Goal: Task Accomplishment & Management: Use online tool/utility

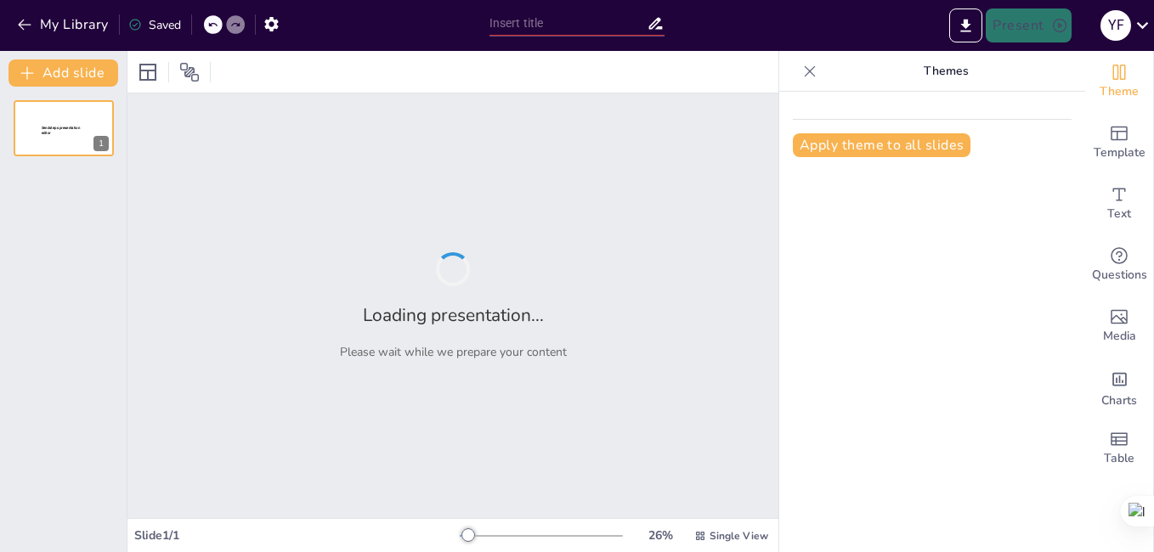
type input "Elementos Clave en la Definición de Indicadores de Calidad en Servicios de Enfe…"
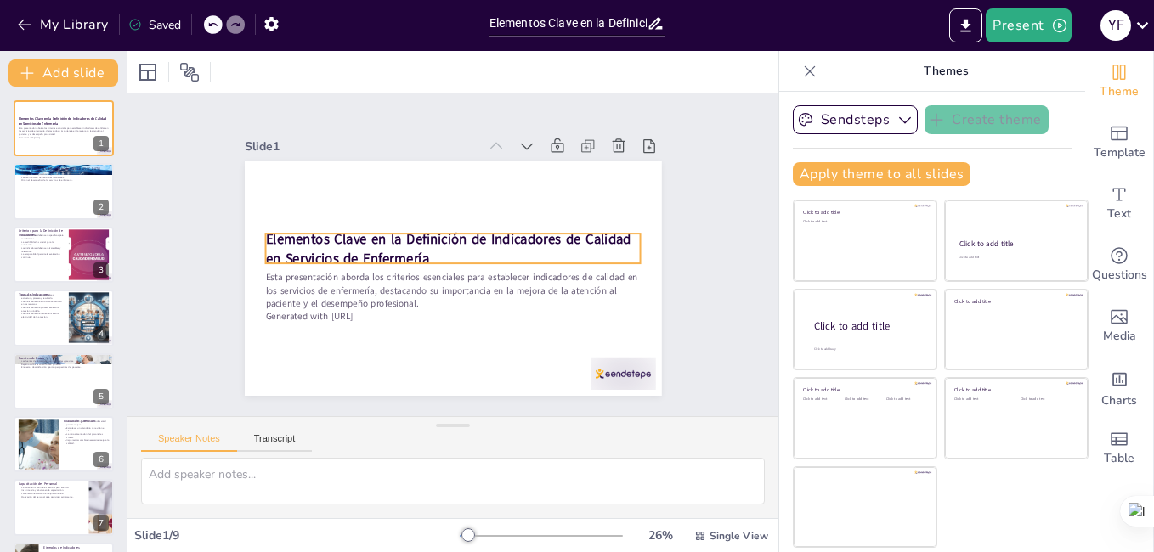
click at [441, 229] on strong "Elementos Clave en la Definición de Indicadores de Calidad en Servicios de Enfe…" at bounding box center [469, 250] width 57 height 367
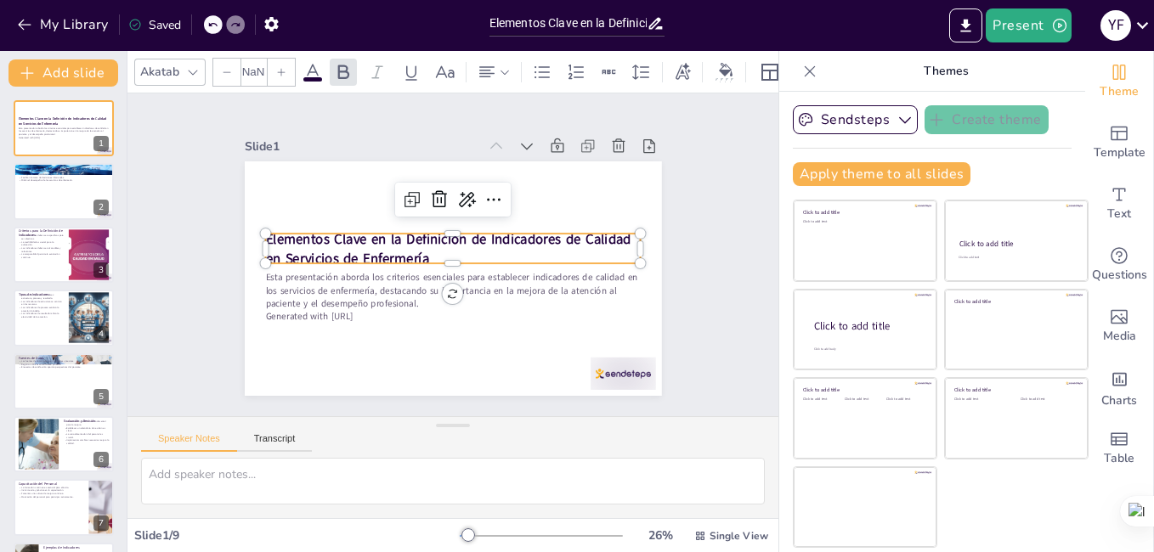
type input "48"
click at [436, 247] on p "Elementos Clave en la Definición de Indicadores de Calidad en Servicios de Enfe…" at bounding box center [459, 253] width 116 height 375
click at [436, 247] on p "Elementos Clave en la Definición de Indicadores de Calidad en Servicios de Enfe…" at bounding box center [456, 260] width 326 height 252
click at [492, 290] on icon at bounding box center [503, 301] width 22 height 22
click at [484, 304] on icon at bounding box center [480, 318] width 28 height 28
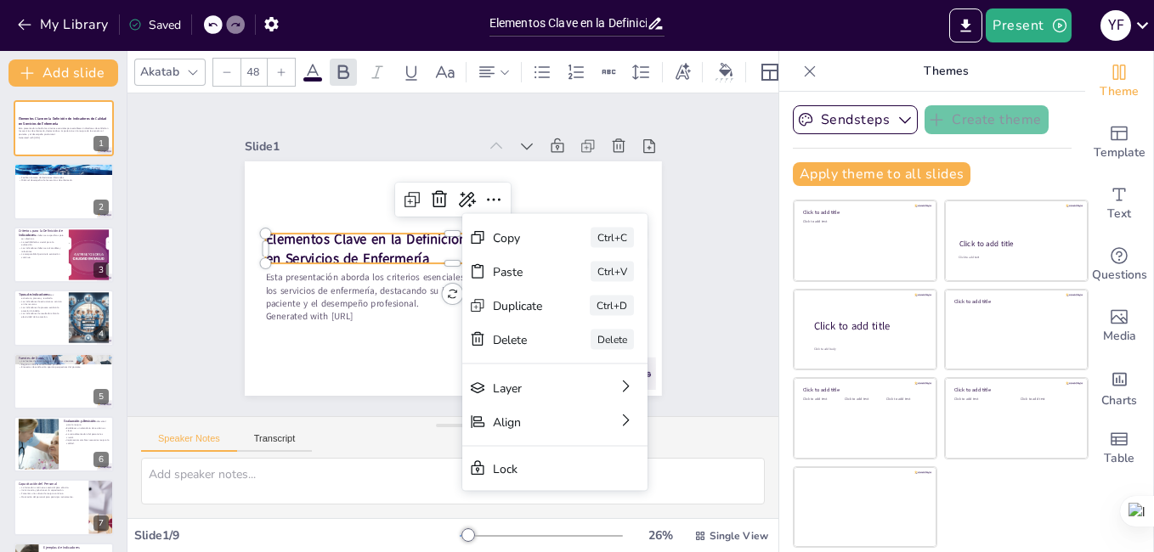
click at [418, 244] on p "Elementos Clave en la Definición de Indicadores de Calidad en Servicios de Enfe…" at bounding box center [456, 261] width 344 height 222
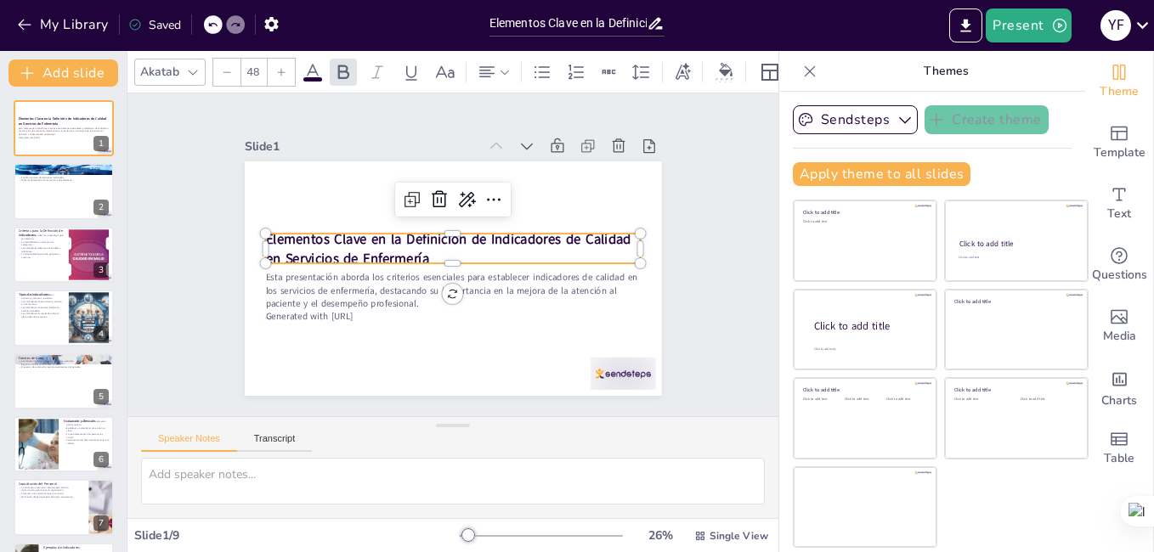
click at [422, 249] on p "Elementos Clave en la Definición de Indicadores de Calidad en Servicios de Enfe…" at bounding box center [456, 249] width 327 height 251
click at [422, 249] on p "Elementos Clave en la Definición de Indicadores de Calidad en Servicios de Enfe…" at bounding box center [458, 257] width 188 height 359
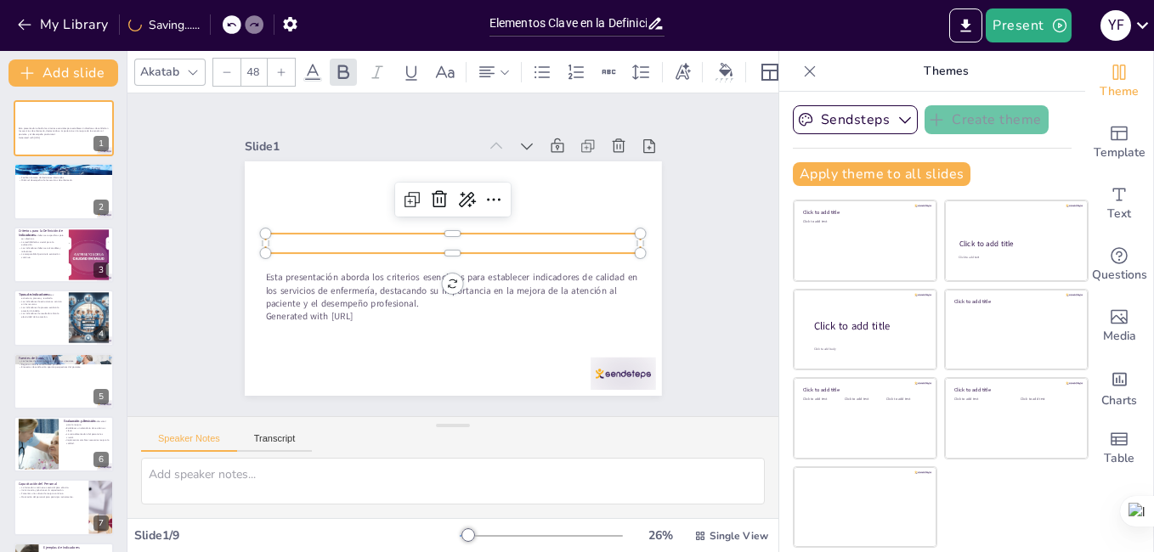
click at [442, 246] on div at bounding box center [448, 252] width 231 height 312
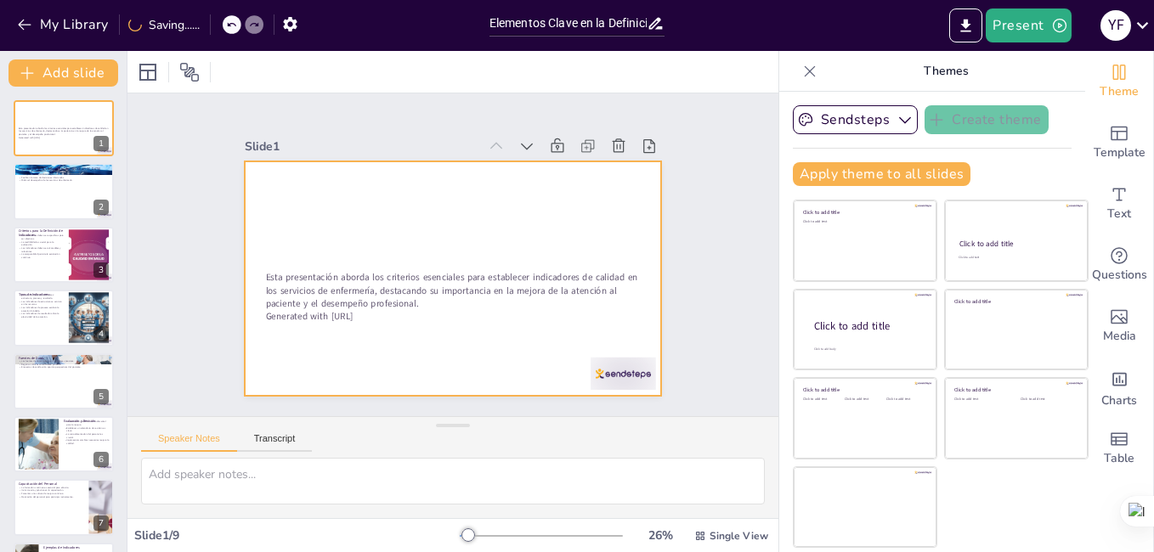
click at [442, 246] on div at bounding box center [434, 268] width 435 height 475
click at [326, 205] on div at bounding box center [447, 231] width 456 height 316
click at [326, 205] on div at bounding box center [437, 236] width 466 height 453
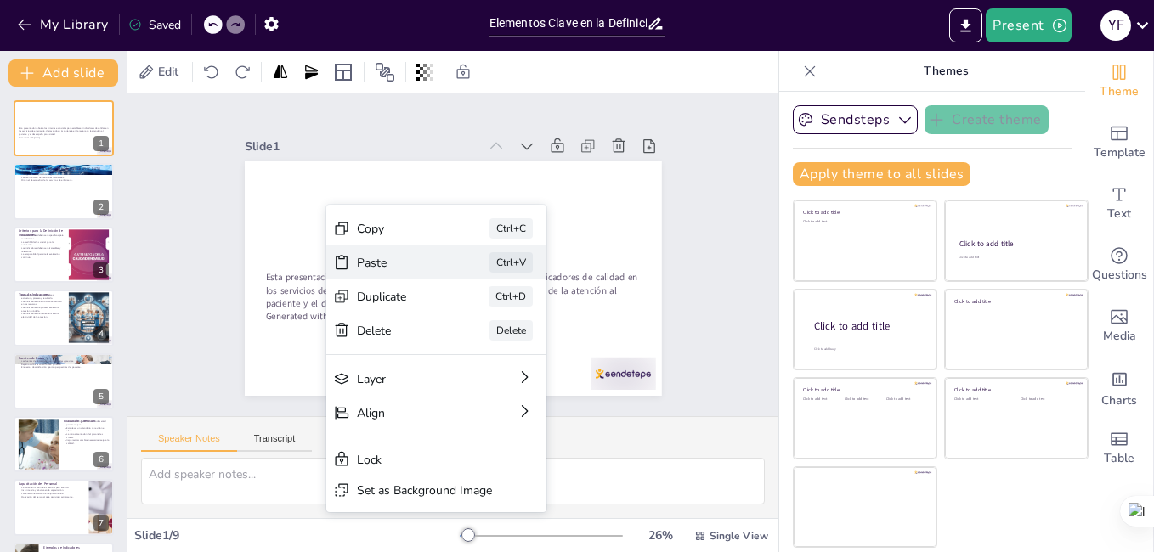
click at [398, 158] on div "Paste" at bounding box center [439, 130] width 82 height 56
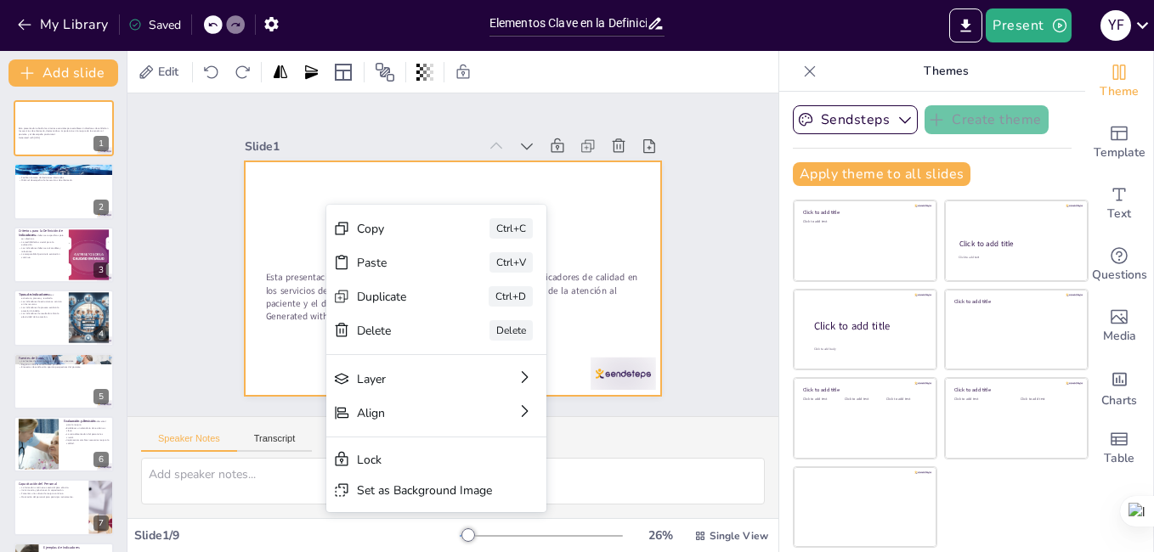
click at [291, 189] on div at bounding box center [457, 278] width 456 height 316
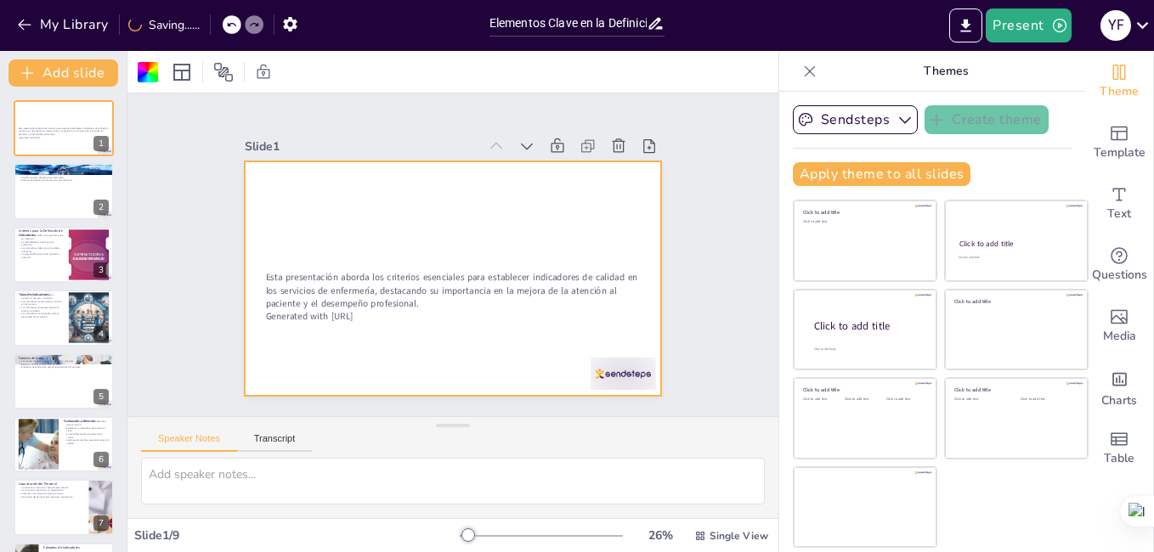
click at [359, 233] on div at bounding box center [476, 254] width 235 height 417
click at [329, 239] on div at bounding box center [473, 266] width 411 height 478
click at [404, 204] on div at bounding box center [433, 268] width 435 height 475
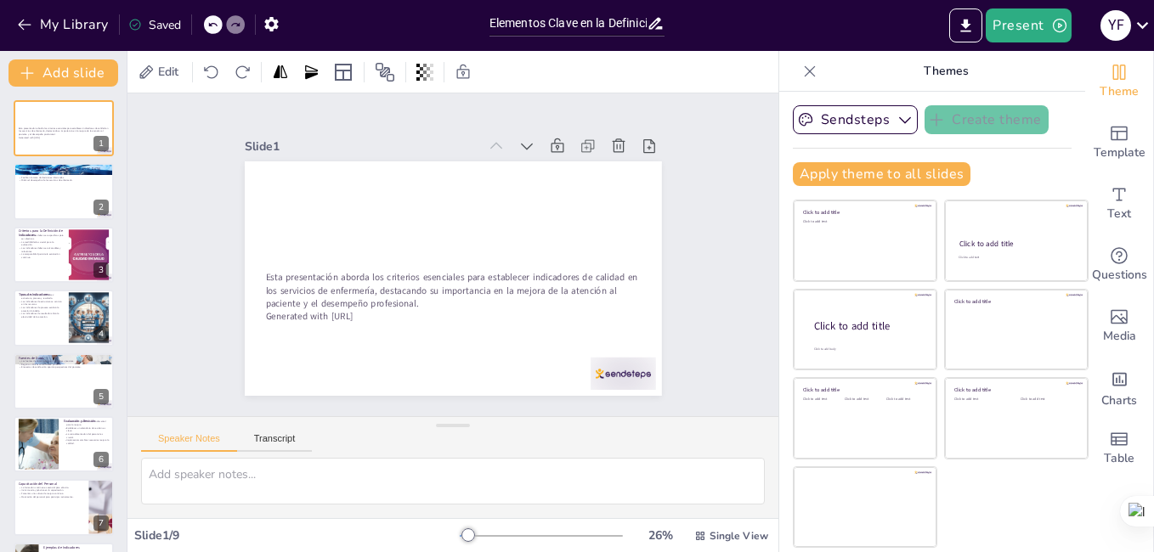
click at [404, 204] on div at bounding box center [431, 264] width 384 height 477
click at [164, 68] on span "Edit" at bounding box center [168, 72] width 27 height 16
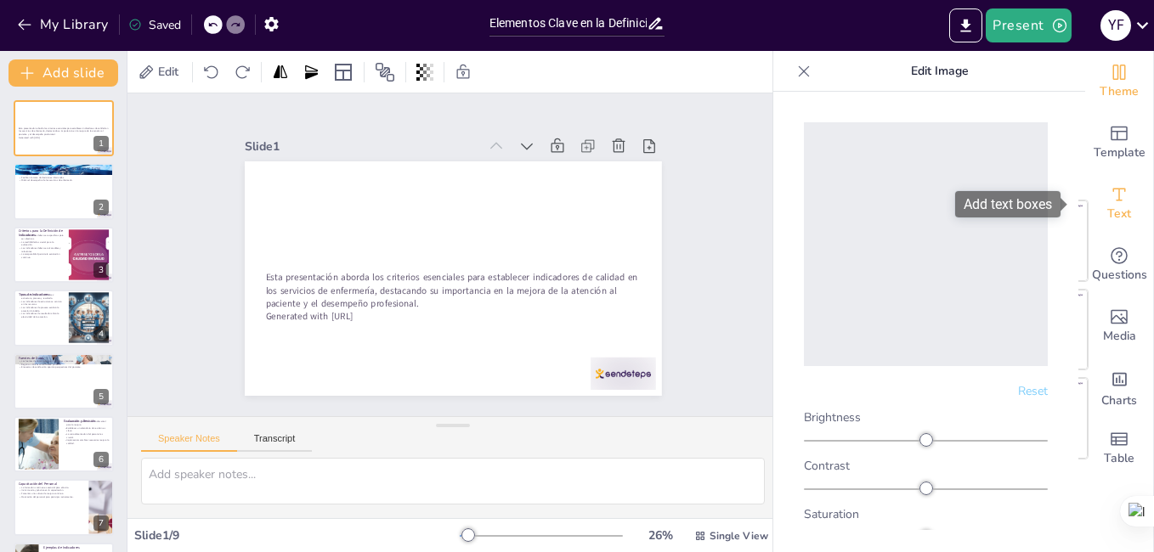
click at [1107, 208] on span "Text" at bounding box center [1119, 214] width 24 height 19
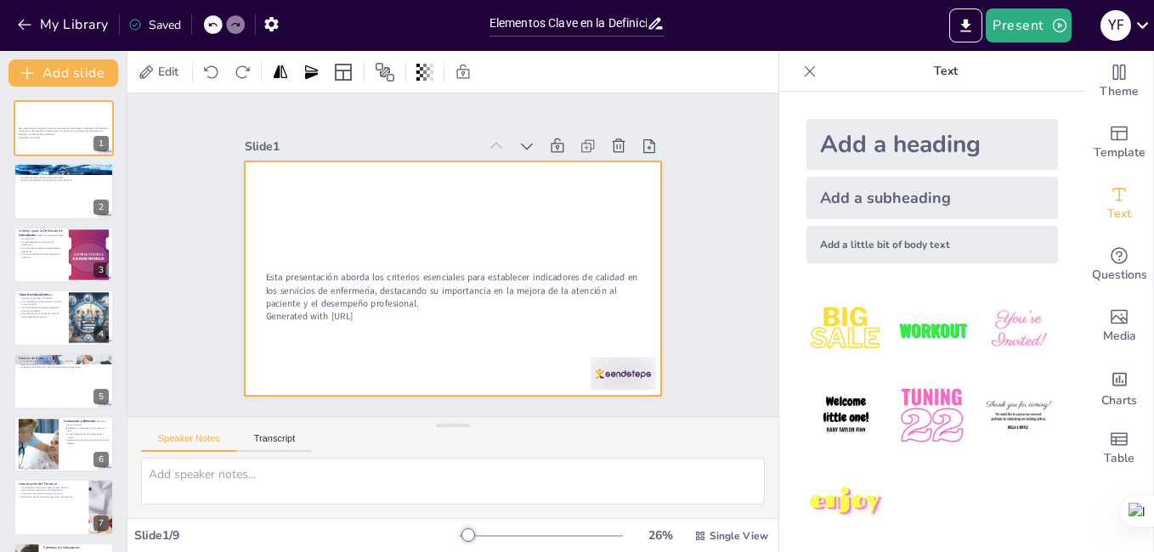
click at [472, 191] on div at bounding box center [457, 278] width 456 height 316
click at [212, 25] on icon at bounding box center [212, 25] width 8 height 4
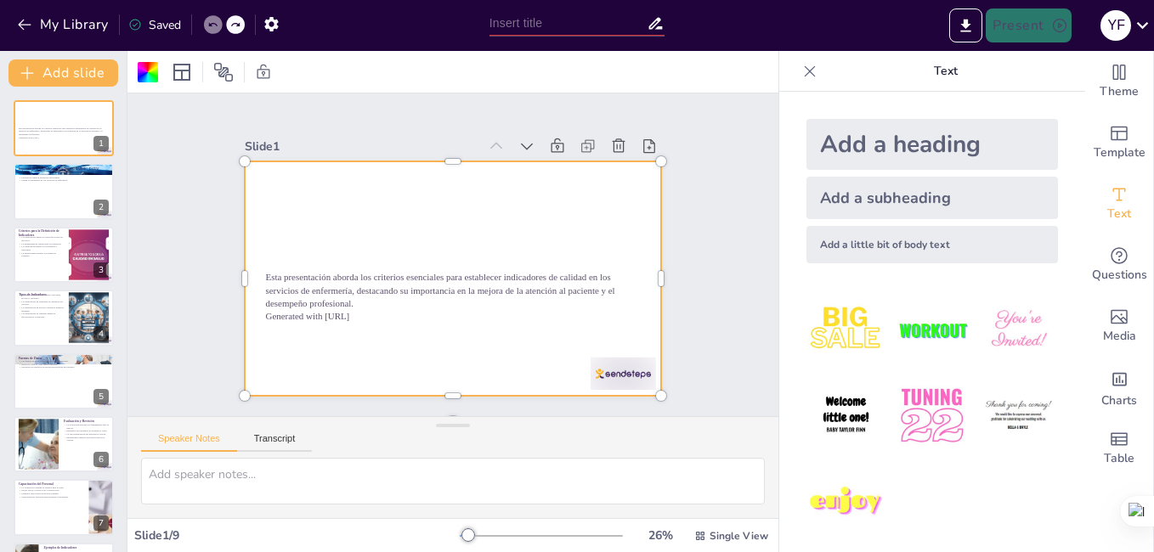
click at [1003, 322] on img at bounding box center [1018, 330] width 79 height 79
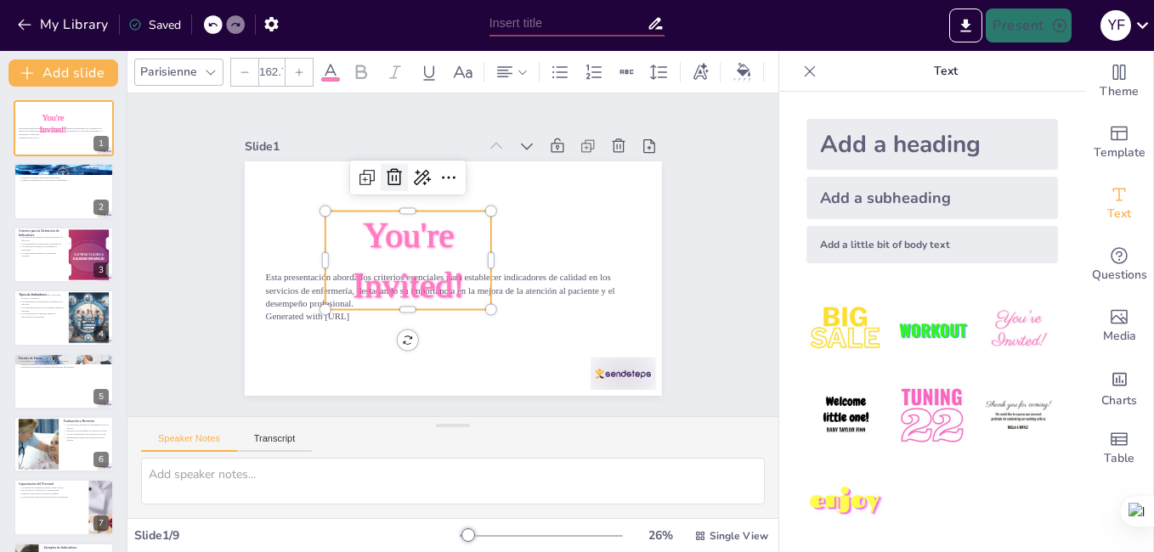
click at [430, 337] on icon at bounding box center [444, 351] width 29 height 29
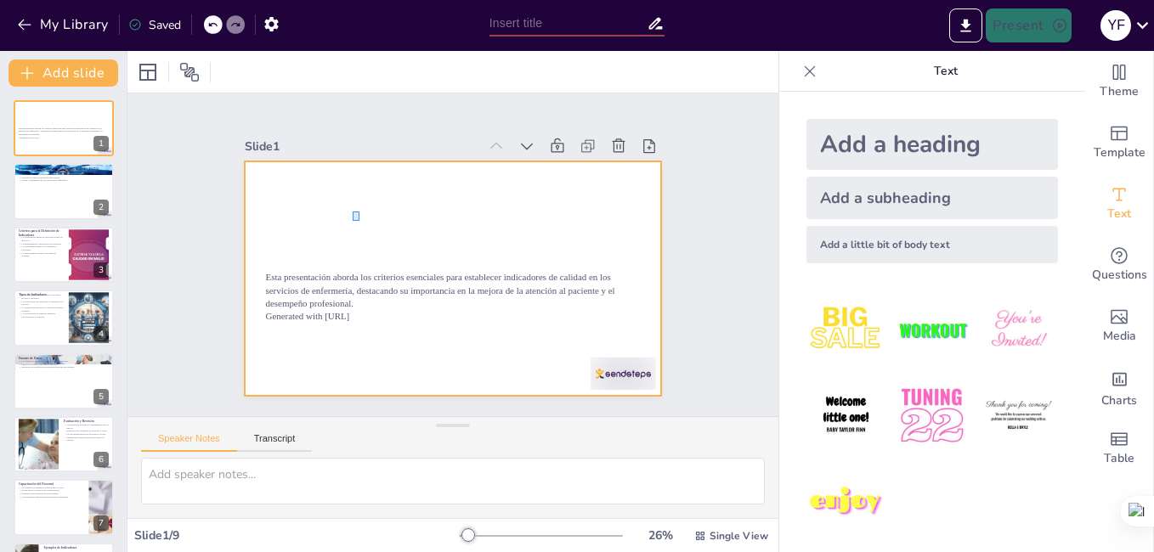
click at [353, 221] on div at bounding box center [438, 236] width 475 height 435
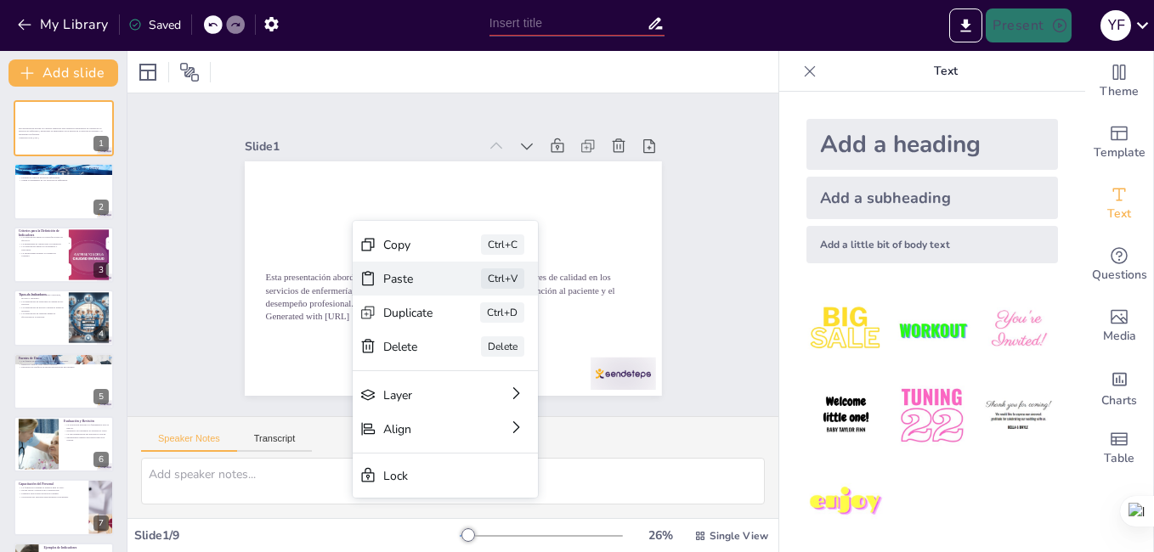
click at [557, 271] on div "Paste Ctrl+V" at bounding box center [601, 177] width 89 height 187
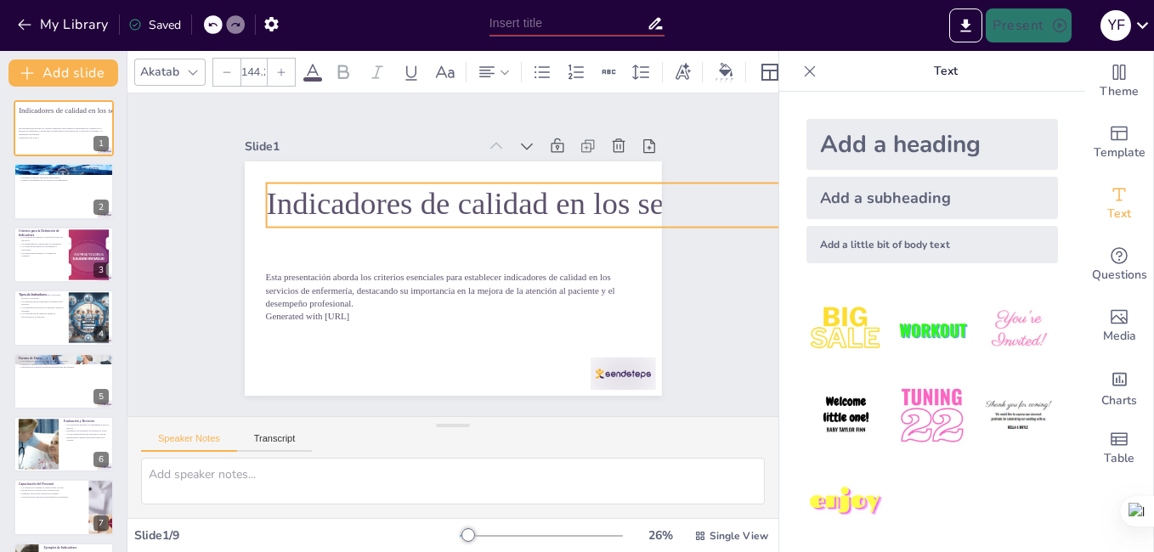
drag, startPoint x: 444, startPoint y: 189, endPoint x: 501, endPoint y: 241, distance: 77.6
click at [501, 241] on div "Esta presentación aborda los criterios esenciales para establecer indicadores d…" at bounding box center [443, 277] width 476 height 384
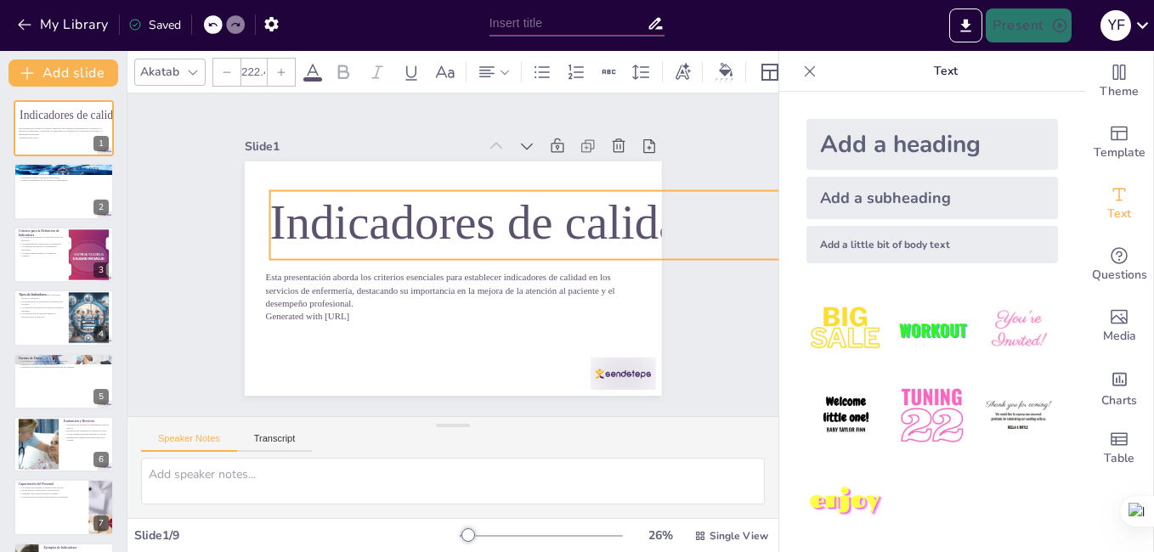
drag, startPoint x: 439, startPoint y: 178, endPoint x: 443, endPoint y: 189, distance: 10.7
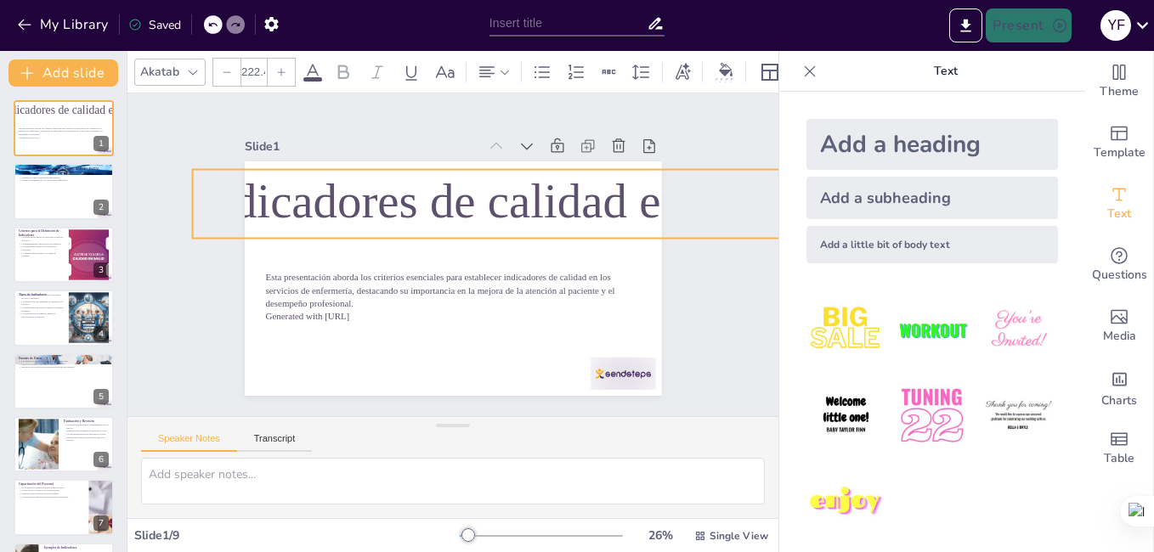
drag, startPoint x: 455, startPoint y: 204, endPoint x: 669, endPoint y: 256, distance: 220.3
click at [436, 201] on span "Indicadores de calidad en los servicios de enfermería" at bounding box center [506, 4] width 463 height 957
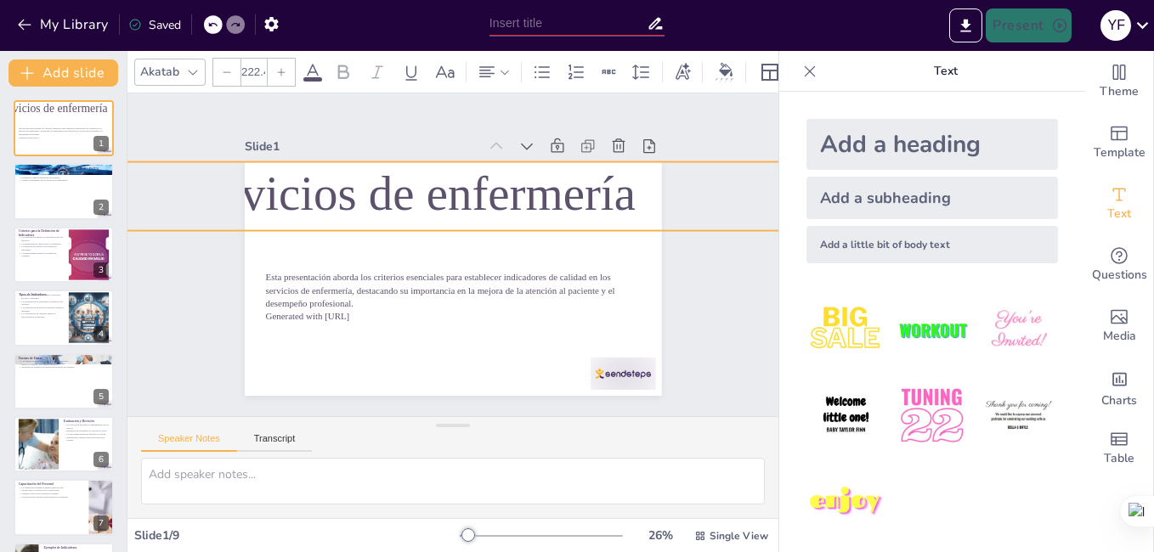
drag, startPoint x: 724, startPoint y: 227, endPoint x: 144, endPoint y: 218, distance: 579.5
click at [144, 218] on div "Slide 1 Esta presentación aborda los criterios esenciales para establecer indic…" at bounding box center [452, 255] width 681 height 388
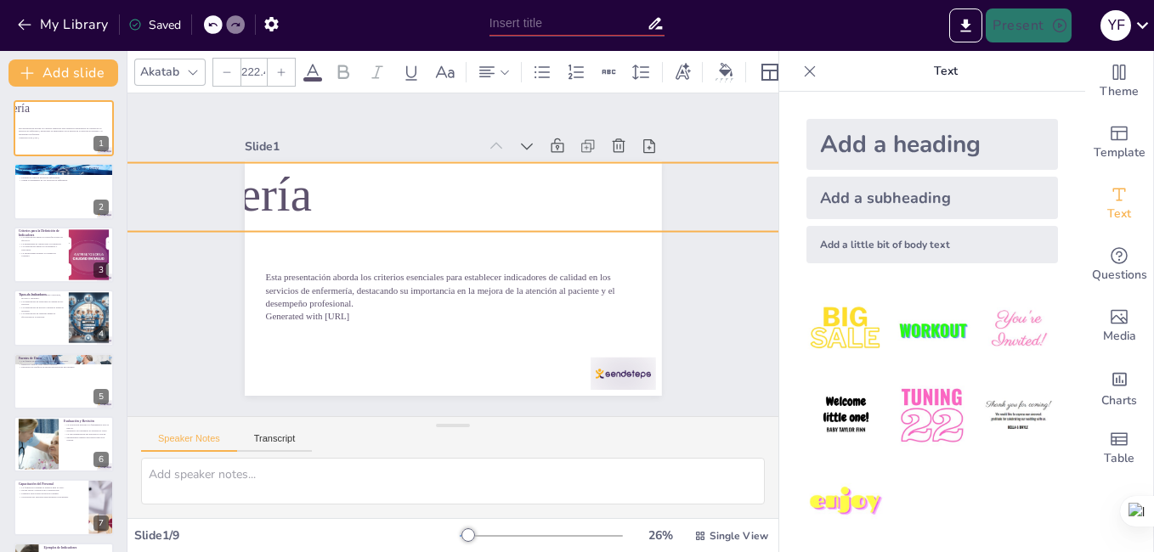
drag, startPoint x: 591, startPoint y: 213, endPoint x: 257, endPoint y: 216, distance: 333.9
click at [257, 216] on p "Indicadores de calidad en los servicios de enfermería" at bounding box center [138, 332] width 1572 height 749
drag, startPoint x: 617, startPoint y: 219, endPoint x: 315, endPoint y: 213, distance: 301.7
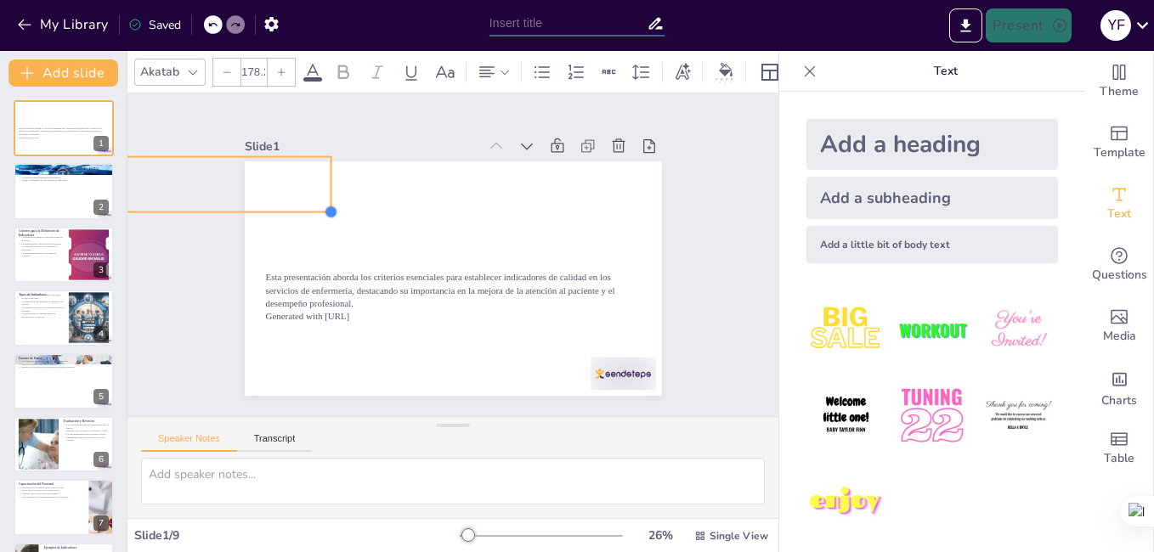
drag, startPoint x: 653, startPoint y: 219, endPoint x: 298, endPoint y: 203, distance: 355.5
click at [462, 135] on div at bounding box center [470, 127] width 16 height 16
type input "175.6"
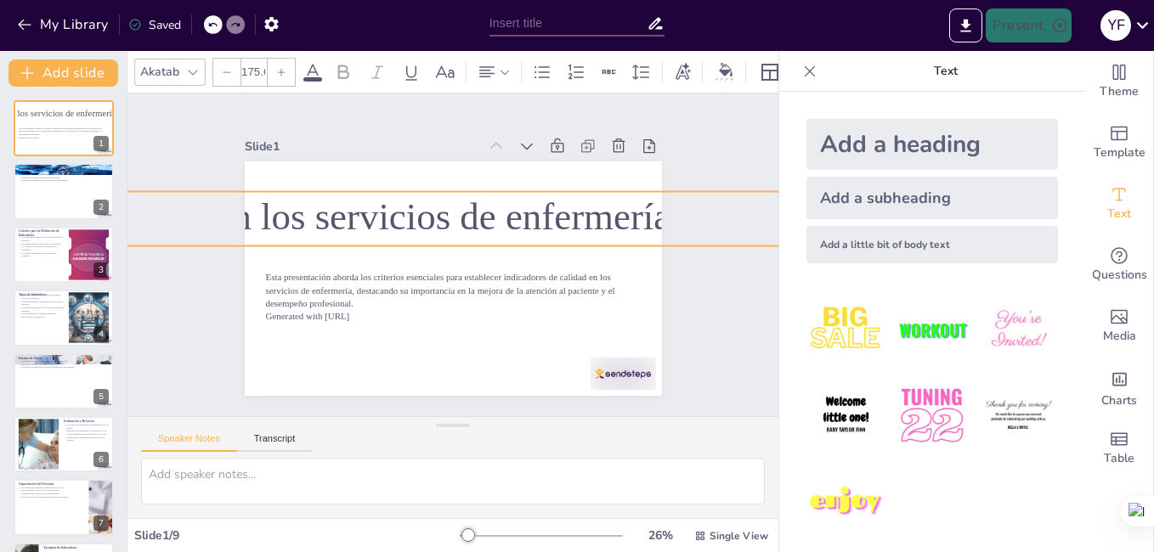
drag, startPoint x: 271, startPoint y: 201, endPoint x: 1156, endPoint y: 235, distance: 886.0
click at [1153, 235] on html "My Library Saved Present Y F Document fonts Akatab Popular fonts Lato Montserra…" at bounding box center [577, 276] width 1154 height 552
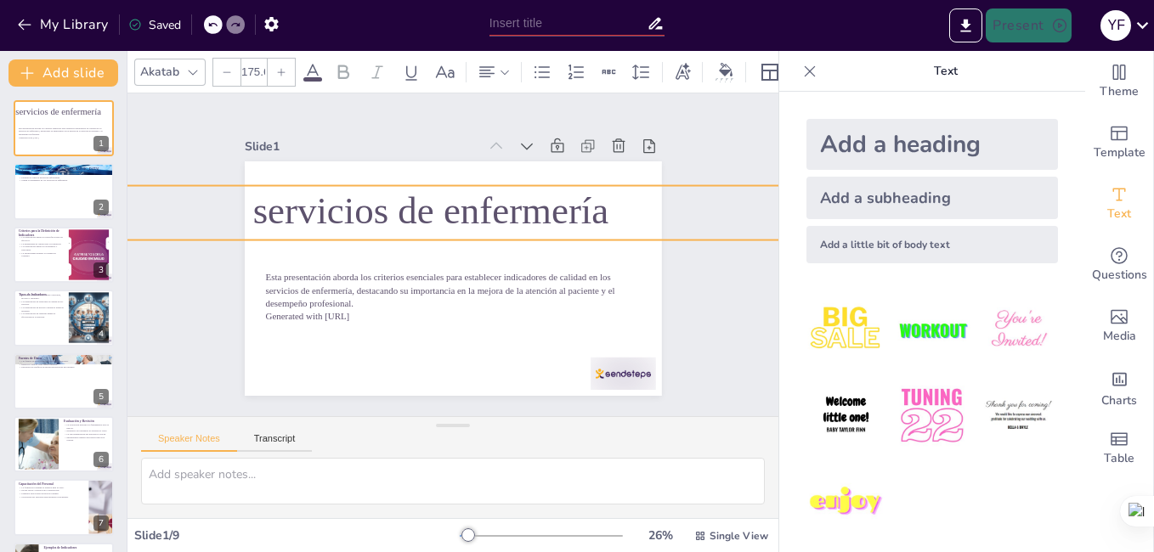
drag, startPoint x: 671, startPoint y: 236, endPoint x: 609, endPoint y: 230, distance: 62.3
click at [609, 230] on div "Slide 1 Esta presentación aborda los criterios esenciales para establecer indic…" at bounding box center [453, 255] width 574 height 427
click at [210, 19] on div at bounding box center [213, 24] width 19 height 19
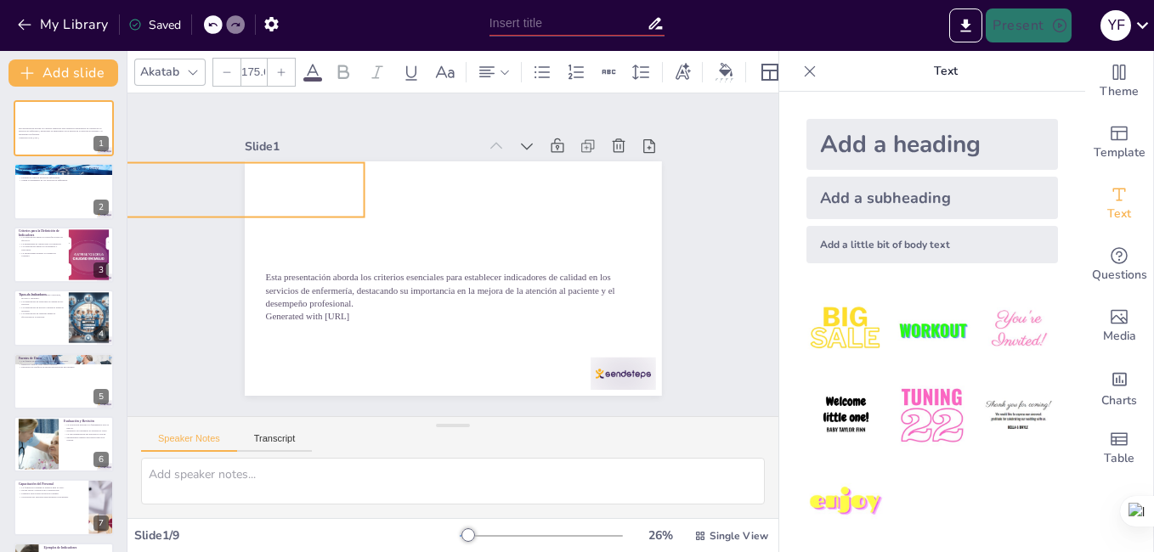
drag, startPoint x: 253, startPoint y: 201, endPoint x: 299, endPoint y: 207, distance: 46.4
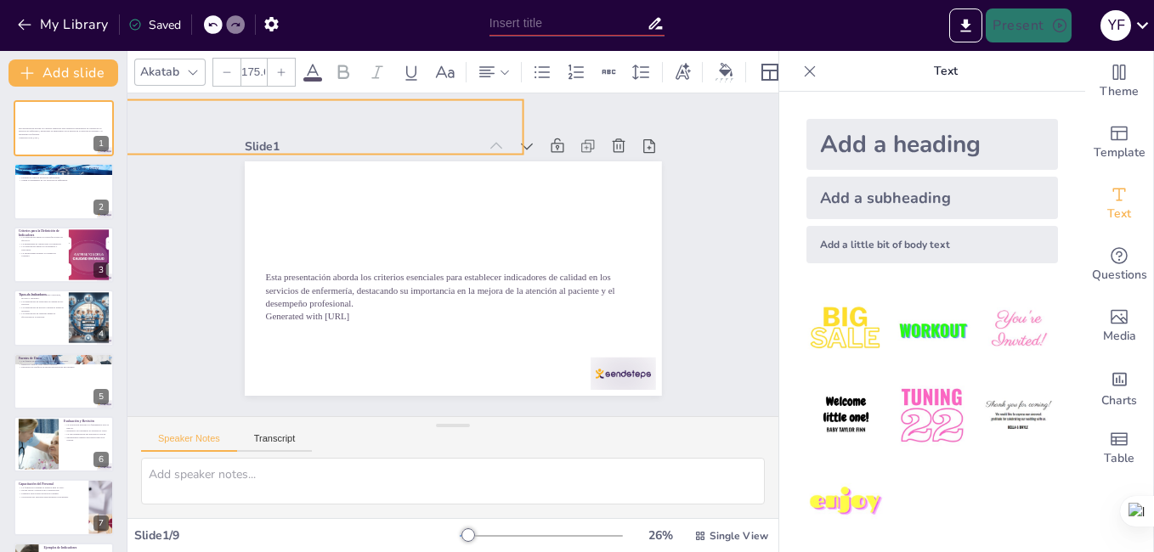
drag, startPoint x: 299, startPoint y: 207, endPoint x: 445, endPoint y: 142, distance: 160.1
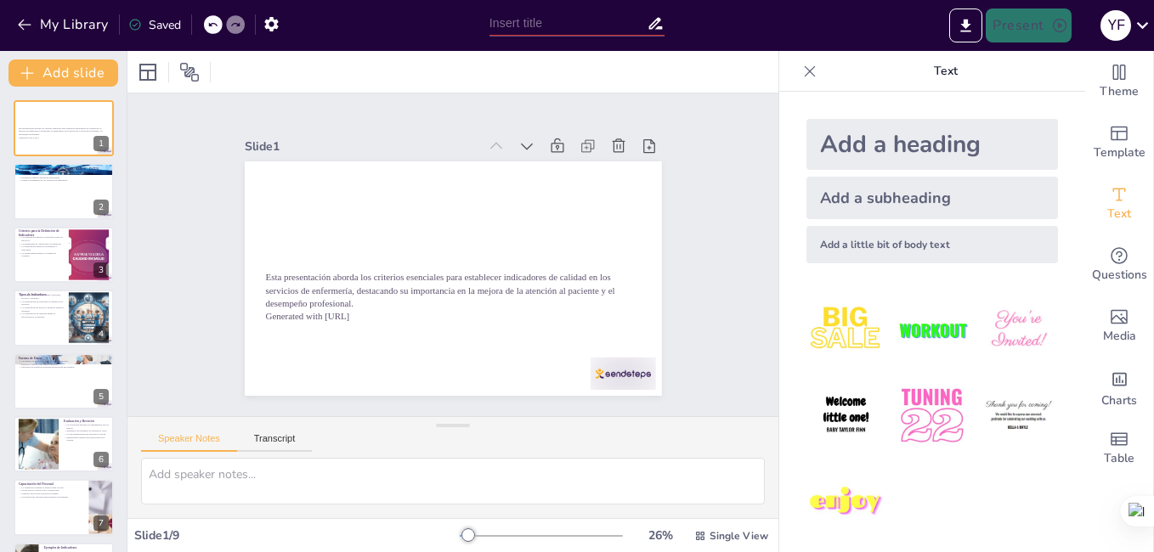
click at [212, 25] on icon at bounding box center [212, 25] width 8 height 4
click at [308, 371] on icon at bounding box center [299, 380] width 19 height 19
type textarea "Los indicadores de calidad son herramientas que permiten a las instituciones de…"
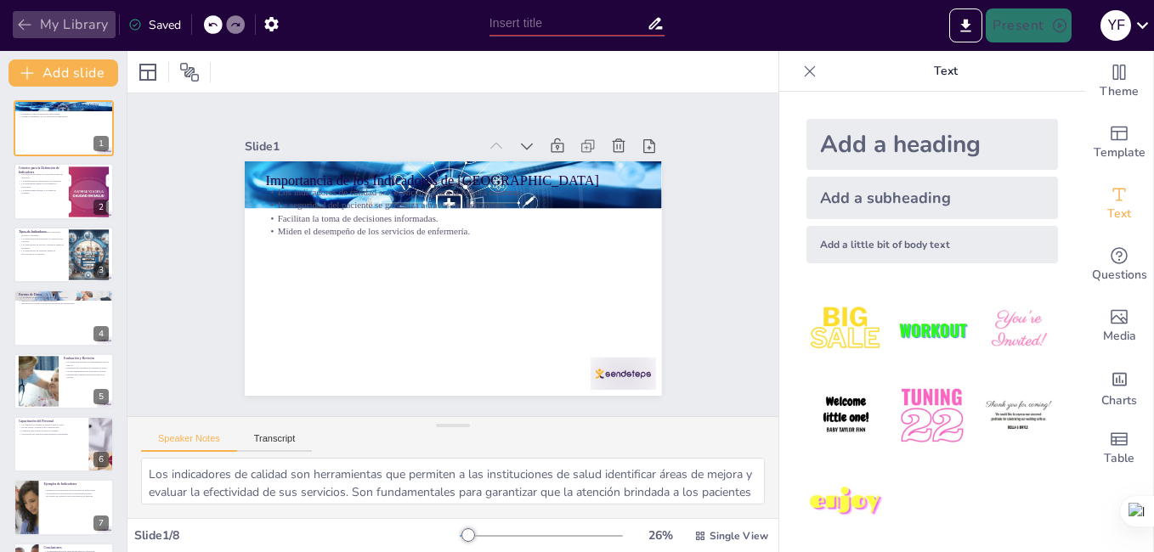
click at [23, 24] on icon "button" at bounding box center [24, 24] width 17 height 17
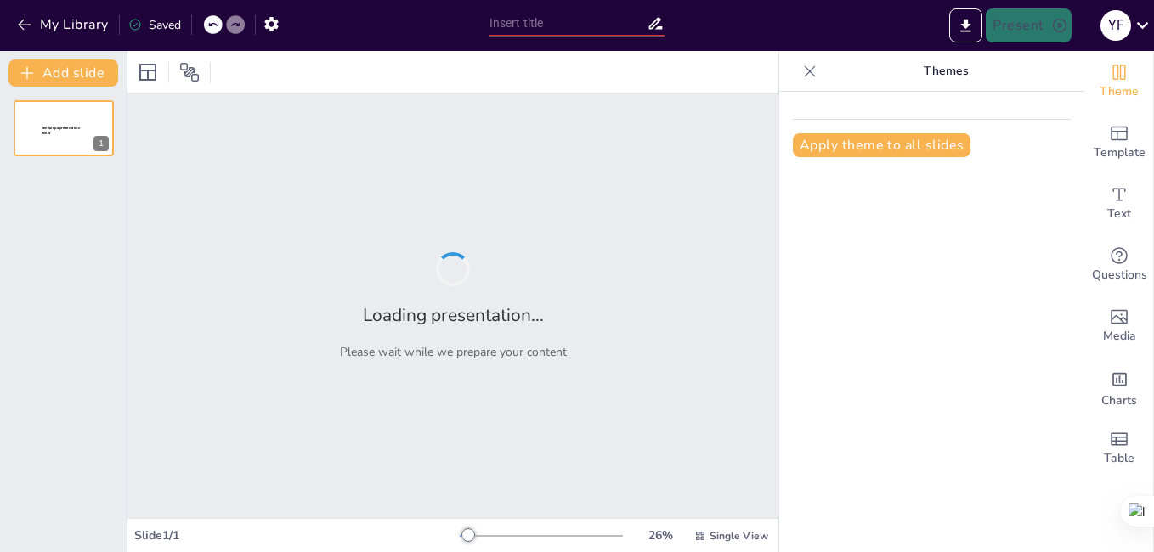
type input "Elementos Clave en la Definición de Indicadores de Calidad en Servicios de Enfe…"
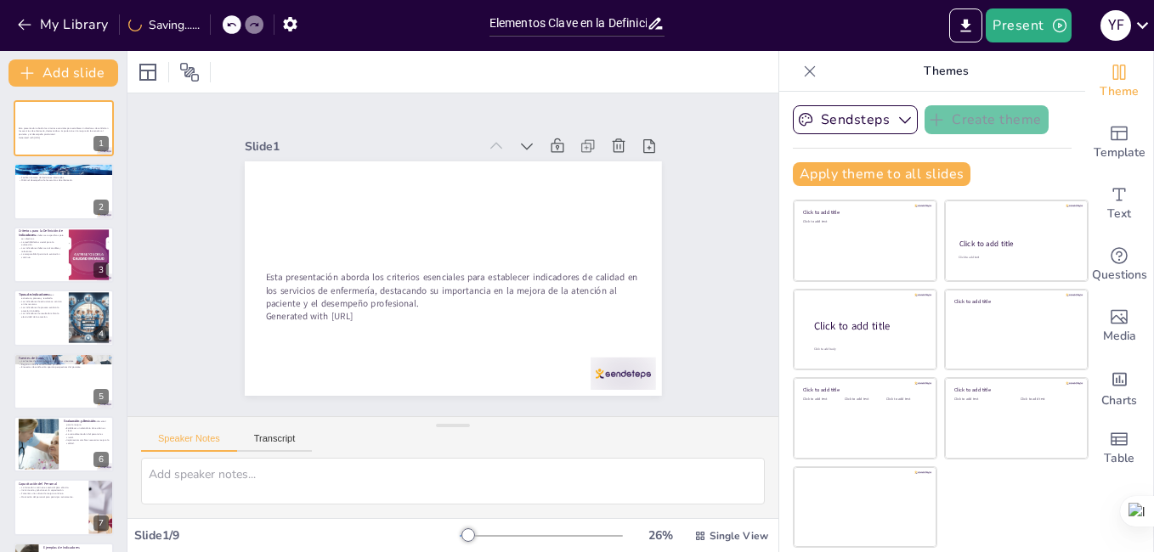
click at [359, 189] on div at bounding box center [453, 278] width 417 height 234
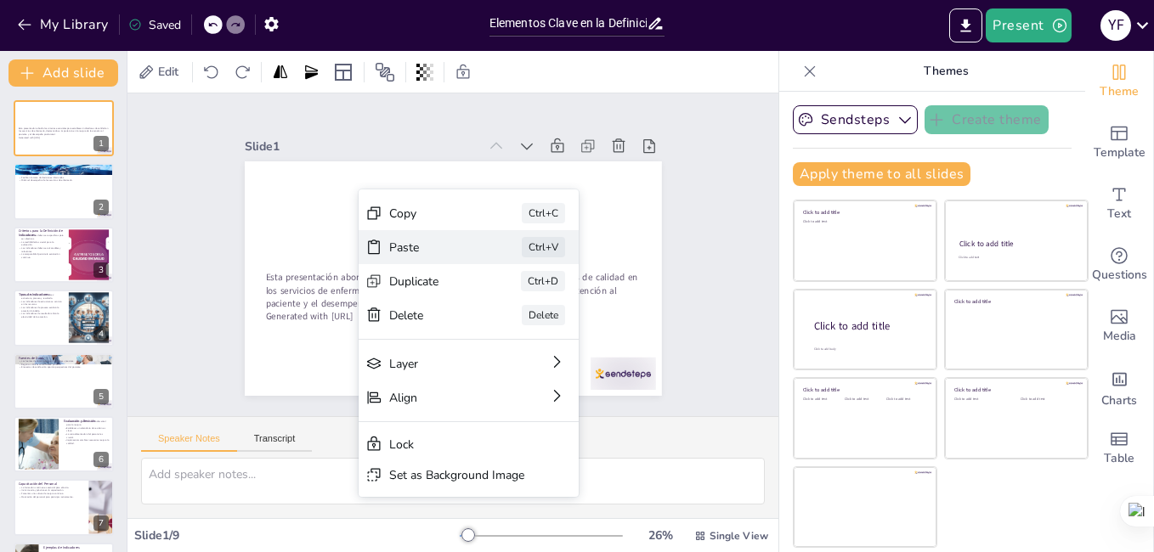
click at [449, 355] on div "Paste" at bounding box center [488, 386] width 78 height 63
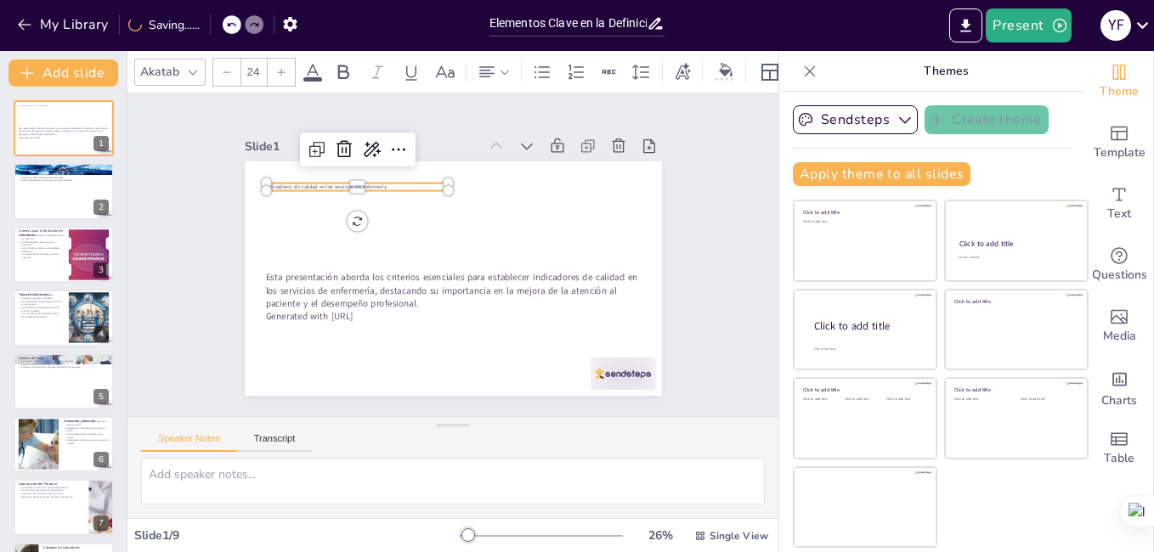
click at [394, 178] on p "Indicadores de calidad en los servicios de enfermería" at bounding box center [365, 177] width 182 height 26
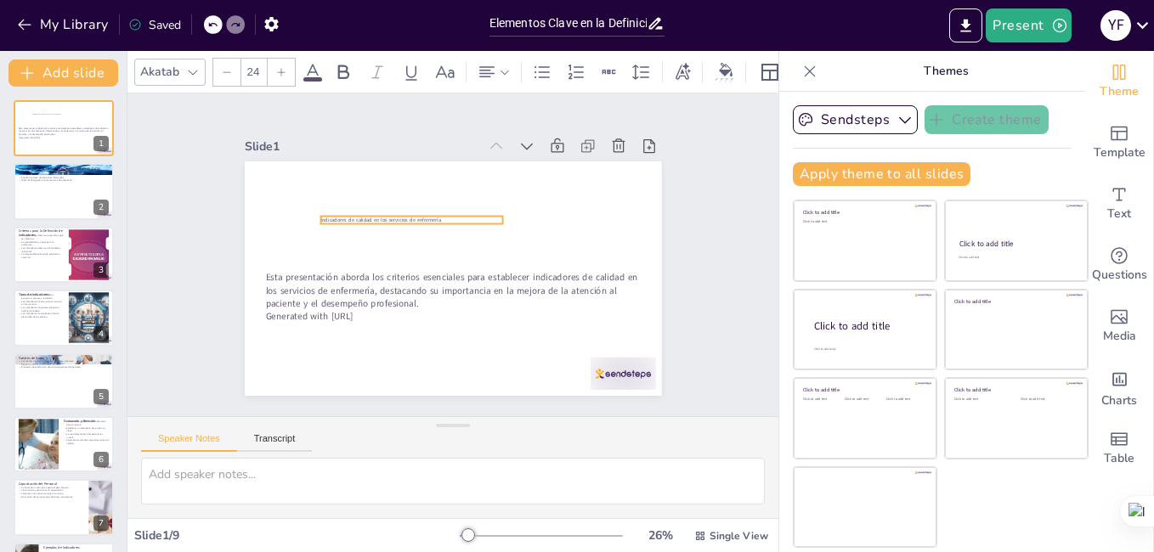
drag, startPoint x: 404, startPoint y: 180, endPoint x: 459, endPoint y: 213, distance: 63.7
click at [459, 213] on p "Indicadores de calidad en los servicios de enfermería" at bounding box center [473, 205] width 63 height 176
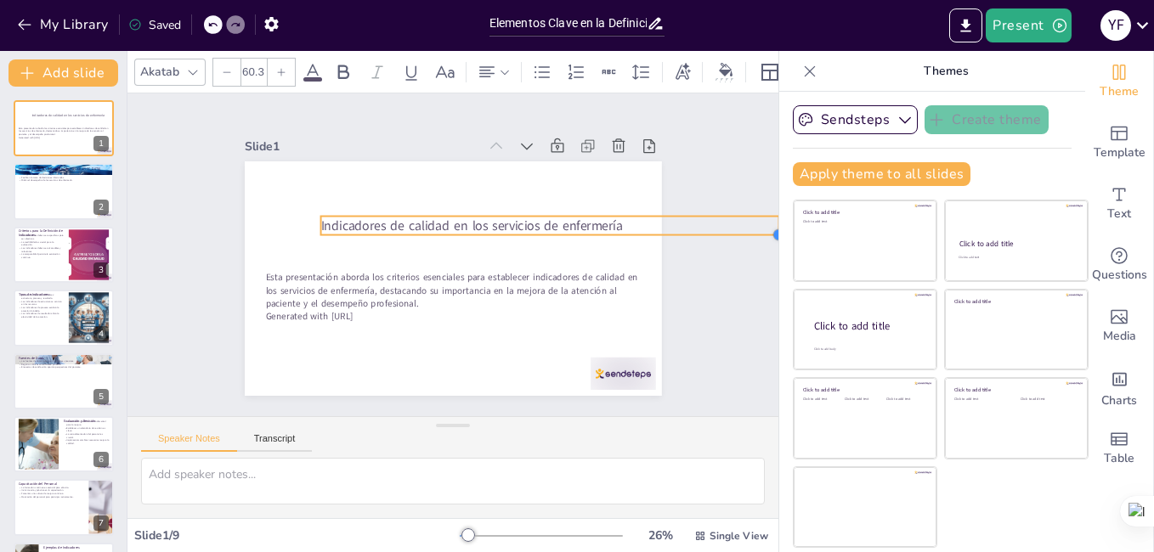
drag, startPoint x: 488, startPoint y: 220, endPoint x: 534, endPoint y: 234, distance: 47.9
click at [534, 234] on div "Esta presentación aborda los criterios esenciales para establecer indicadores d…" at bounding box center [450, 278] width 439 height 277
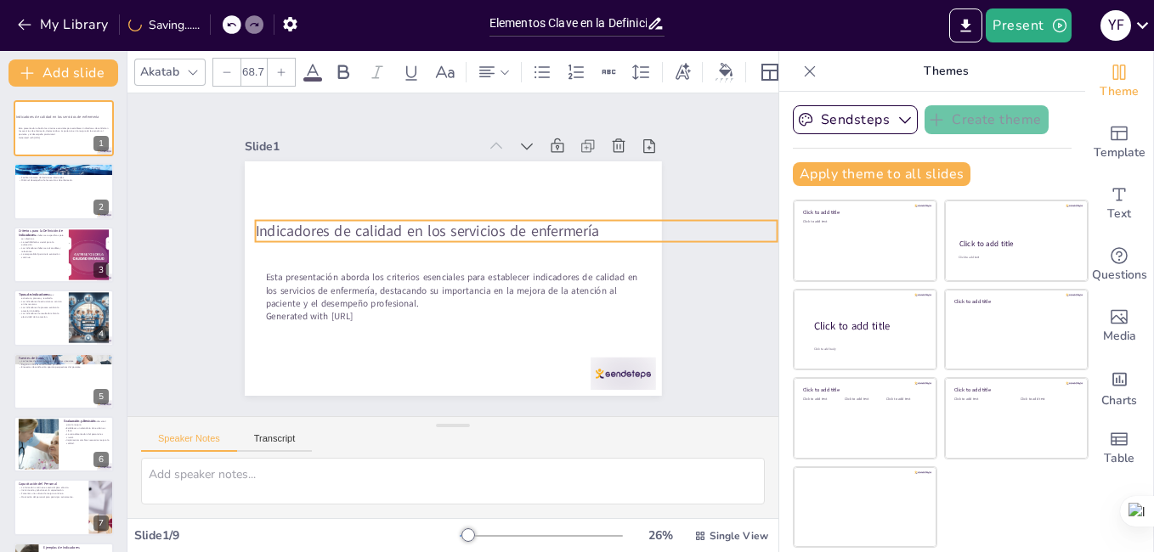
drag, startPoint x: 463, startPoint y: 222, endPoint x: 464, endPoint y: 231, distance: 9.4
click at [464, 231] on span "Indicadores de calidad en los servicios de enfermería" at bounding box center [429, 229] width 344 height 56
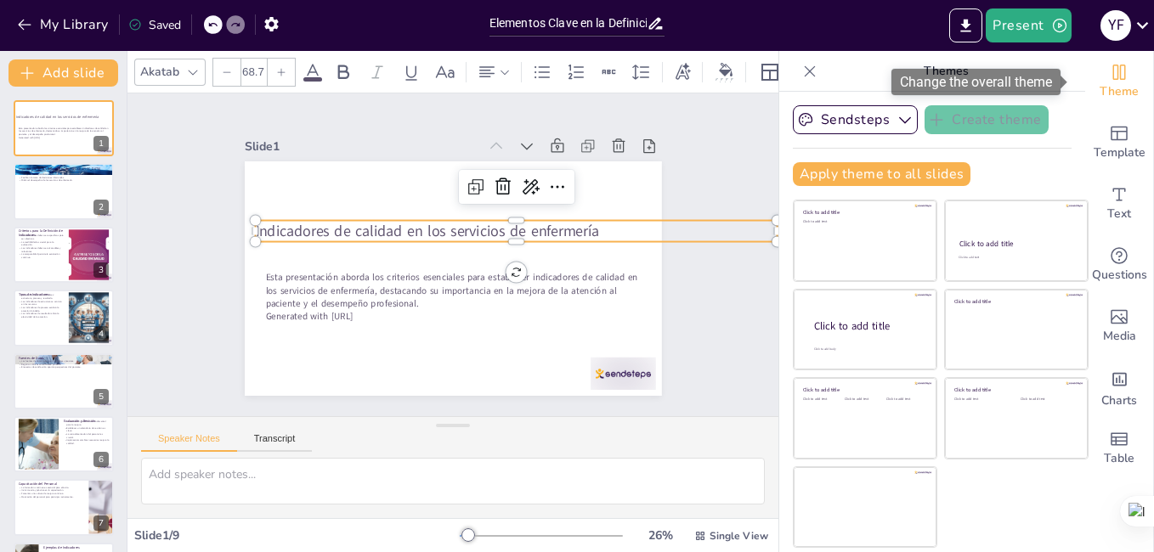
click at [1105, 93] on span "Theme" at bounding box center [1118, 91] width 39 height 19
click at [1109, 75] on icon "Change the overall theme" at bounding box center [1119, 72] width 20 height 20
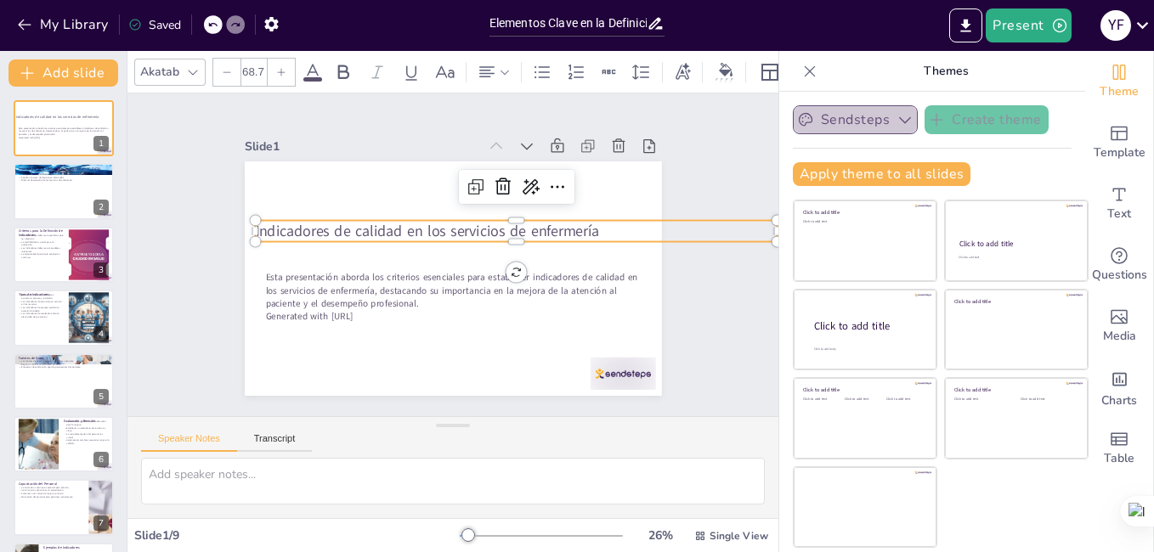
click at [881, 121] on button "Sendsteps" at bounding box center [855, 119] width 125 height 29
click at [1153, 366] on html "My Library Saved Elementos Clave en la Definición de Indicadores de Calidad en …" at bounding box center [577, 276] width 1154 height 552
drag, startPoint x: 1153, startPoint y: 367, endPoint x: 1156, endPoint y: 415, distance: 48.5
click at [1153, 415] on html "My Library Saved Elementos Clave en la Definición de Indicadores de Calidad en …" at bounding box center [577, 276] width 1154 height 552
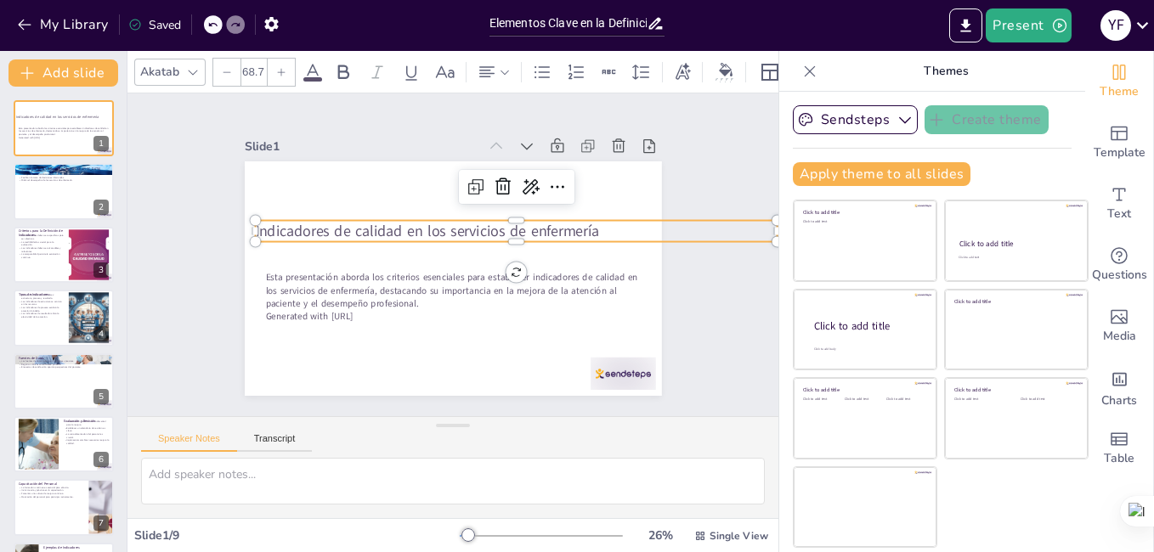
drag, startPoint x: 1153, startPoint y: 415, endPoint x: 1150, endPoint y: 465, distance: 49.3
click at [1150, 465] on html "My Library Saved Elementos Clave en la Definición de Indicadores de Calidad en …" at bounding box center [577, 276] width 1154 height 552
click at [1113, 200] on icon "Add text boxes" at bounding box center [1119, 194] width 13 height 13
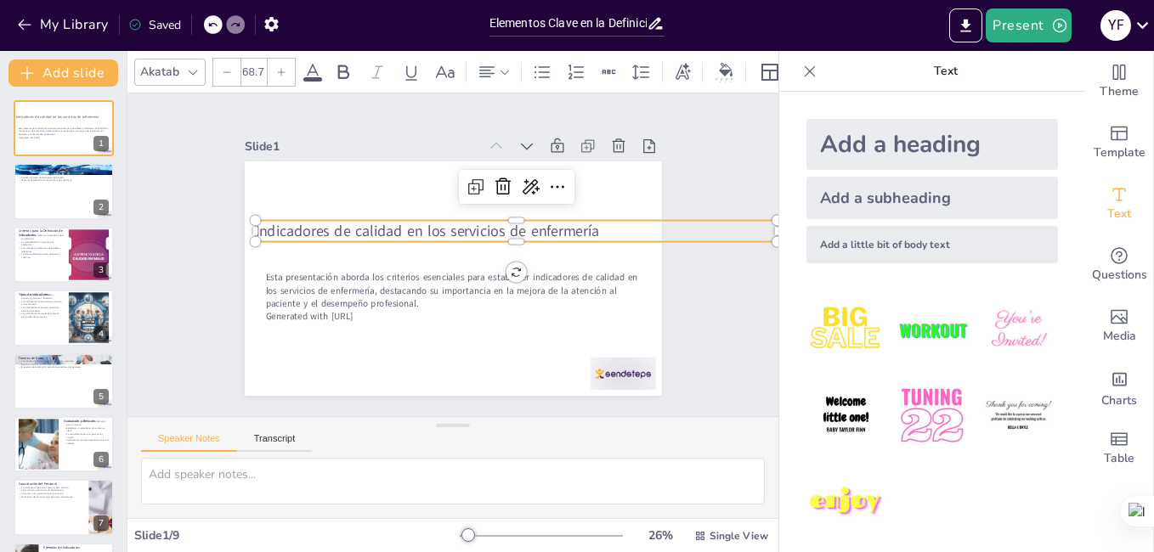
click at [931, 135] on div "Add a heading" at bounding box center [931, 144] width 251 height 51
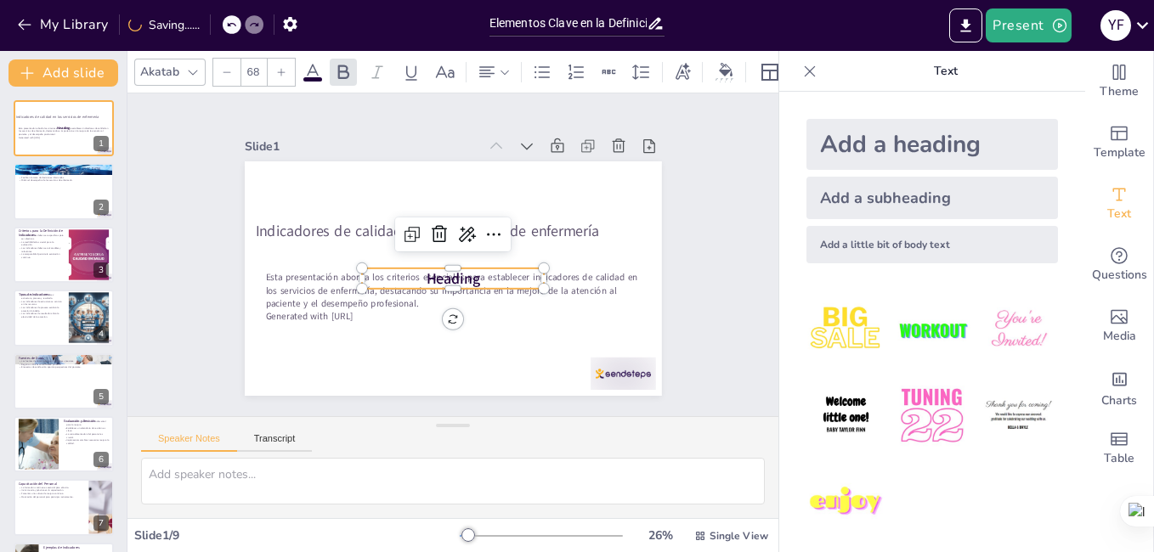
click at [903, 194] on div "Add a subheading" at bounding box center [931, 198] width 251 height 42
type input "38"
click at [430, 231] on icon at bounding box center [441, 237] width 22 height 22
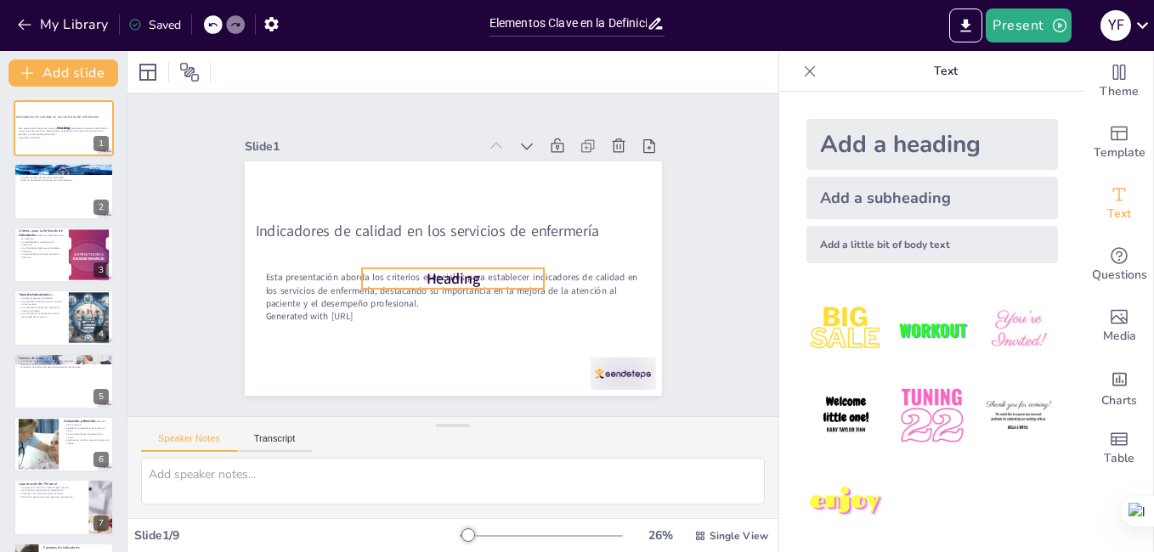
click at [427, 274] on span "Heading" at bounding box center [453, 278] width 54 height 20
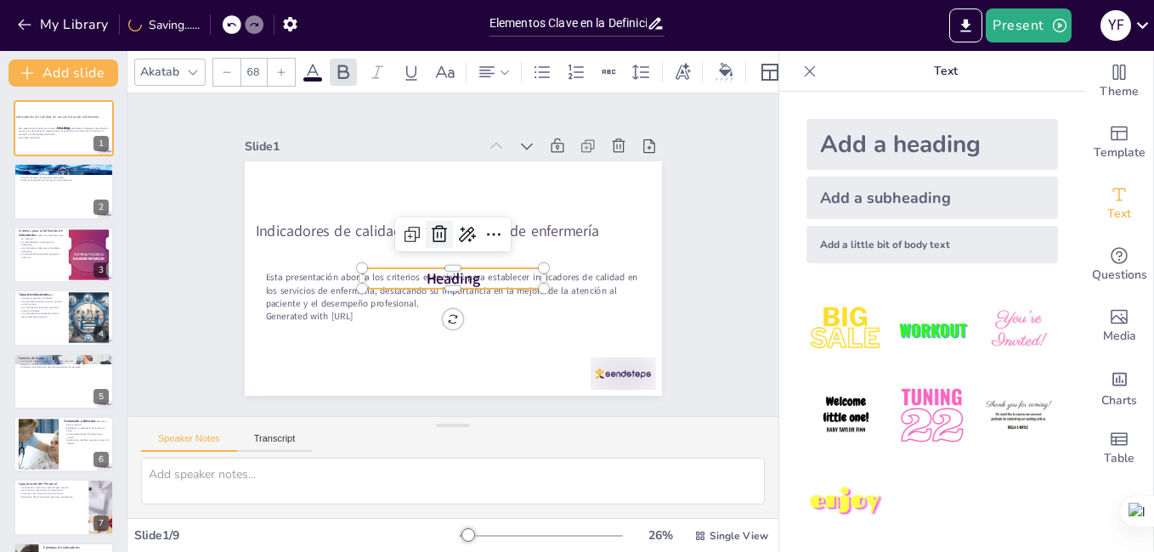
click at [433, 226] on icon at bounding box center [441, 232] width 17 height 18
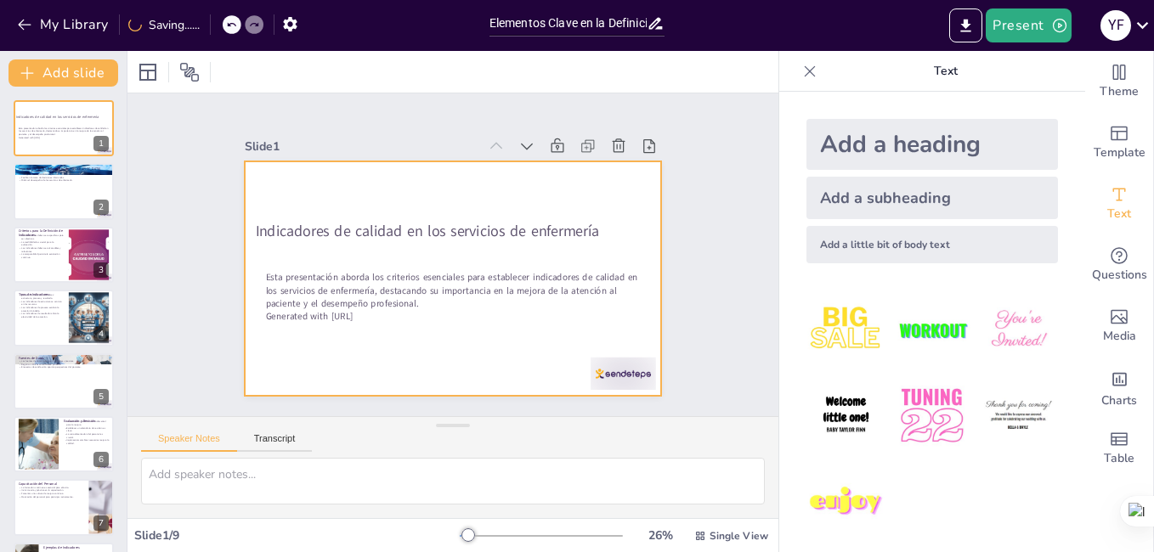
click at [420, 359] on div at bounding box center [450, 278] width 439 height 277
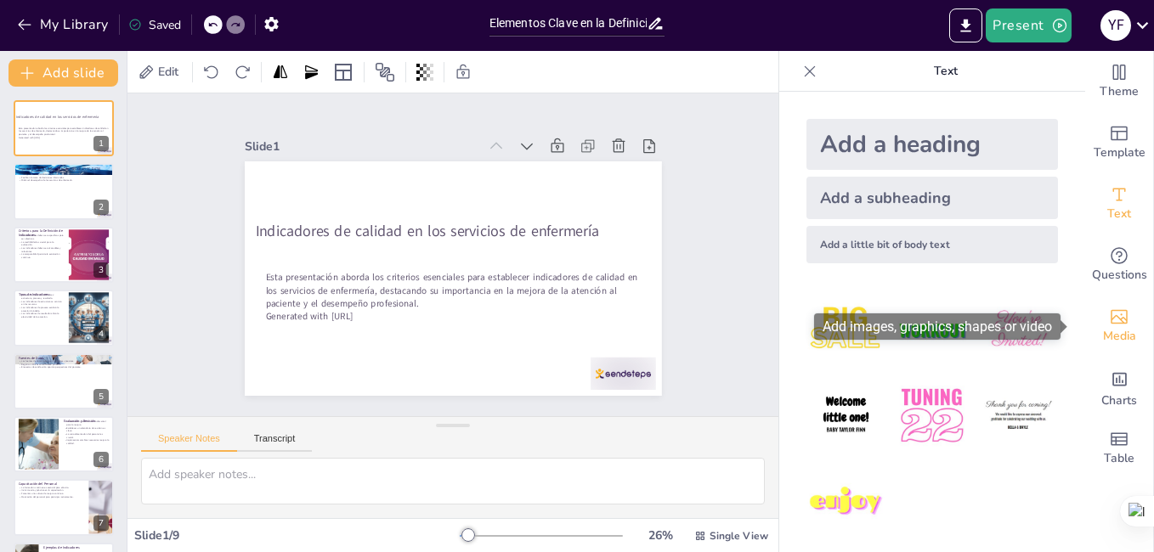
click at [1127, 328] on div "Media" at bounding box center [1119, 326] width 68 height 61
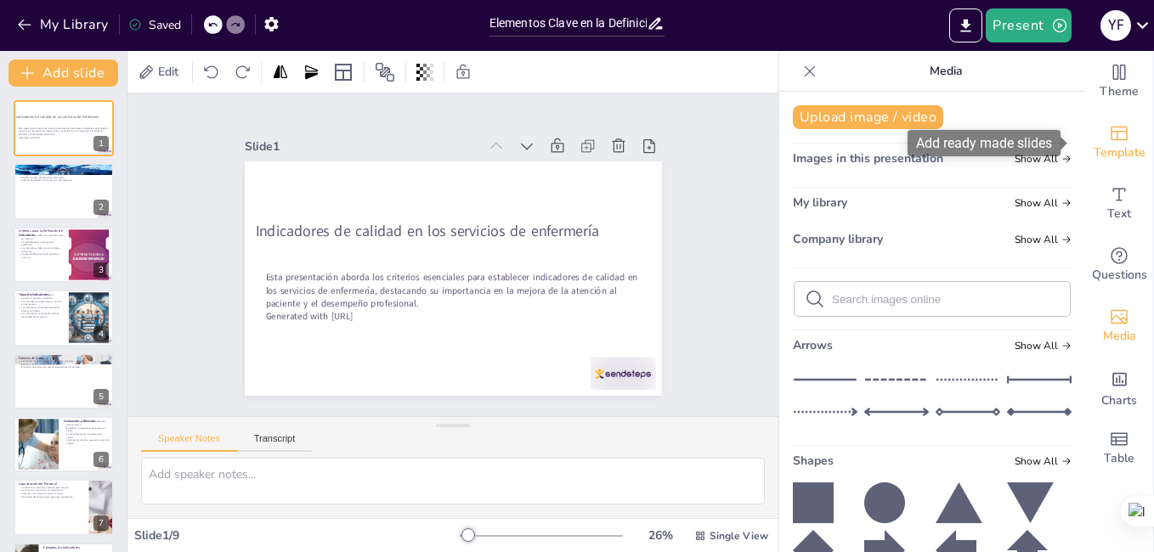
click at [1114, 154] on span "Template" at bounding box center [1119, 153] width 52 height 19
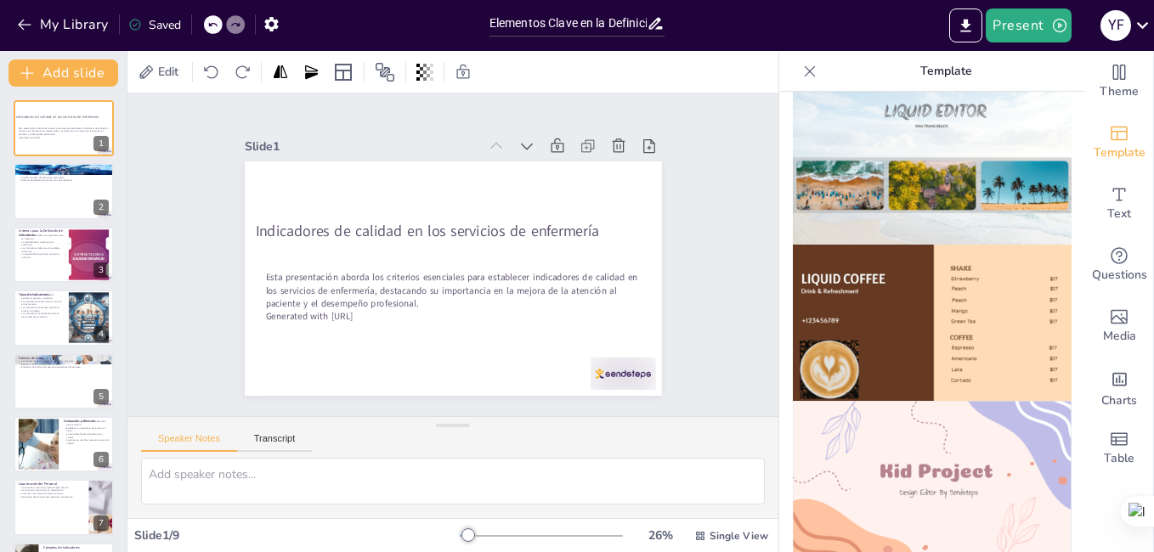
scroll to position [969, 0]
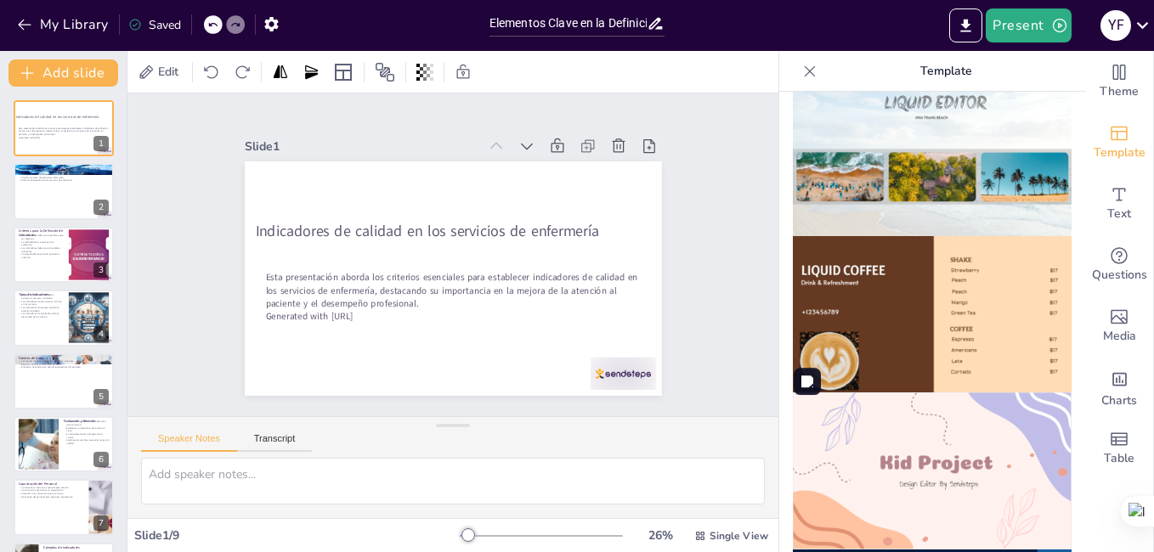
click at [948, 421] on img at bounding box center [932, 471] width 279 height 157
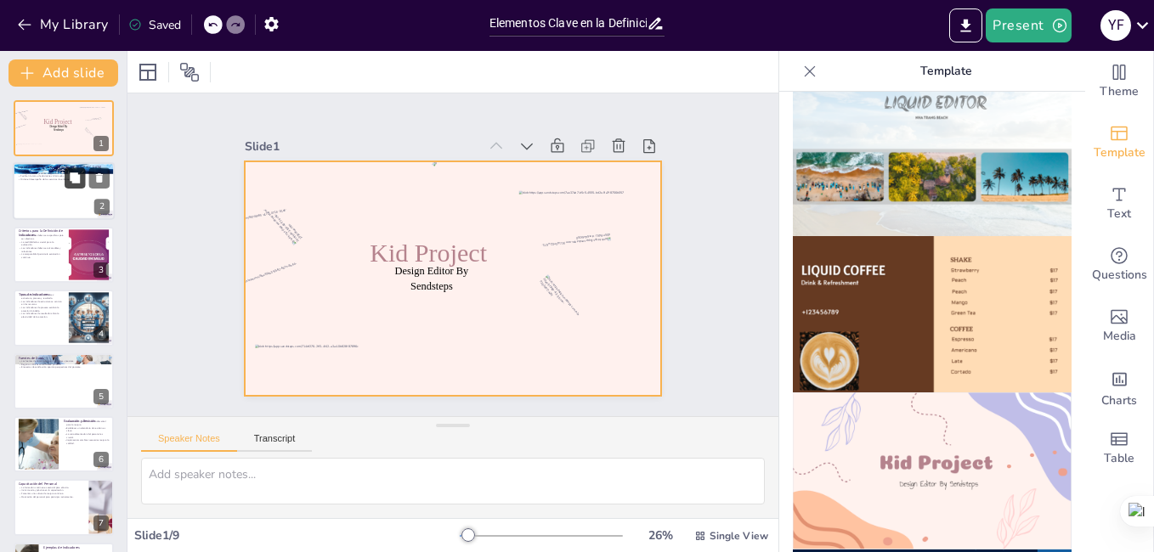
drag, startPoint x: 62, startPoint y: 134, endPoint x: 71, endPoint y: 189, distance: 56.0
click at [71, 189] on div "Design Editor By Sendsteps Kid Project 1 Importancia de los Indicadores de Cali…" at bounding box center [63, 381] width 127 height 562
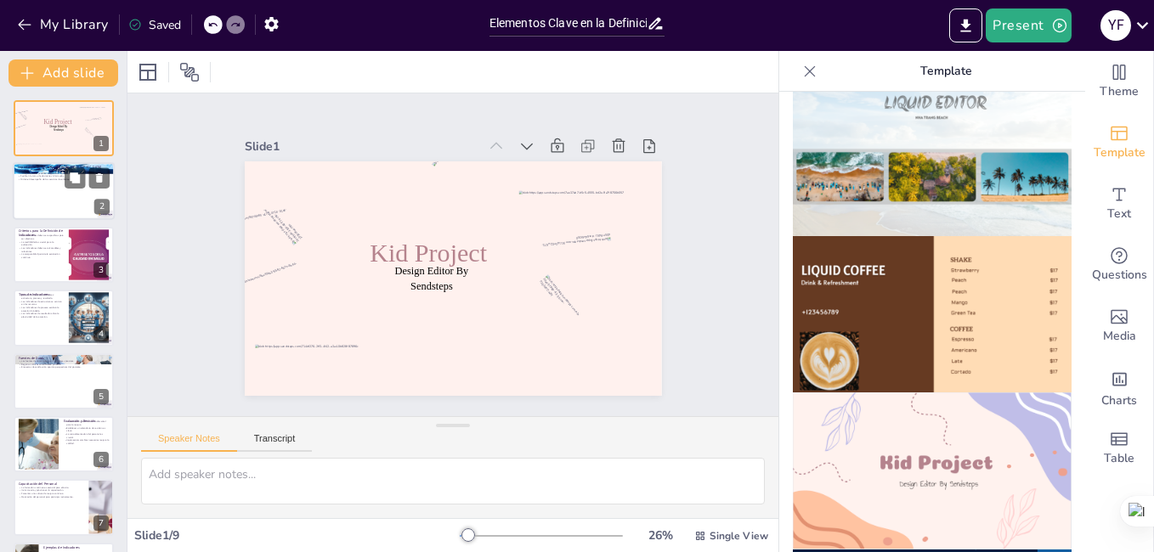
click at [72, 193] on div at bounding box center [64, 192] width 102 height 58
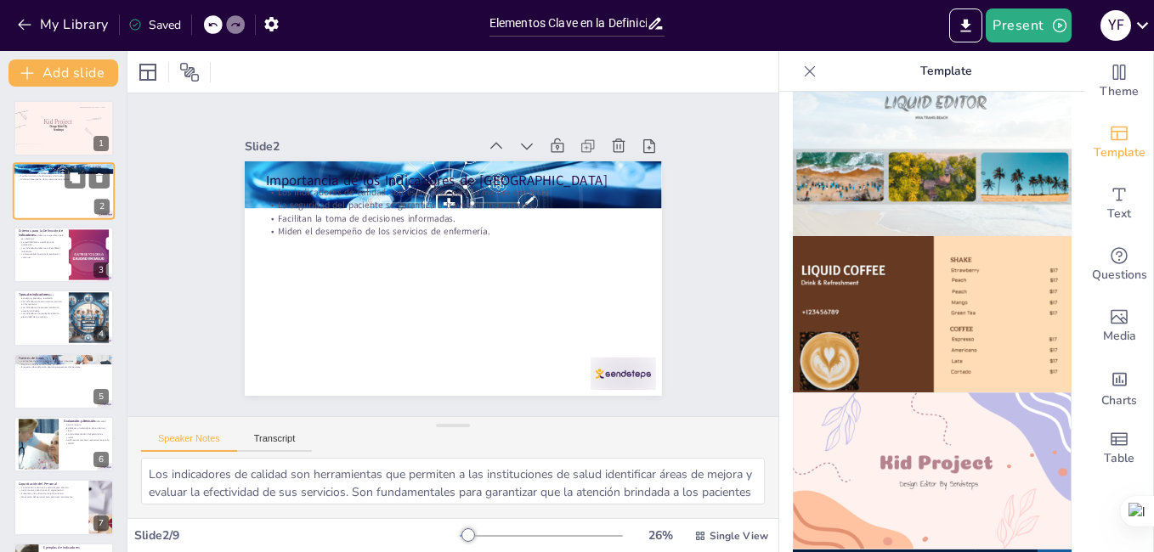
type textarea "Los indicadores de calidad son herramientas que permiten a las instituciones de…"
click at [73, 196] on div at bounding box center [64, 192] width 102 height 58
click at [59, 131] on span "Design Editor By Sendsteps" at bounding box center [58, 128] width 18 height 7
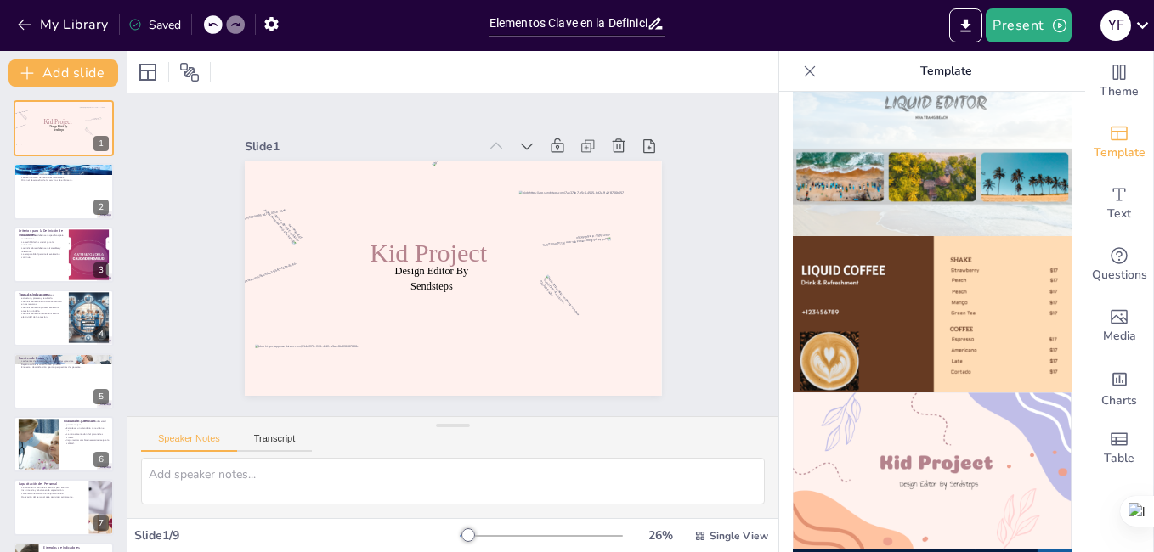
click at [216, 27] on icon at bounding box center [212, 25] width 10 height 10
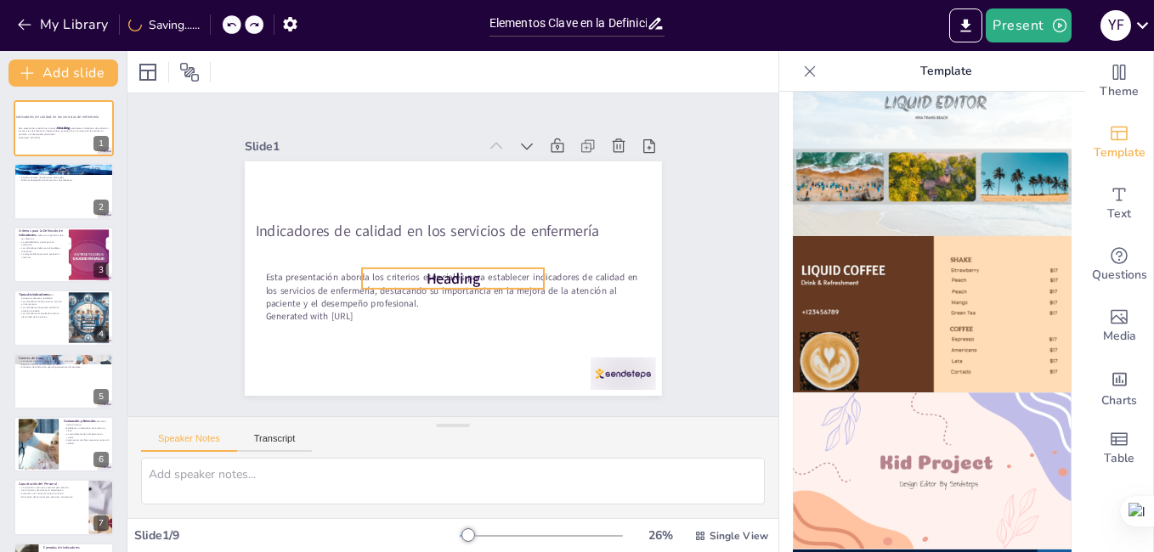
click at [438, 271] on span "Heading" at bounding box center [448, 278] width 57 height 31
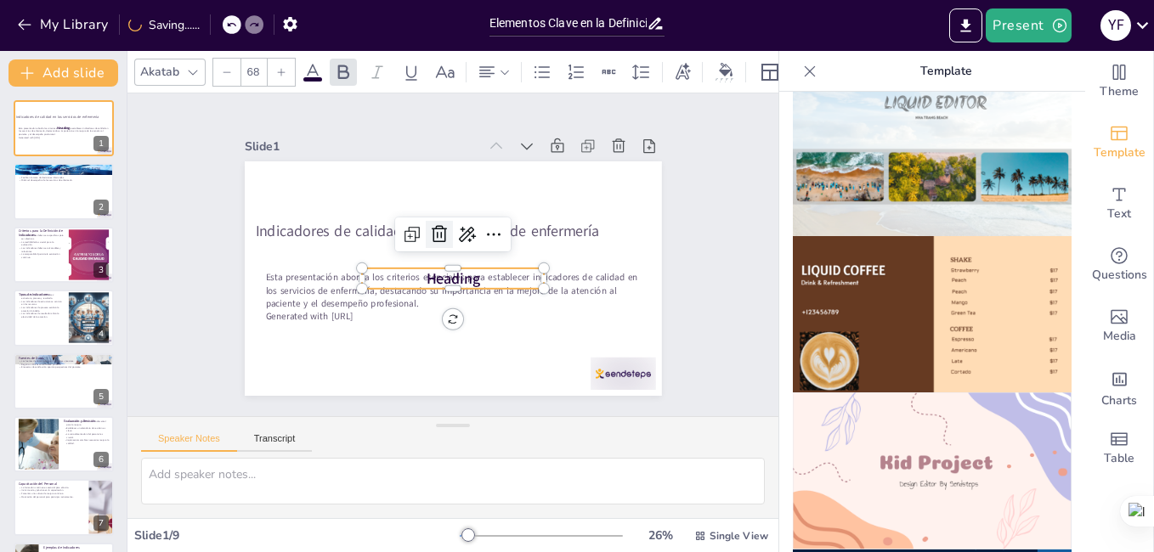
click at [437, 227] on icon at bounding box center [447, 230] width 20 height 20
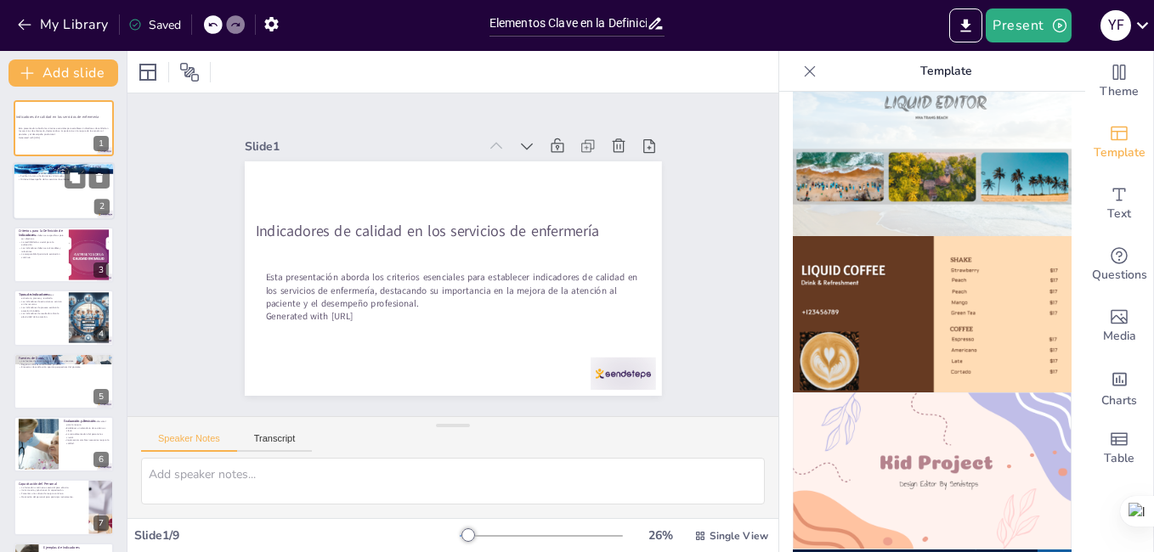
click at [55, 192] on div at bounding box center [64, 192] width 102 height 58
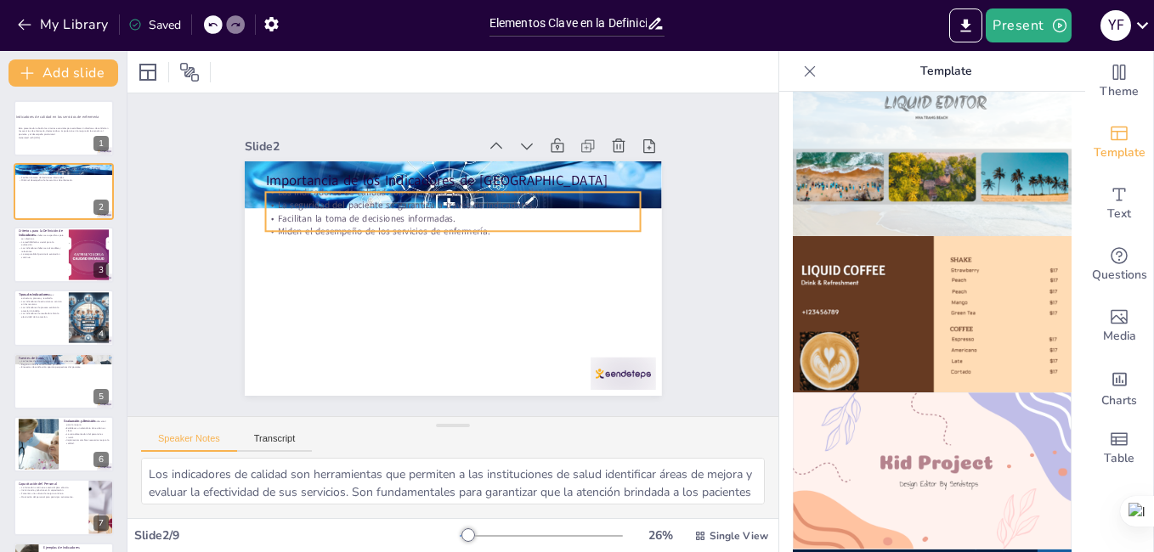
click at [333, 219] on p "Miden el desempeño de los servicios de enfermería." at bounding box center [455, 232] width 375 height 52
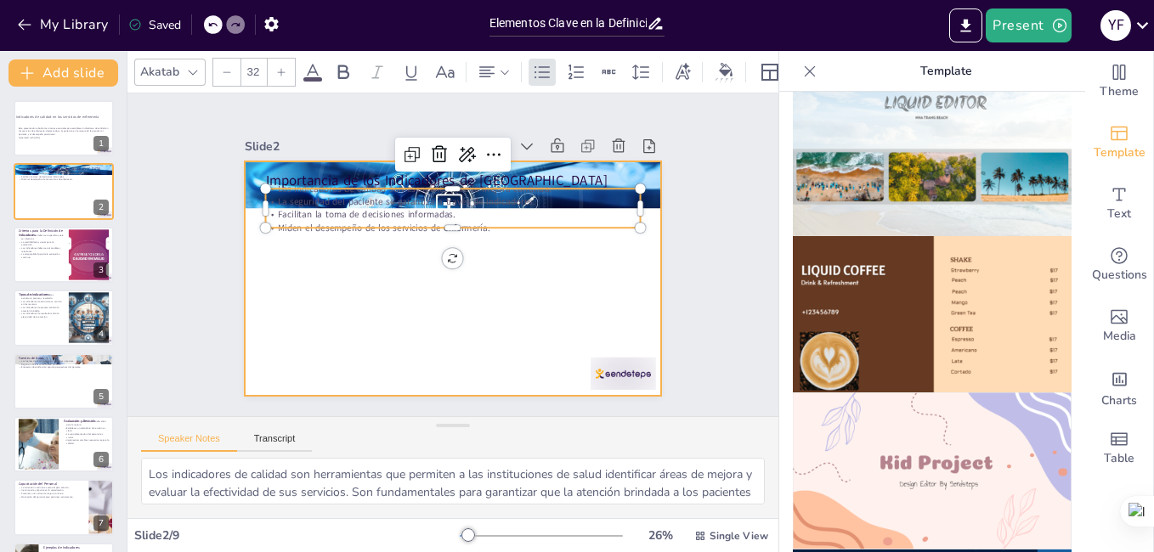
click at [410, 227] on div at bounding box center [455, 234] width 375 height 53
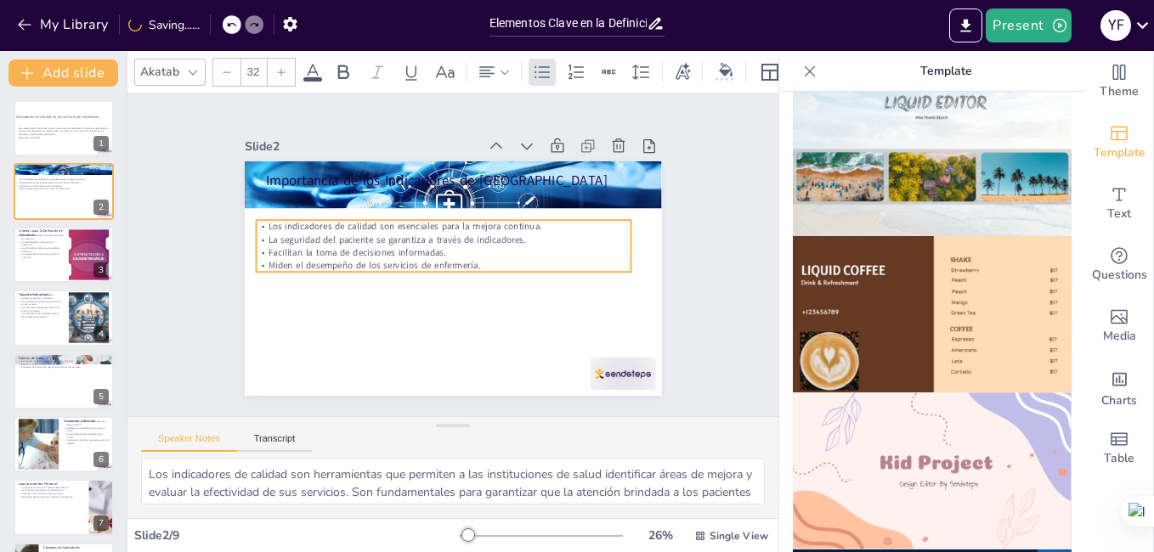
drag, startPoint x: 440, startPoint y: 232, endPoint x: 430, endPoint y: 263, distance: 32.2
click at [430, 263] on p "Miden el desempeño de los servicios de enfermería." at bounding box center [439, 258] width 311 height 231
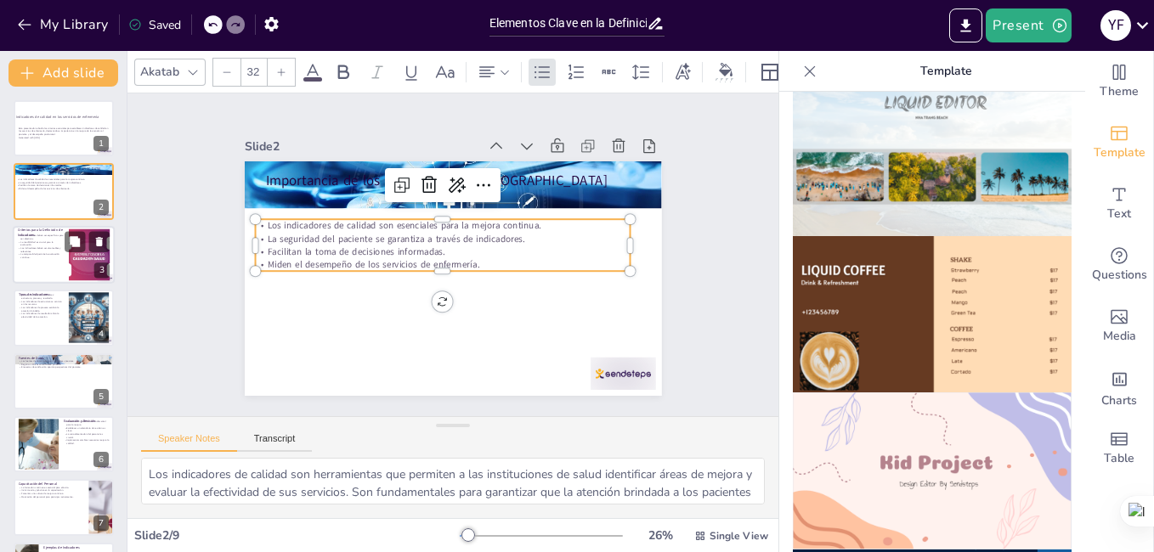
click at [48, 245] on p "La medibilidad es crucial para la evaluación." at bounding box center [41, 243] width 46 height 6
type textarea "La especificidad en los indicadores asegura que se enfoquen en un aspecto parti…"
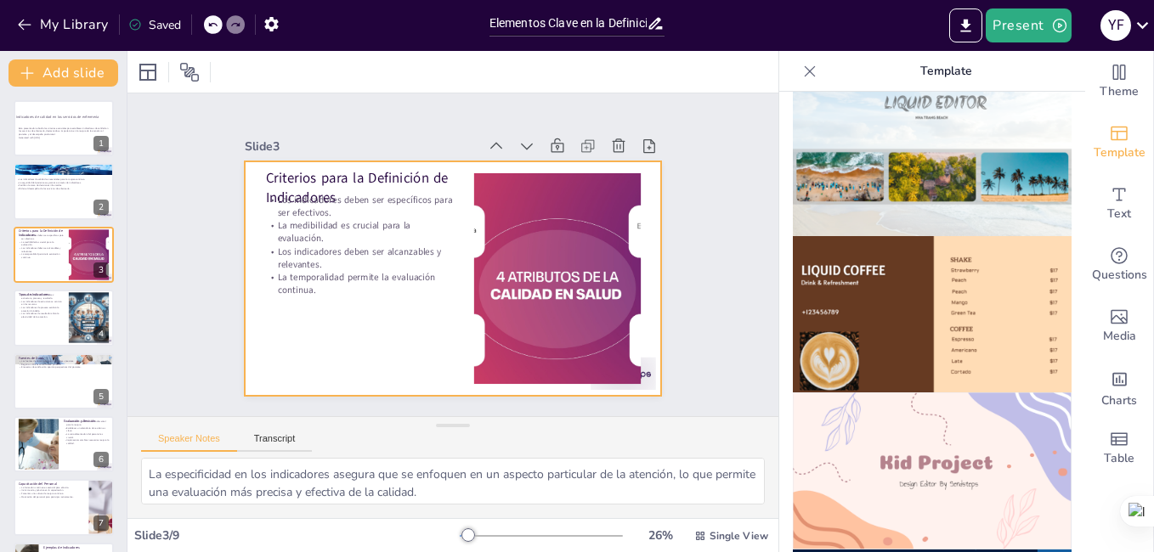
click at [398, 240] on p "Los indicadores deben ser alcanzables y relevantes." at bounding box center [430, 164] width 65 height 189
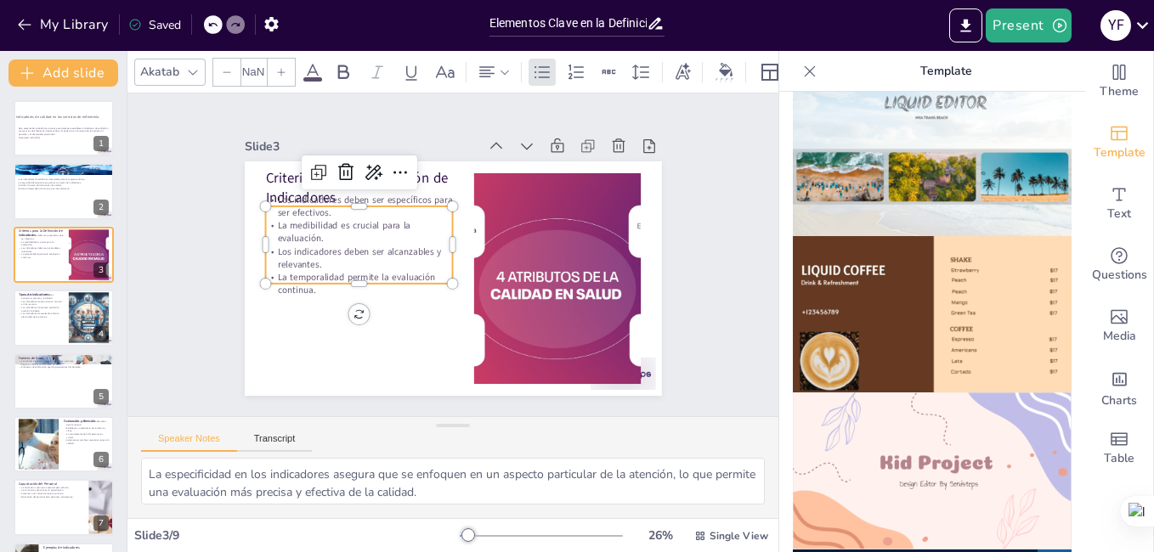
type input "32"
click at [291, 275] on p "La temporalidad permite la evaluación continua." at bounding box center [355, 264] width 189 height 65
click at [326, 274] on p "La temporalidad permite la evaluación continua." at bounding box center [356, 273] width 189 height 45
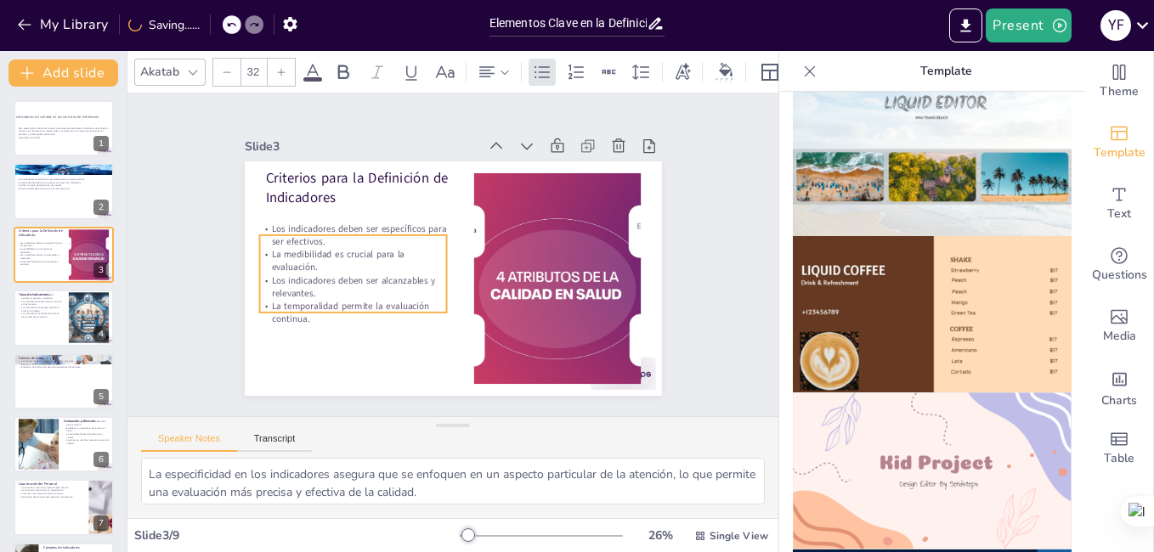
drag, startPoint x: 344, startPoint y: 274, endPoint x: 338, endPoint y: 303, distance: 29.5
click at [338, 303] on p "La temporalidad permite la evaluación continua." at bounding box center [347, 302] width 189 height 45
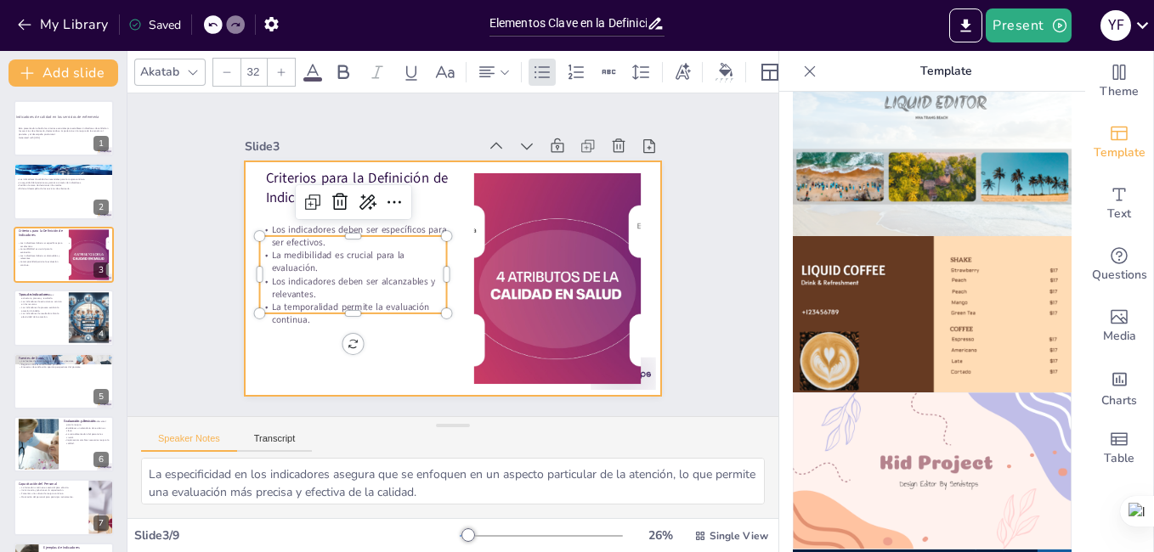
click at [329, 350] on div at bounding box center [441, 275] width 478 height 411
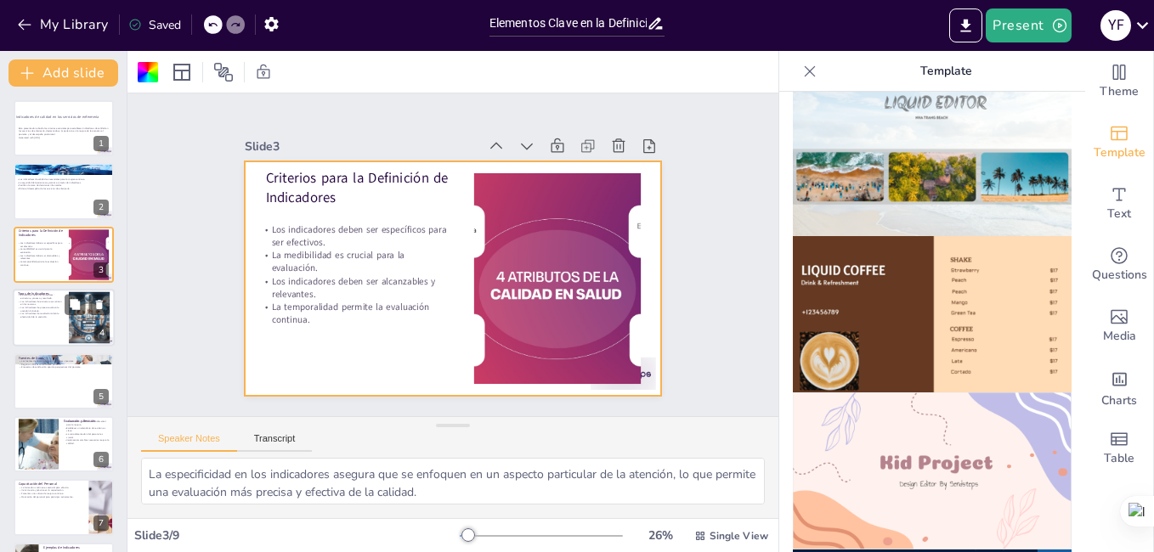
click at [58, 317] on p "Los indicadores de resultado miden la efectividad de la atención." at bounding box center [41, 316] width 46 height 6
type textarea "La clasificación en tipos de indicadores permite a los profesionales de la salu…"
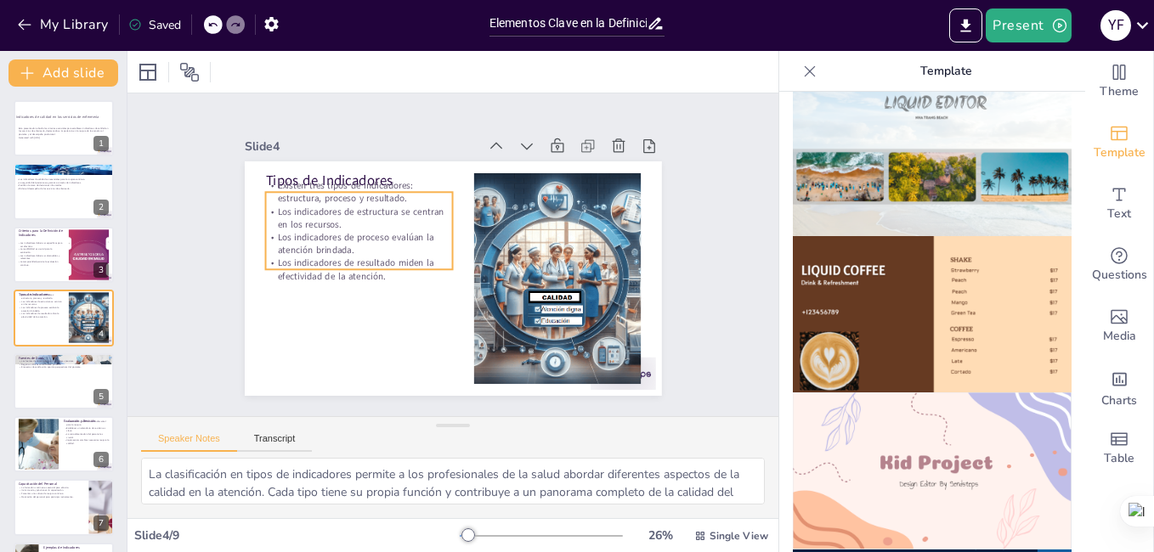
click at [321, 246] on p "Los indicadores de proceso evalúan la atención brindada." at bounding box center [360, 234] width 189 height 45
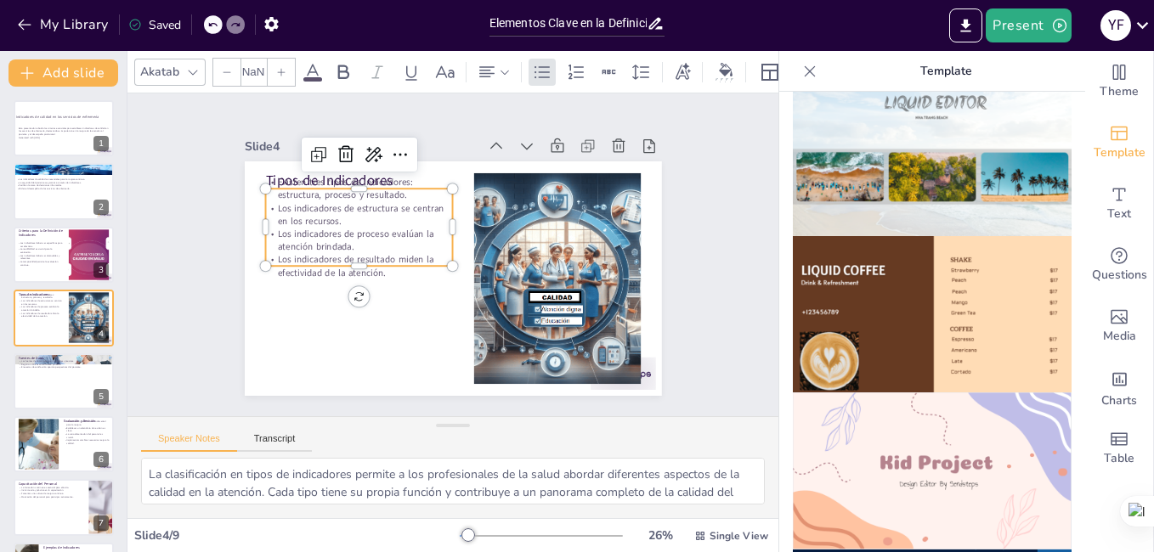
type input "32"
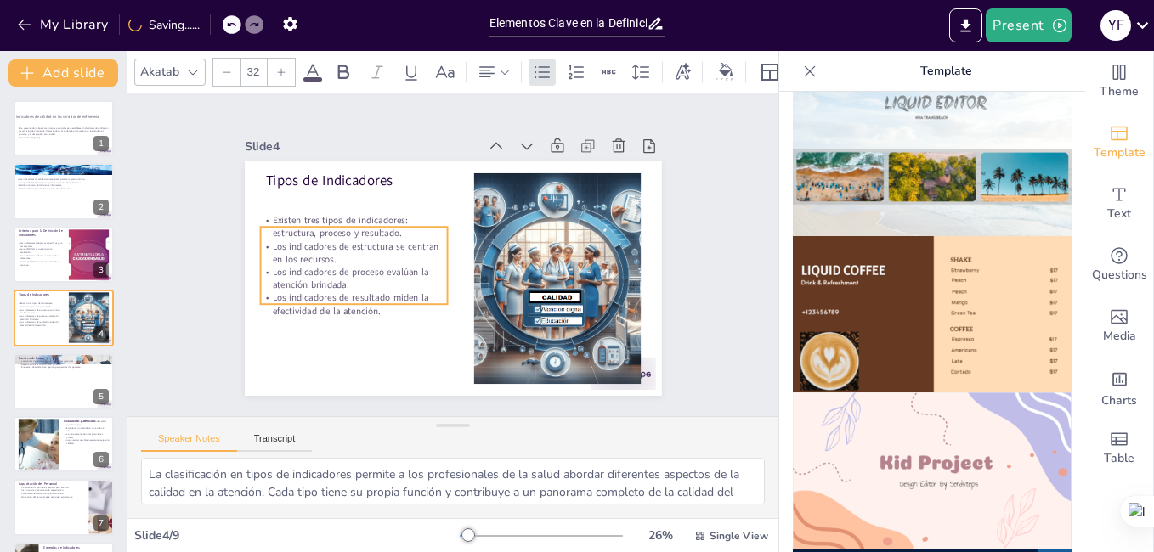
drag, startPoint x: 335, startPoint y: 258, endPoint x: 331, endPoint y: 297, distance: 38.5
click at [331, 297] on p "Los indicadores de resultado miden la efectividad de la atención." at bounding box center [354, 304] width 188 height 26
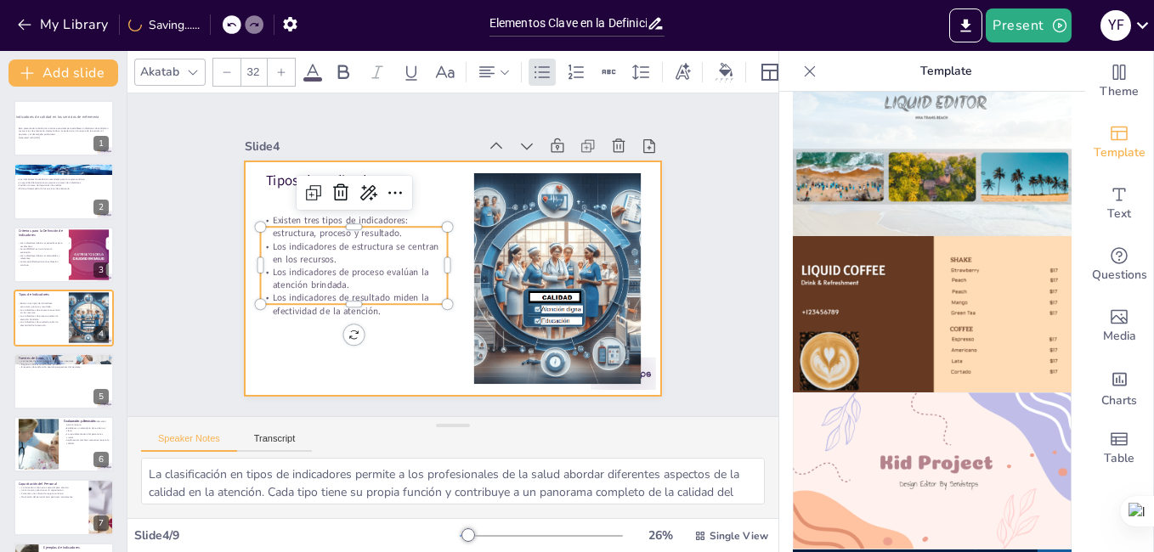
click at [304, 332] on div at bounding box center [441, 275] width 478 height 411
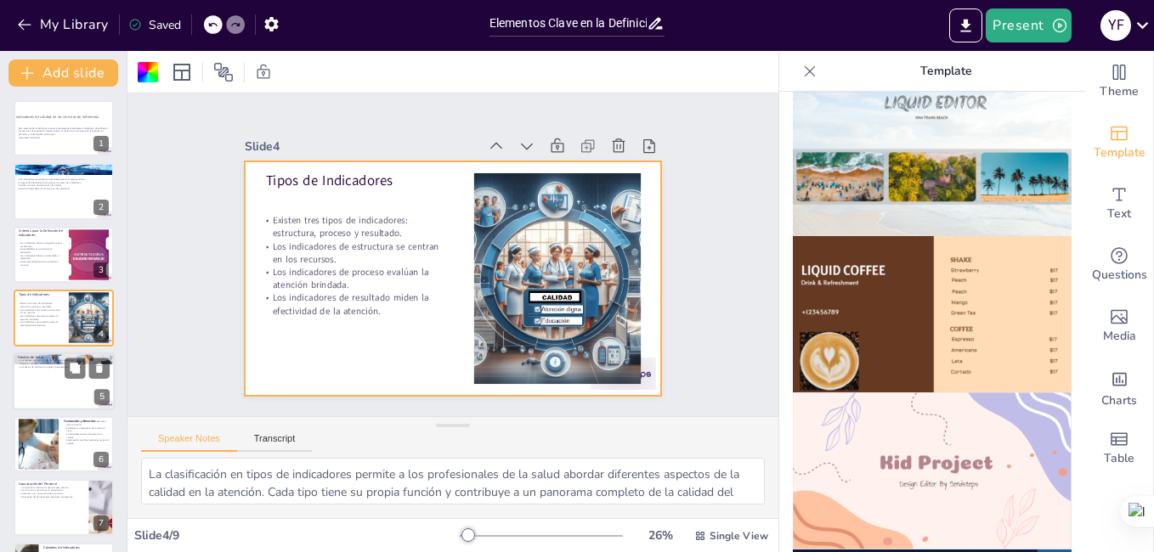
click at [73, 387] on div at bounding box center [64, 382] width 102 height 58
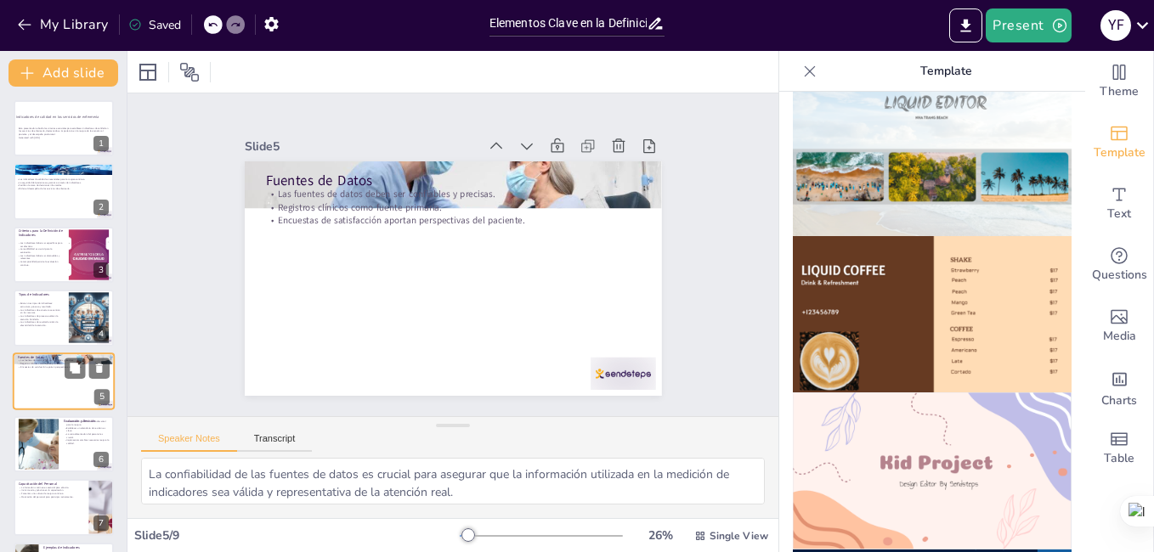
scroll to position [62, 0]
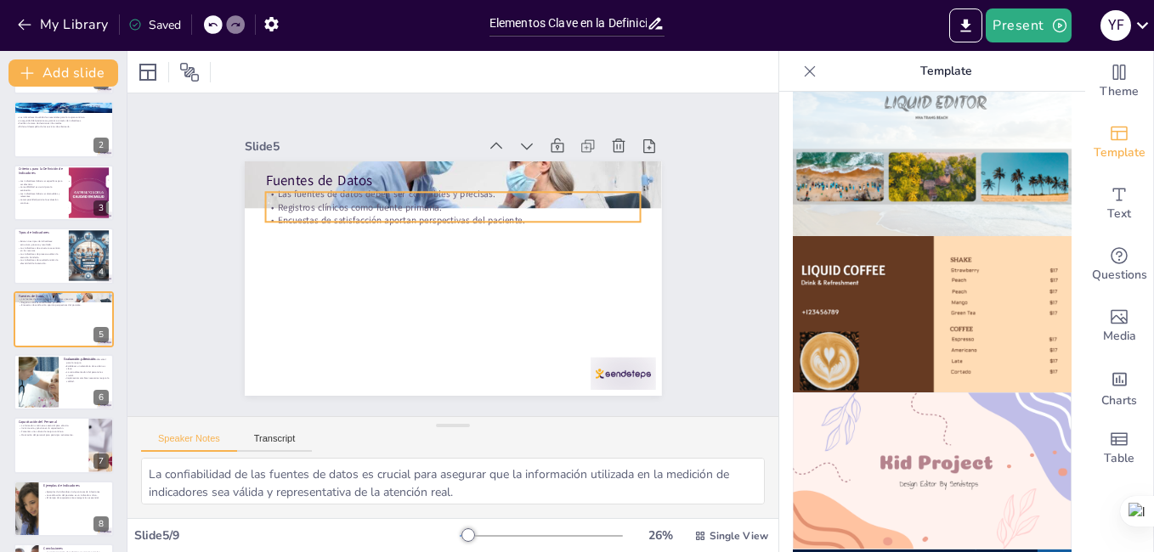
click at [334, 211] on p "Encuestas de satisfacción aportan perspectivas del paciente." at bounding box center [456, 221] width 375 height 52
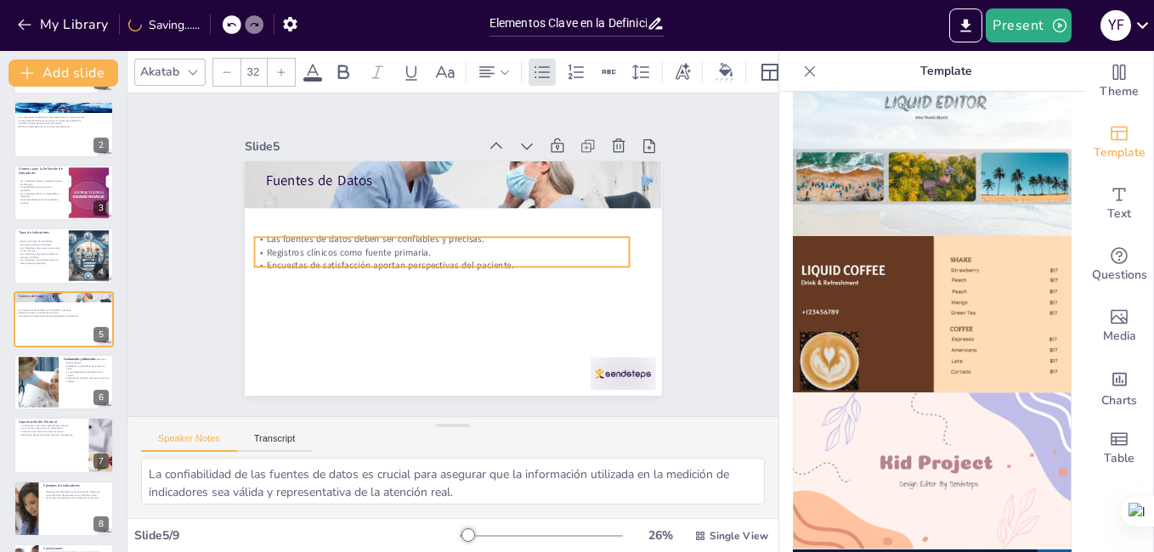
drag, startPoint x: 334, startPoint y: 211, endPoint x: 323, endPoint y: 256, distance: 46.4
click at [323, 256] on p "Encuestas de satisfacción aportan perspectivas del paciente." at bounding box center [440, 264] width 375 height 52
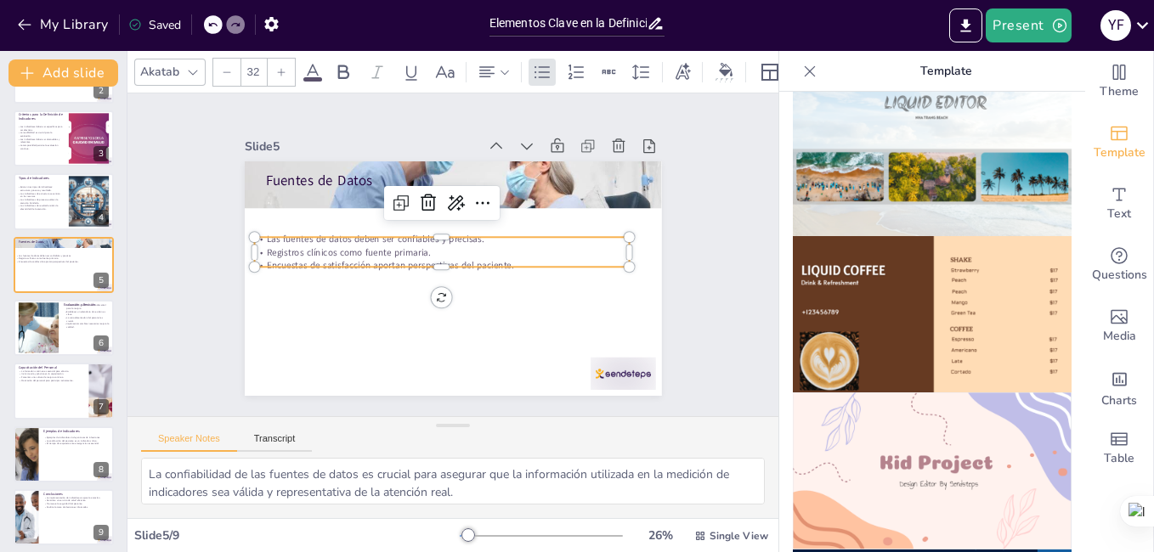
scroll to position [123, 0]
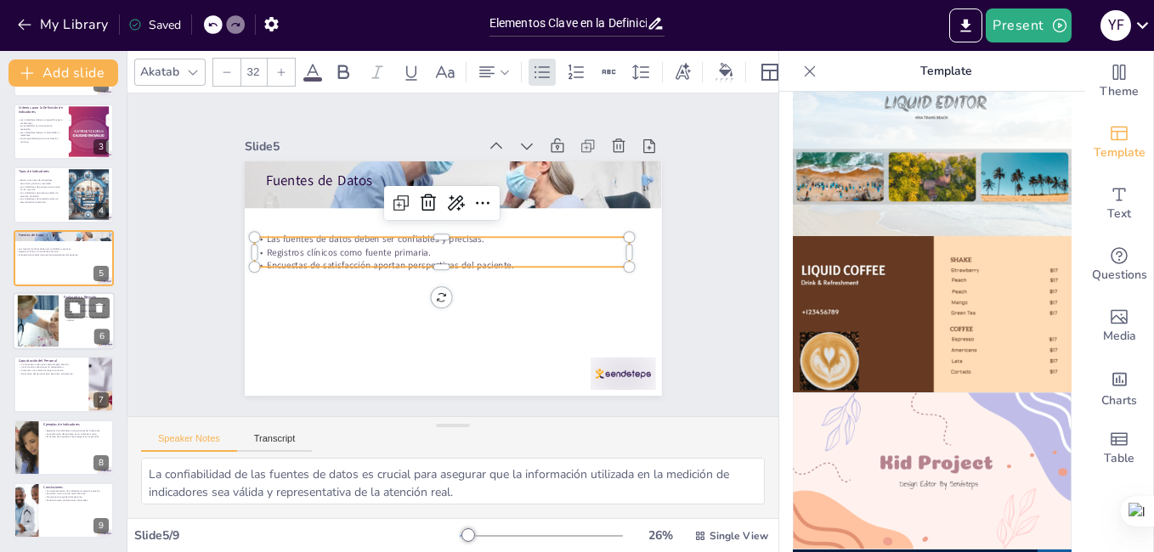
click at [39, 316] on div at bounding box center [38, 322] width 128 height 52
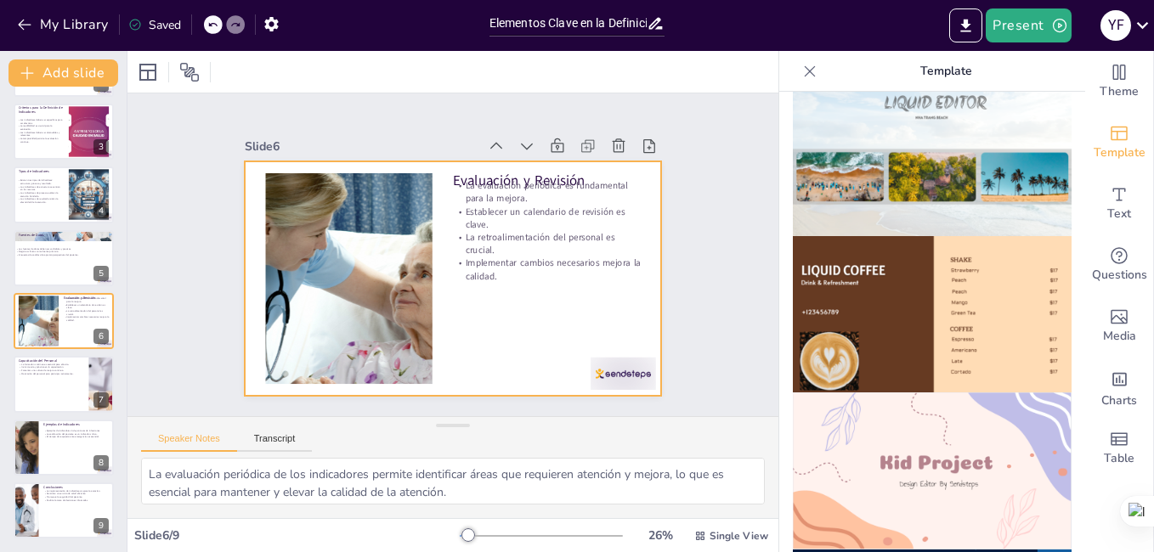
click at [490, 230] on p "Establecer un calendario de revisión es clave." at bounding box center [531, 317] width 116 height 175
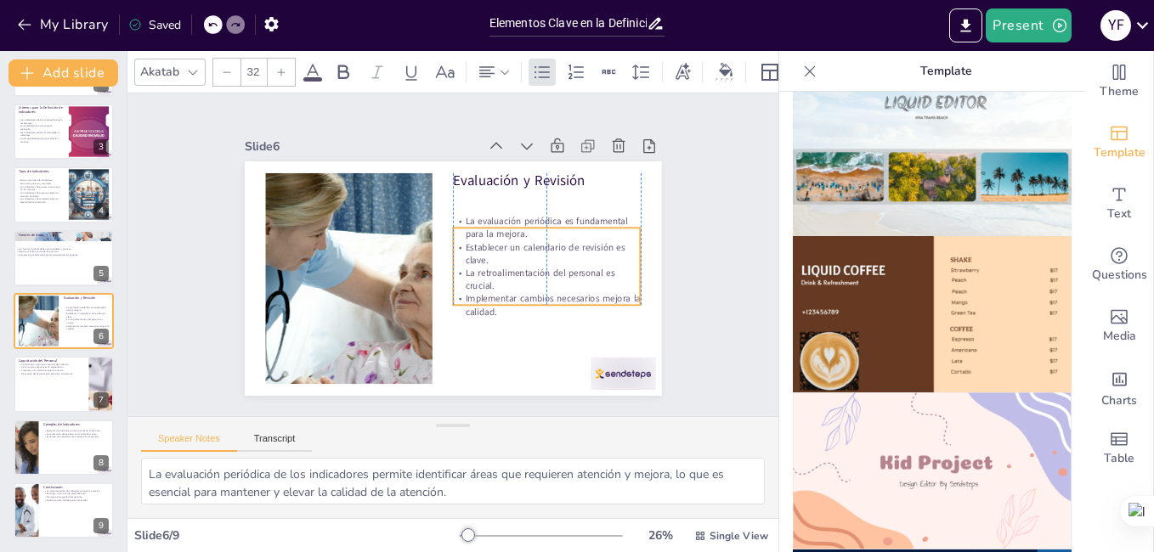
drag, startPoint x: 485, startPoint y: 226, endPoint x: 486, endPoint y: 261, distance: 34.8
click at [486, 266] on p "La retroalimentación del personal es crucial." at bounding box center [534, 307] width 186 height 82
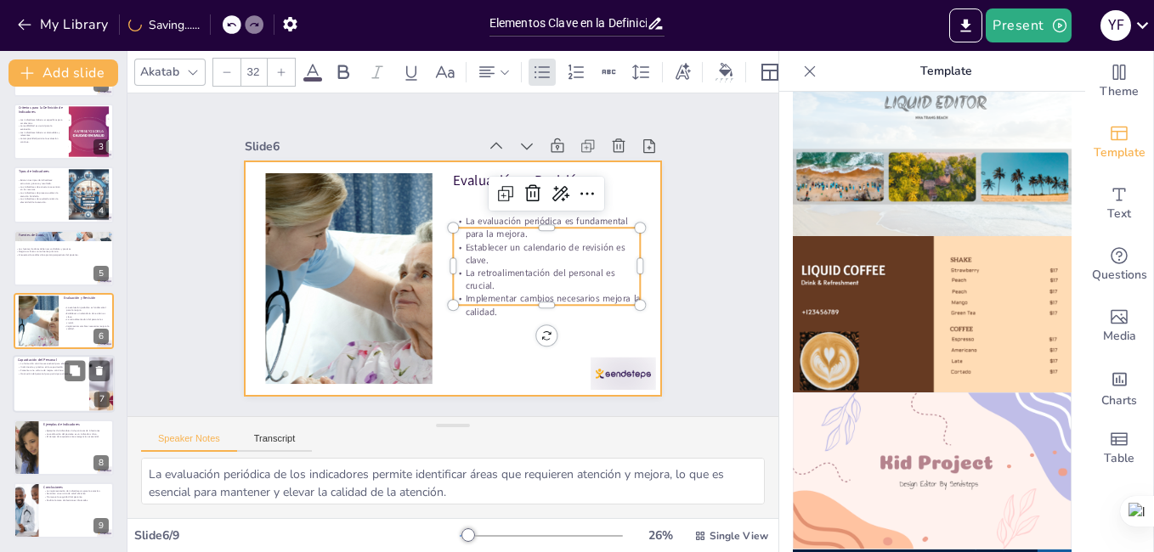
click at [21, 399] on div at bounding box center [64, 385] width 102 height 58
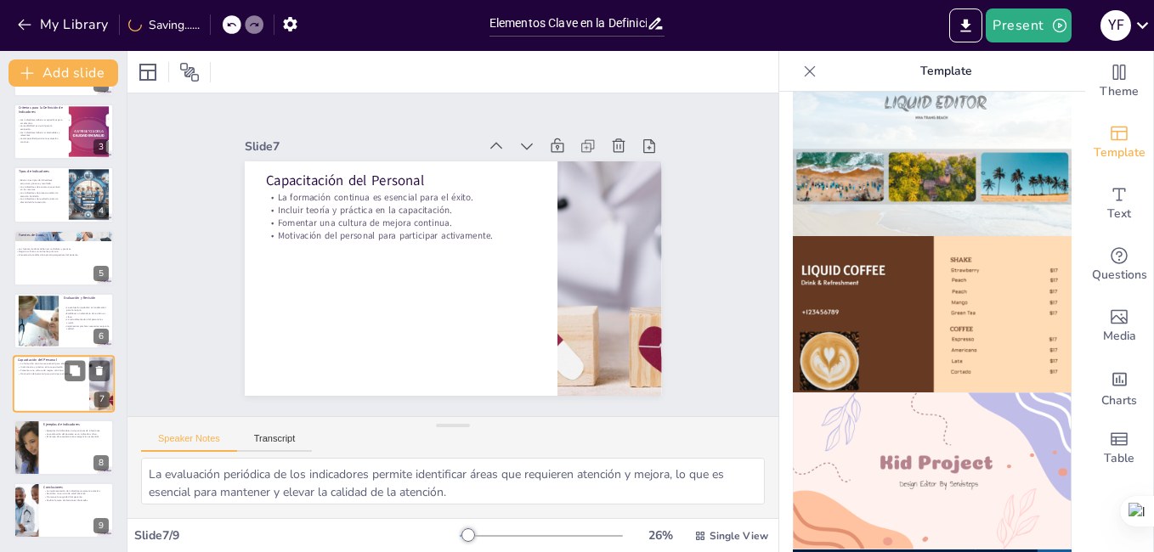
type textarea "La formación continua asegura que el personal de enfermería esté siempre actual…"
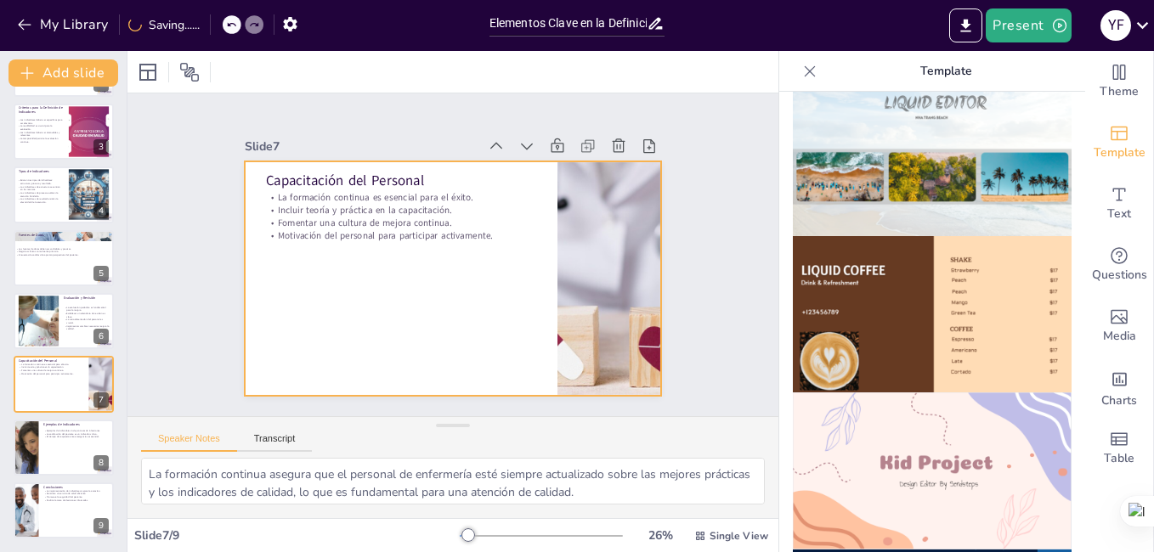
click at [407, 217] on p "Fomentar una cultura de mejora continua." at bounding box center [400, 223] width 271 height 13
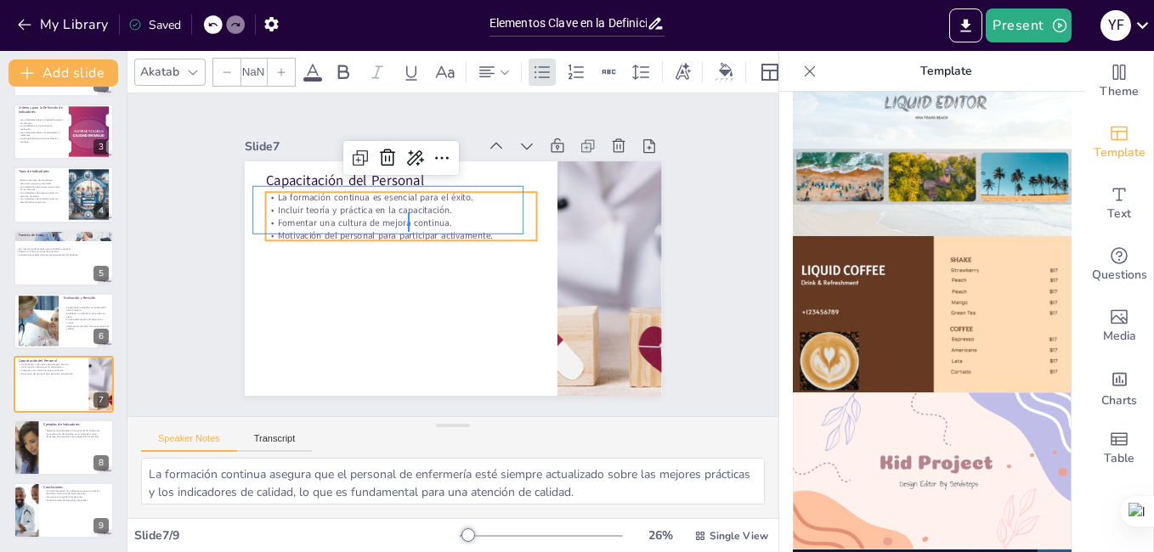
type input "32"
drag, startPoint x: 409, startPoint y: 224, endPoint x: 409, endPoint y: 234, distance: 10.2
click at [409, 234] on div "La formación continua es esencial para el éxito. Incluir teoría y práctica en l…" at bounding box center [410, 206] width 276 height 107
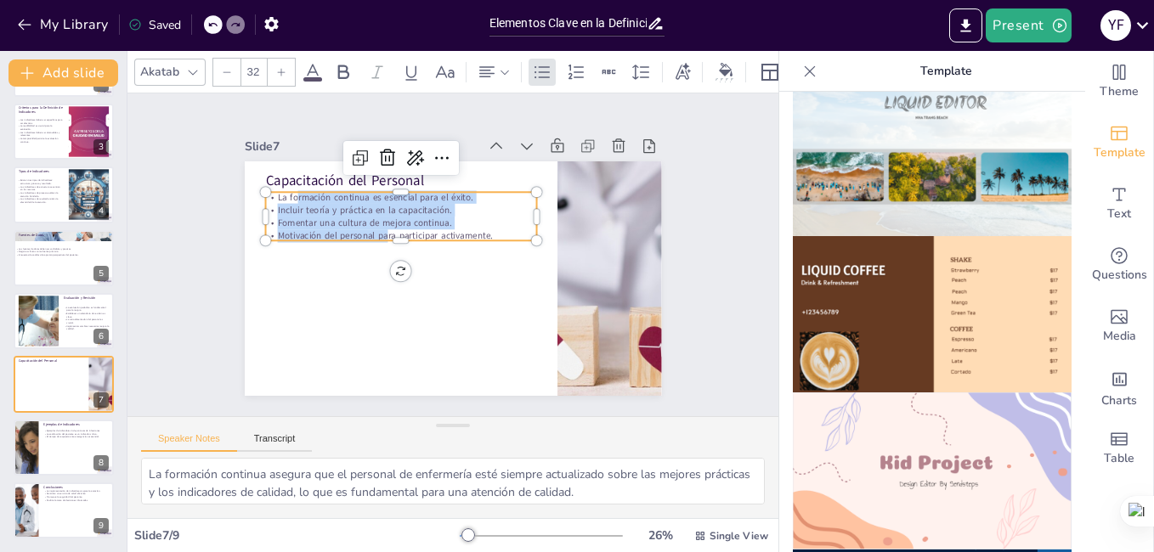
click at [376, 234] on div "Capacitación del Personal La formación continua es esencial para el éxito. Incl…" at bounding box center [453, 278] width 417 height 234
click at [319, 268] on button "Copiar" at bounding box center [328, 260] width 59 height 22
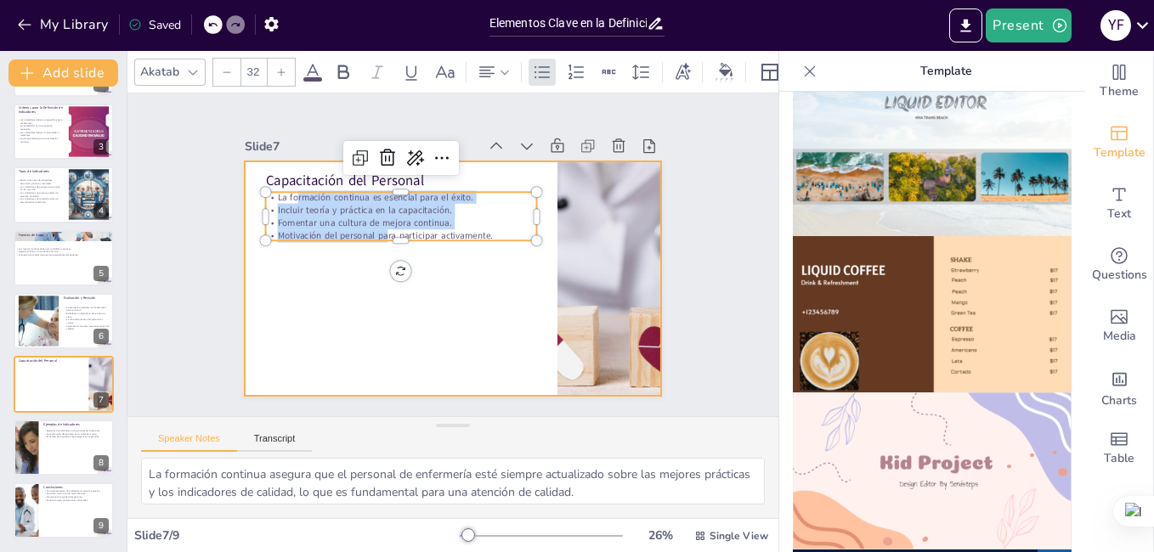
click at [294, 252] on div at bounding box center [450, 278] width 439 height 277
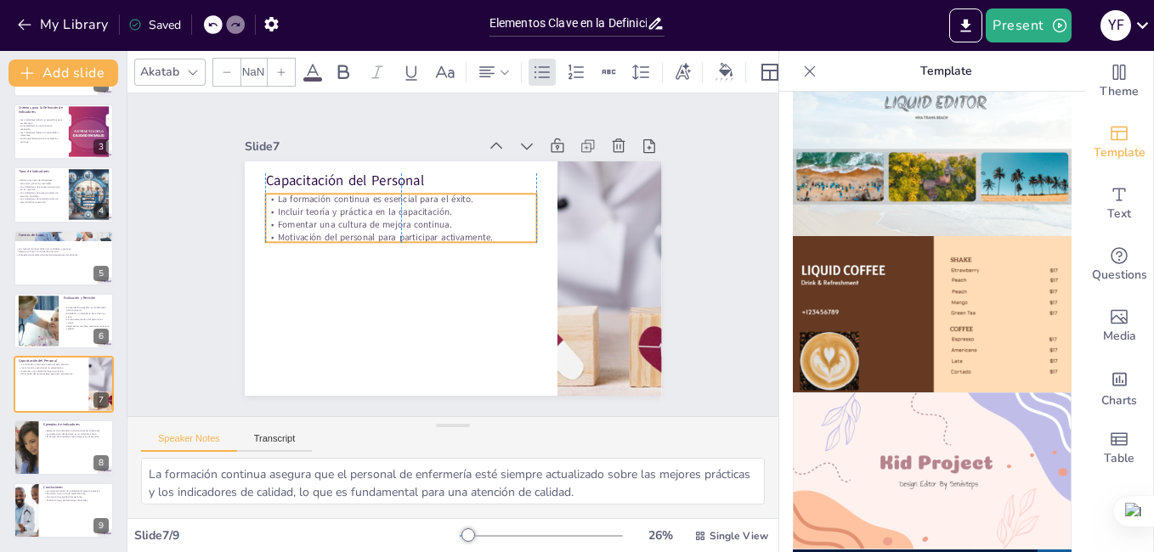
type input "32"
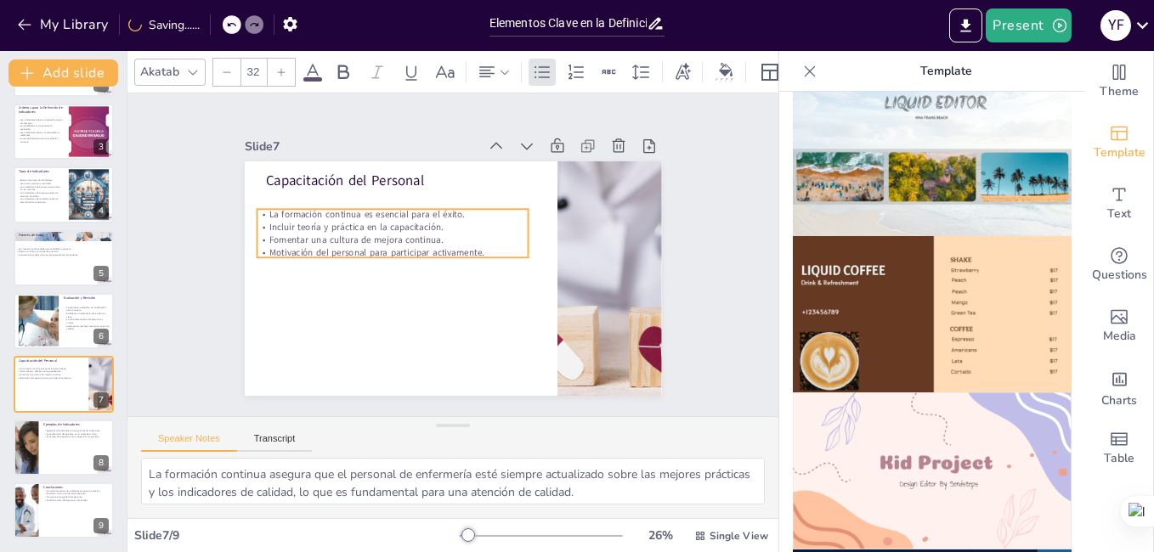
drag, startPoint x: 424, startPoint y: 229, endPoint x: 415, endPoint y: 247, distance: 19.8
click at [415, 247] on p "Motivación del personal para participar activamente." at bounding box center [392, 247] width 271 height 42
click at [63, 430] on p "Ejemplos de indicadores incluyen tasas de infecciones." at bounding box center [76, 430] width 66 height 3
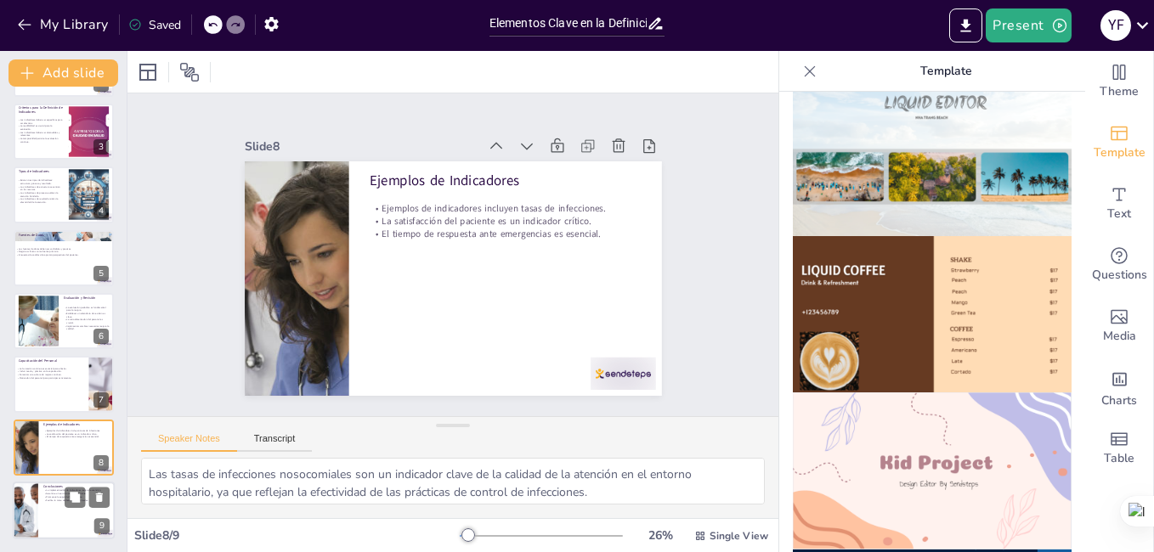
click at [56, 491] on p "La implementación de indicadores mejora la atención." at bounding box center [76, 490] width 66 height 3
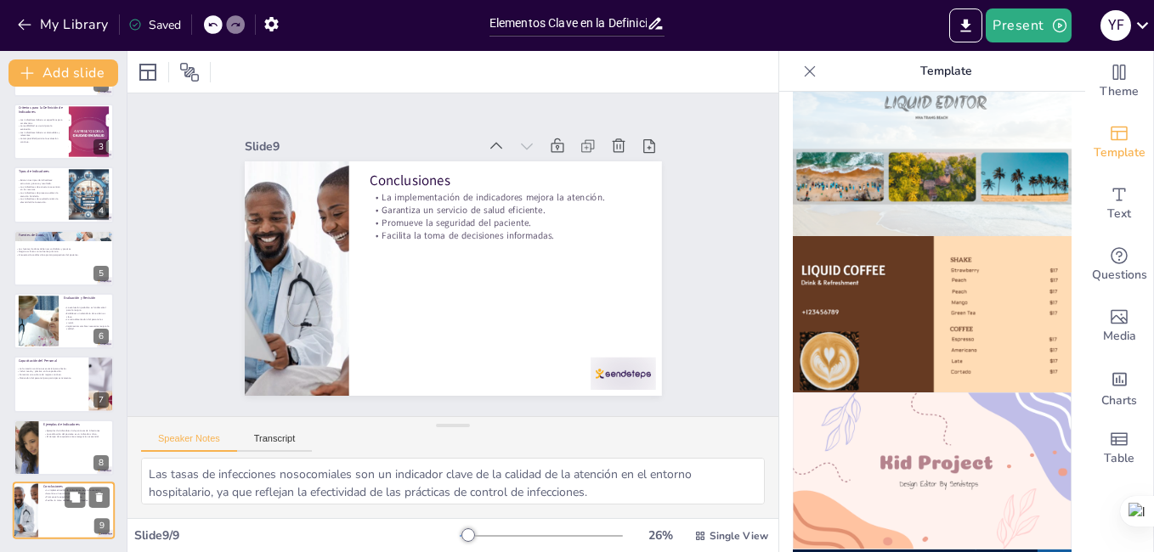
type textarea "La implementación de indicadores de calidad permite a las instituciones de salu…"
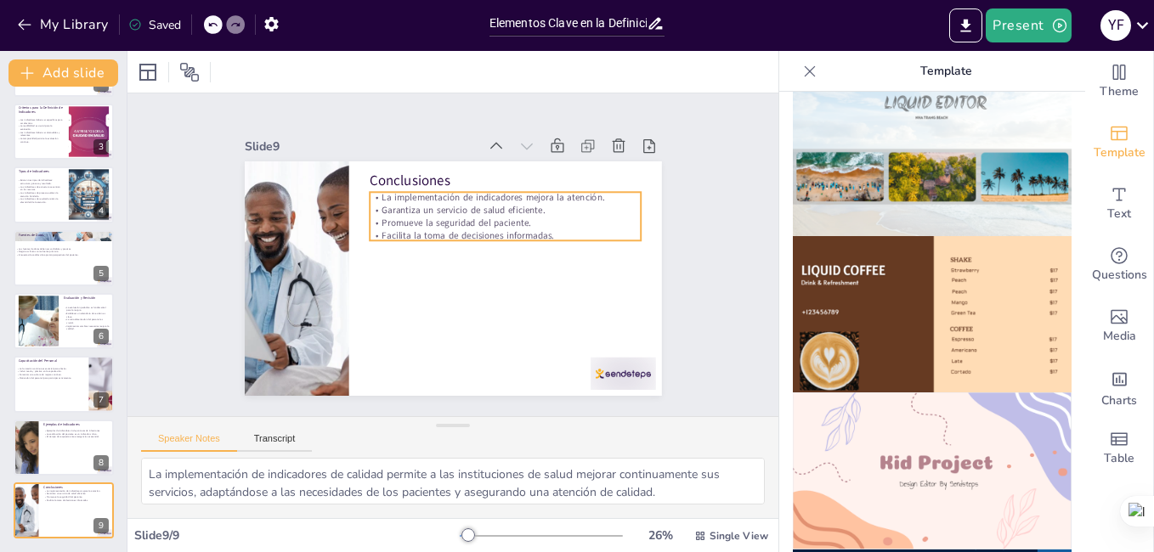
click at [416, 218] on p "Promueve la seguridad del paciente." at bounding box center [505, 223] width 271 height 13
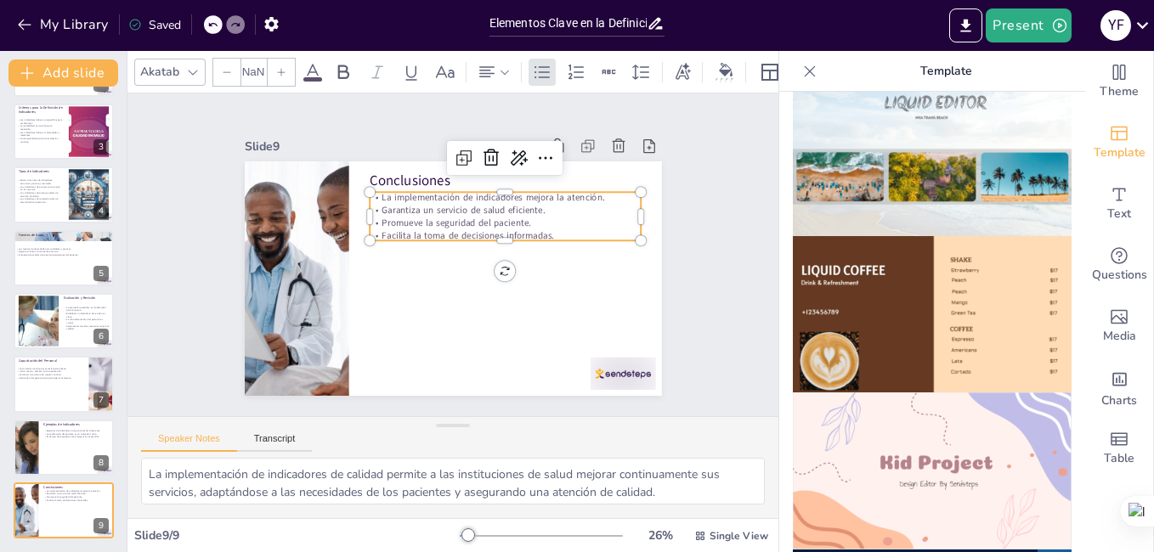
type input "32"
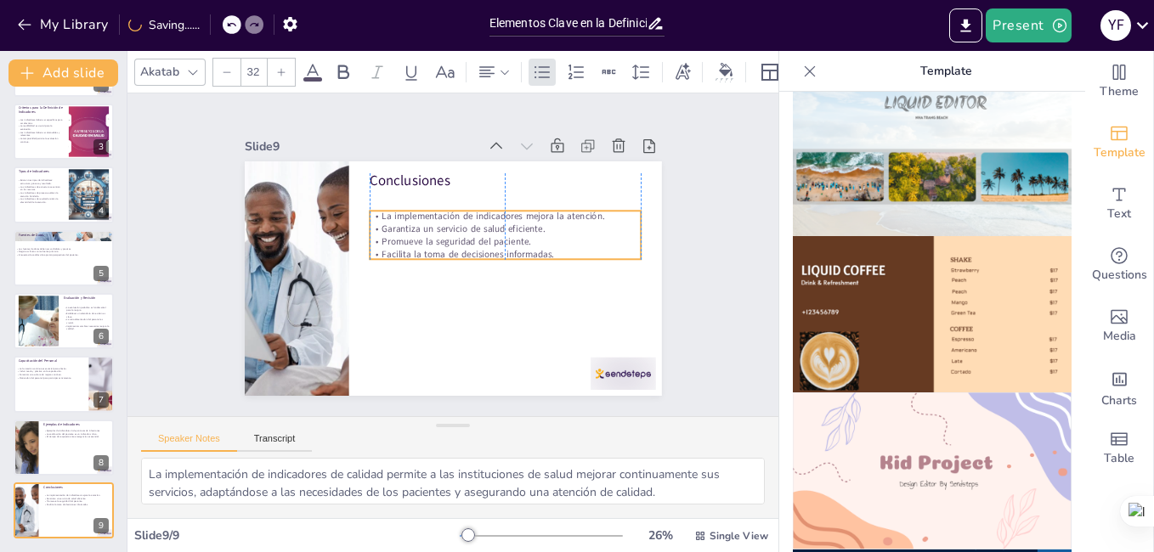
drag, startPoint x: 416, startPoint y: 229, endPoint x: 415, endPoint y: 247, distance: 18.7
click at [415, 247] on p "Facilita la toma de decisiones informadas." at bounding box center [500, 276] width 253 height 122
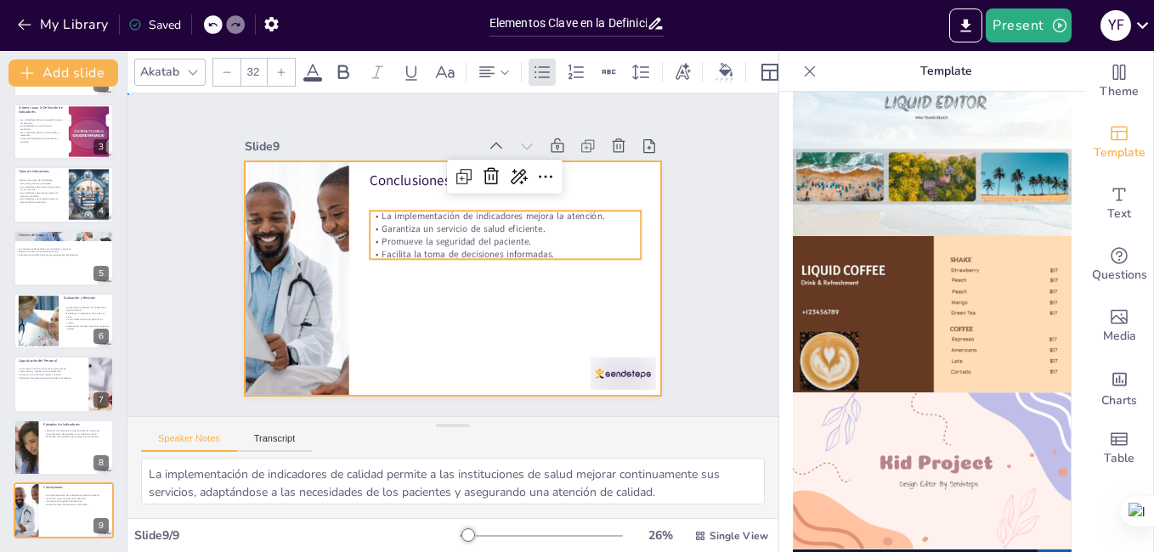
click at [410, 283] on div at bounding box center [450, 278] width 439 height 277
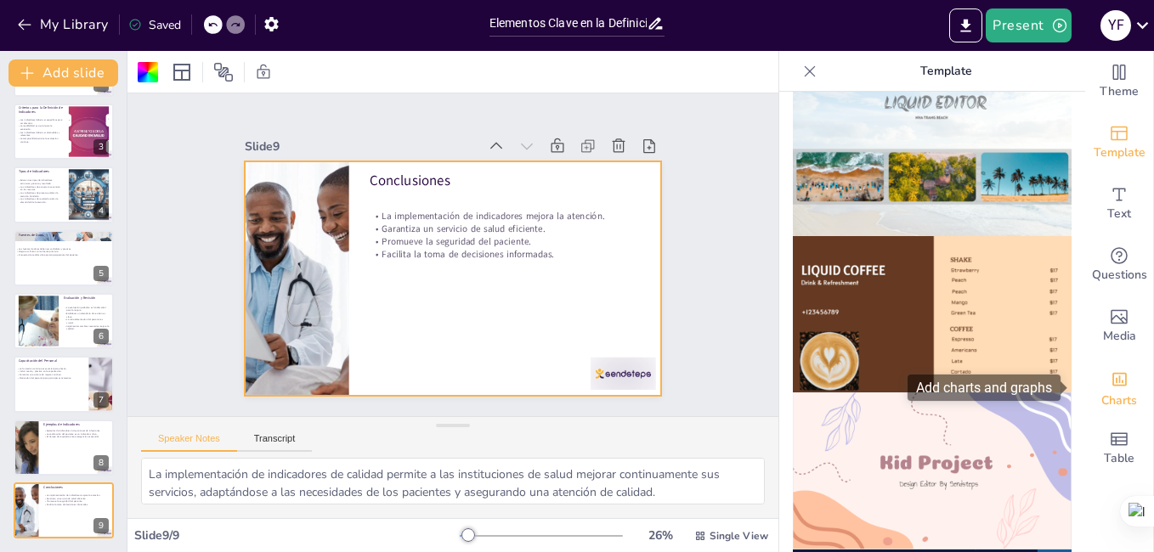
click at [1110, 406] on span "Charts" at bounding box center [1119, 401] width 36 height 19
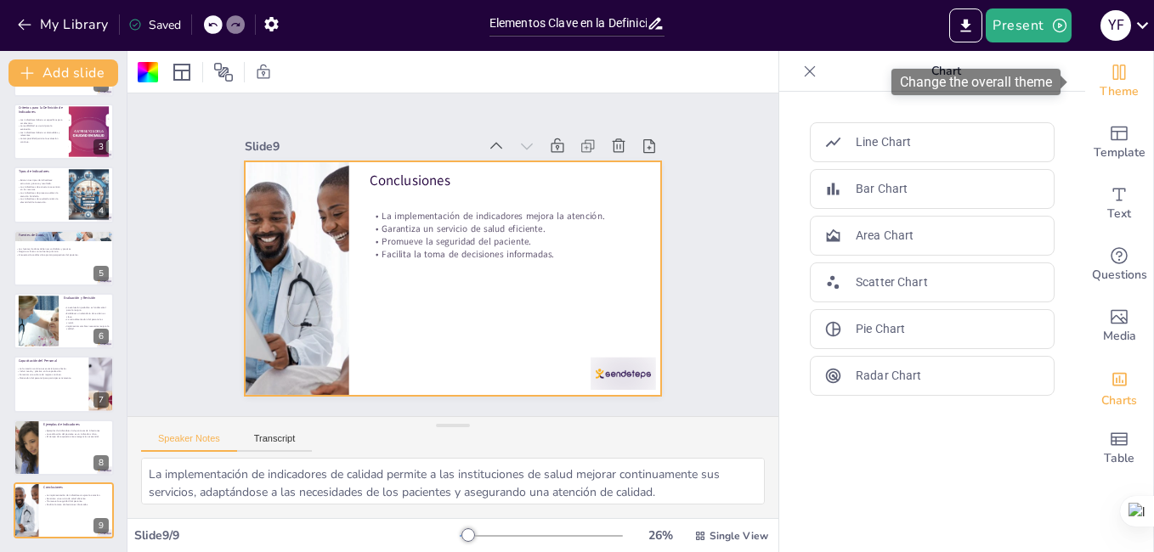
click at [1099, 82] on span "Theme" at bounding box center [1118, 91] width 39 height 19
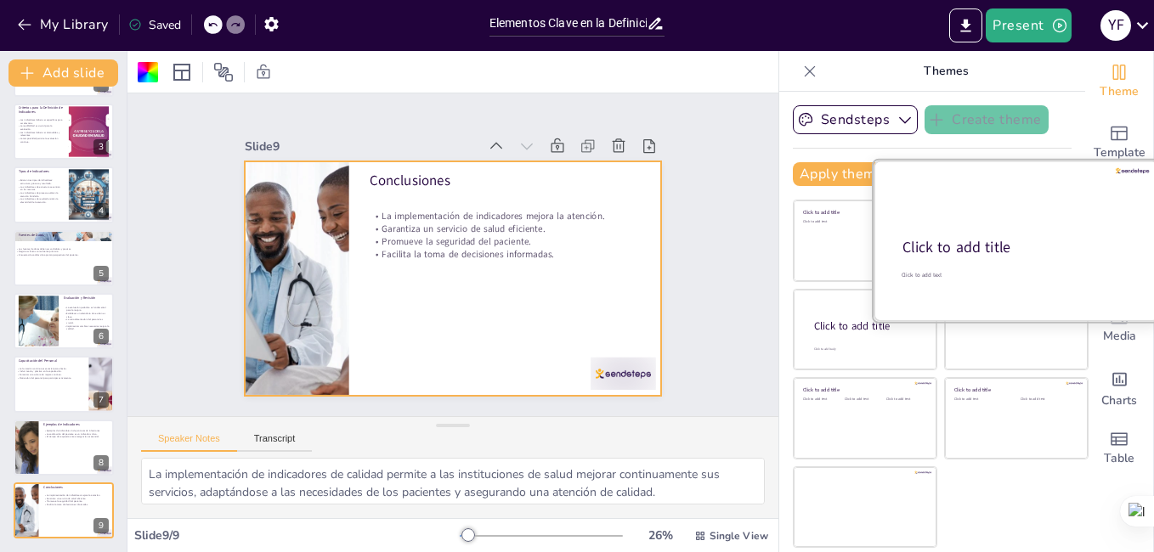
click at [973, 258] on div at bounding box center [1015, 241] width 285 height 161
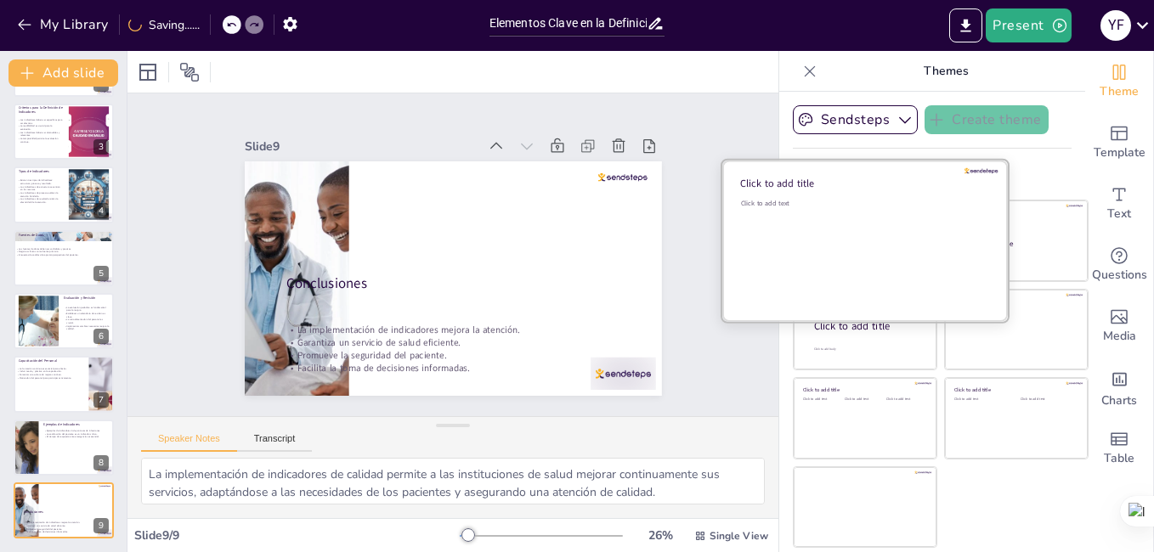
click at [837, 245] on div "Click to add text" at bounding box center [862, 251] width 243 height 105
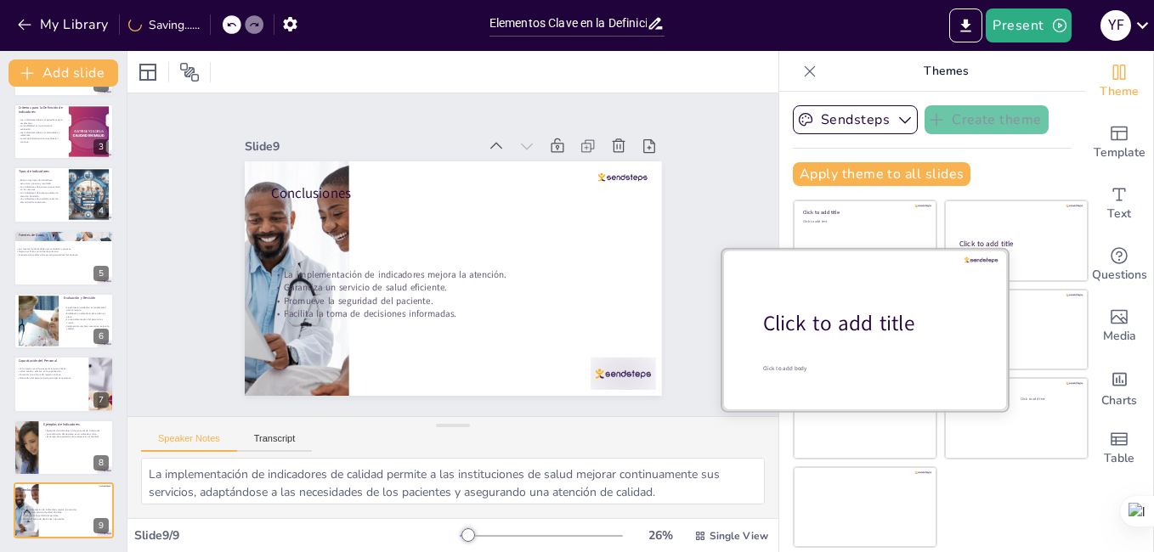
click at [834, 320] on div "Click to add title" at bounding box center [871, 323] width 217 height 29
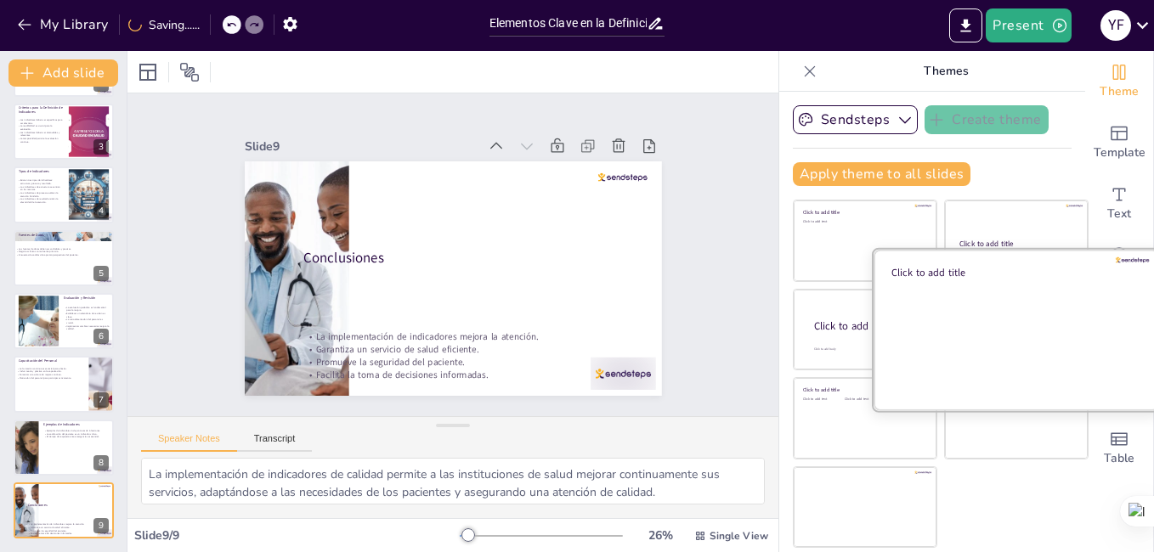
click at [1008, 353] on div at bounding box center [1015, 329] width 285 height 161
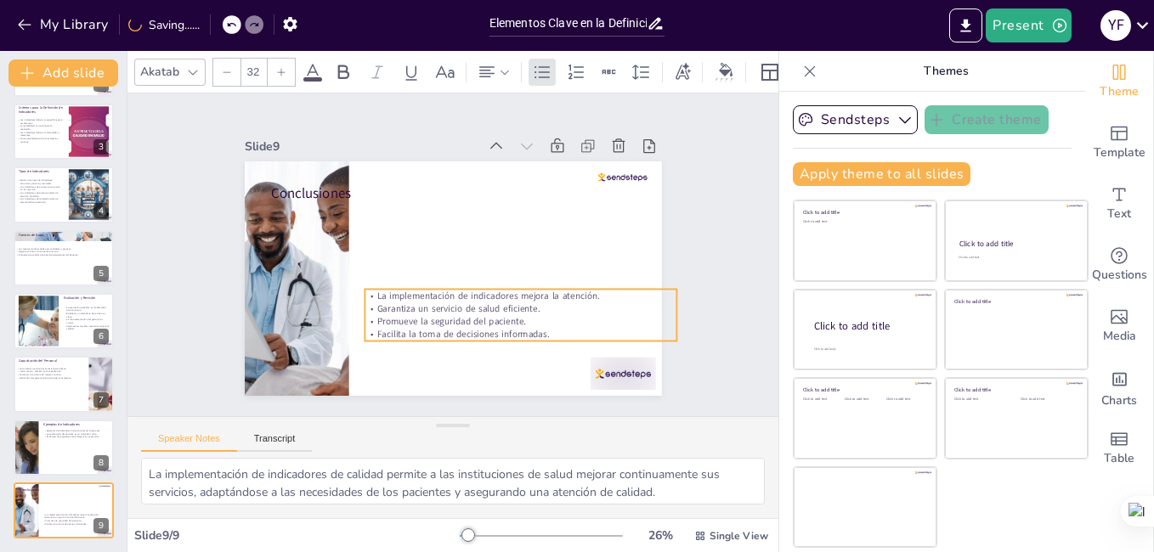
drag, startPoint x: 459, startPoint y: 319, endPoint x: 485, endPoint y: 309, distance: 28.2
click at [485, 315] on p "Promueve la seguridad del paciente." at bounding box center [520, 321] width 312 height 13
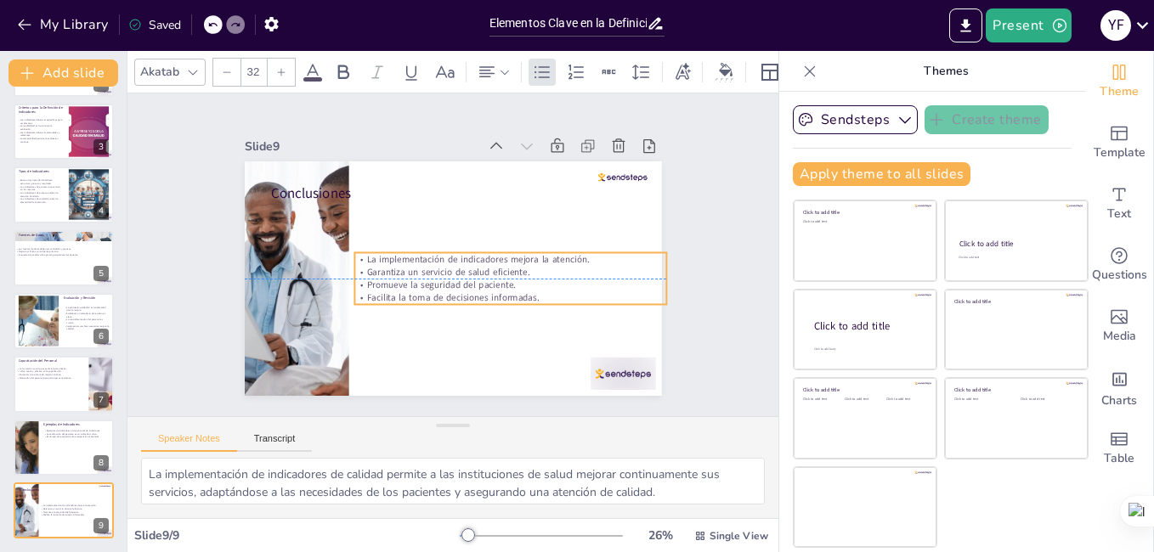
drag, startPoint x: 483, startPoint y: 308, endPoint x: 473, endPoint y: 274, distance: 36.3
click at [473, 274] on div "La implementación de indicadores mejora la atención. Garantiza un servicio de s…" at bounding box center [508, 284] width 316 height 84
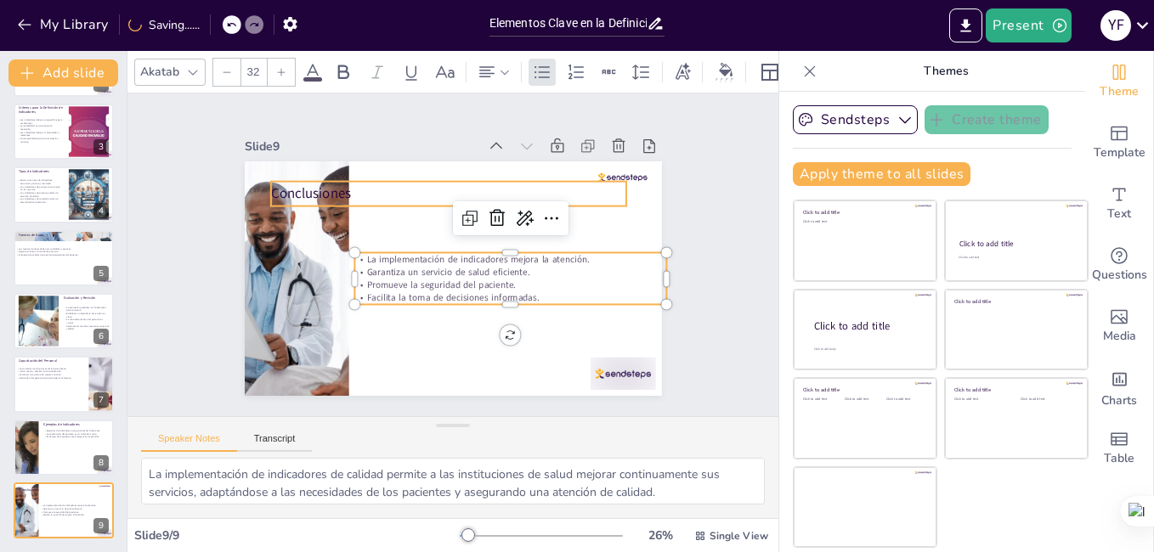
drag, startPoint x: 295, startPoint y: 183, endPoint x: 350, endPoint y: 187, distance: 55.4
click at [296, 183] on p "Conclusiones" at bounding box center [461, 194] width 352 height 93
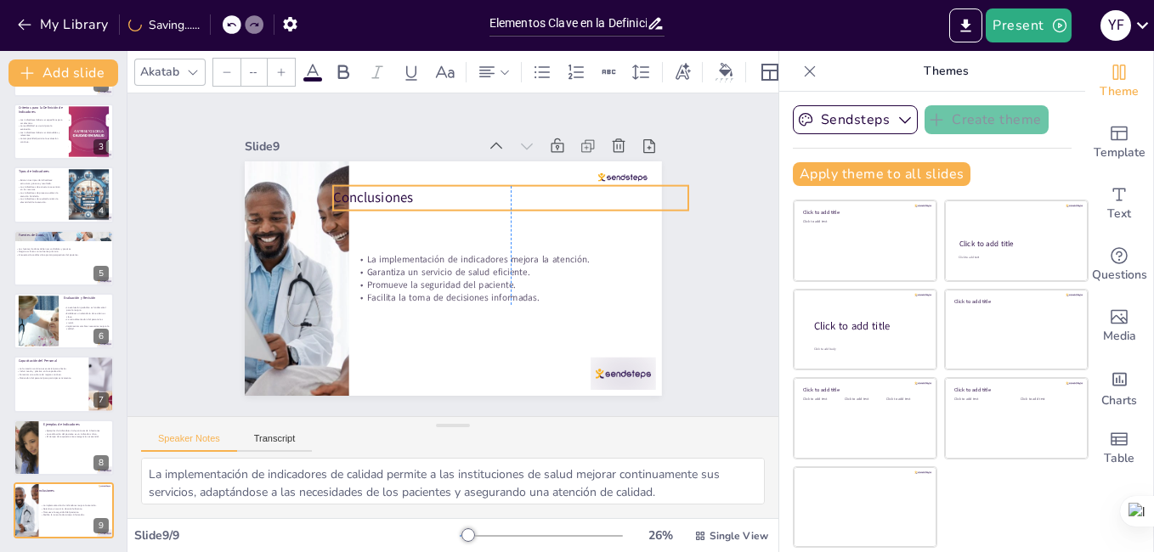
type input "48"
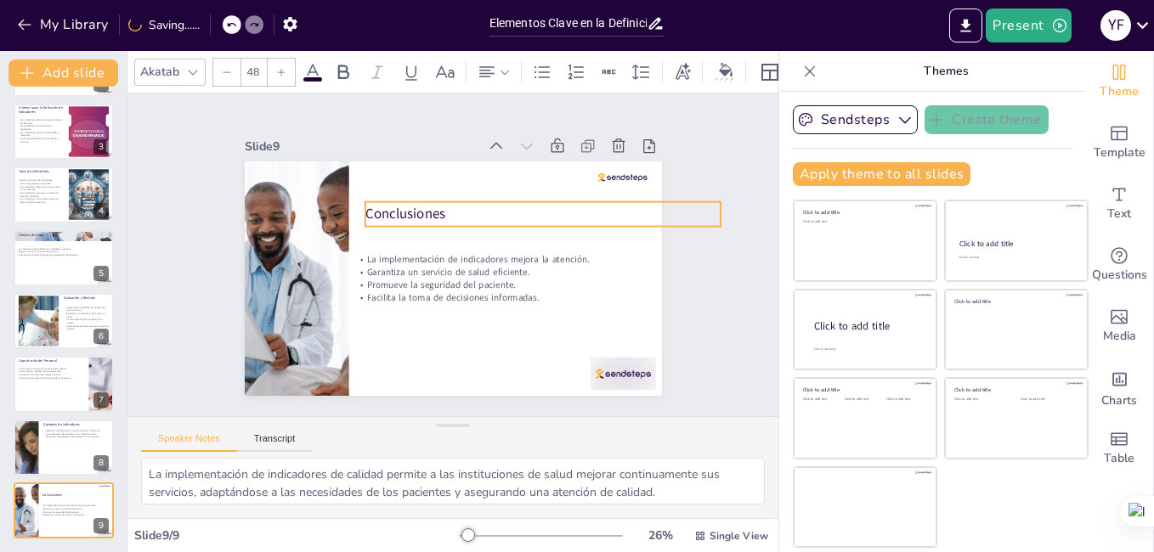
drag, startPoint x: 350, startPoint y: 187, endPoint x: 389, endPoint y: 204, distance: 42.6
click at [389, 204] on p "Conclusiones" at bounding box center [542, 214] width 355 height 20
click at [681, 72] on icon at bounding box center [682, 72] width 19 height 19
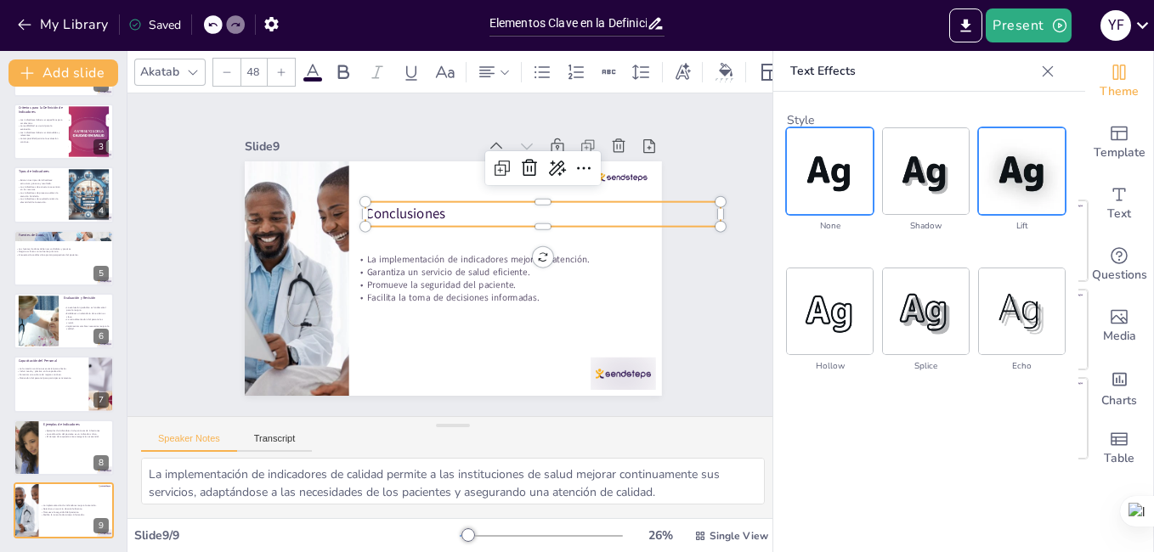
click at [1031, 173] on img at bounding box center [1022, 171] width 86 height 86
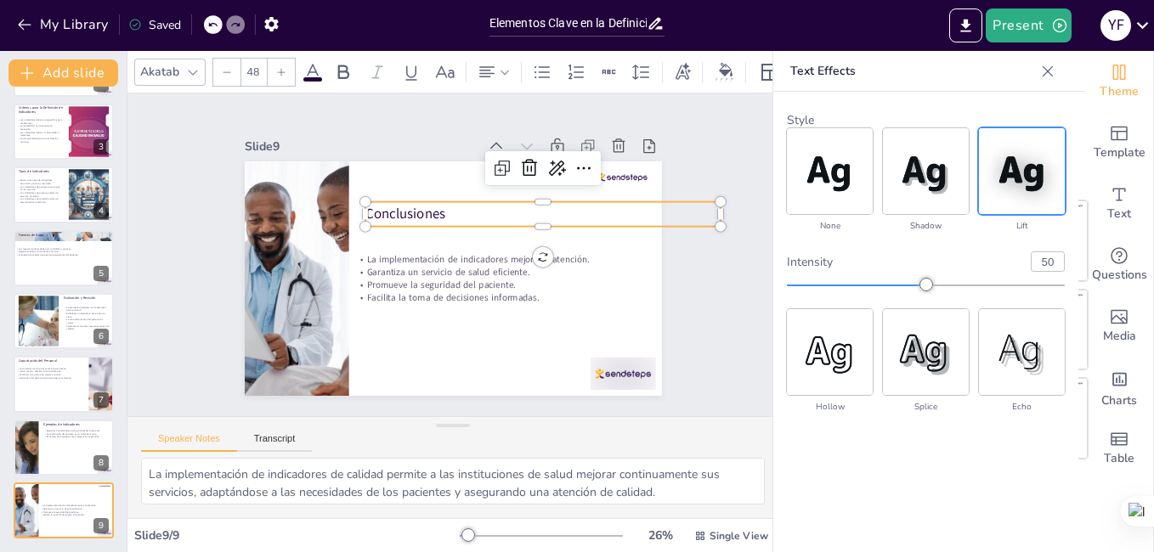
click at [1031, 173] on img at bounding box center [1022, 171] width 86 height 86
type input "66"
drag, startPoint x: 931, startPoint y: 283, endPoint x: 969, endPoint y: 287, distance: 38.5
click at [969, 287] on div at bounding box center [970, 285] width 14 height 14
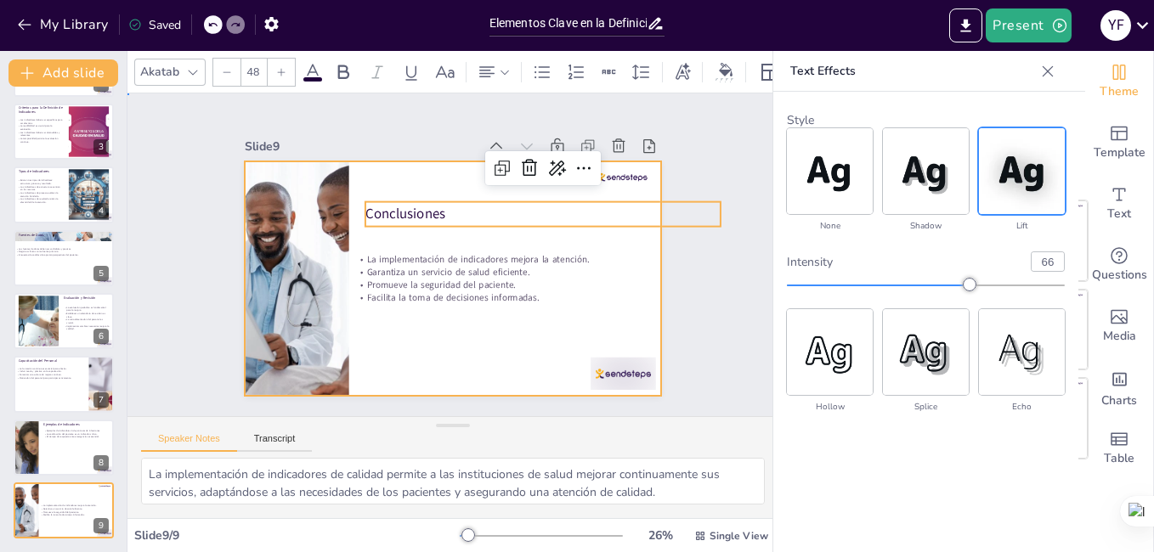
click at [588, 343] on div at bounding box center [450, 278] width 439 height 277
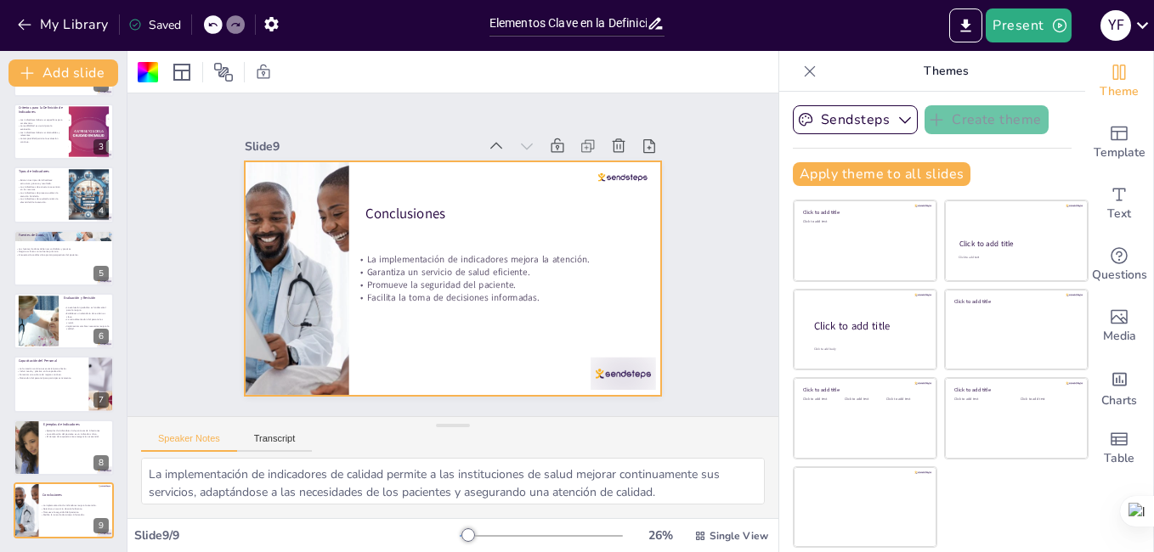
click at [328, 293] on div at bounding box center [294, 261] width 369 height 269
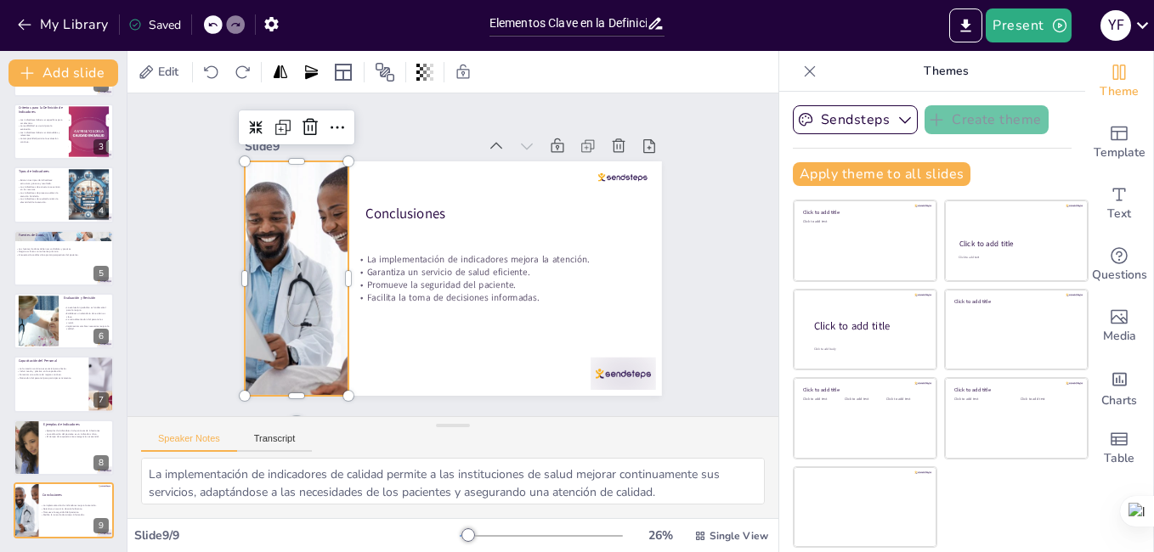
scroll to position [0, 0]
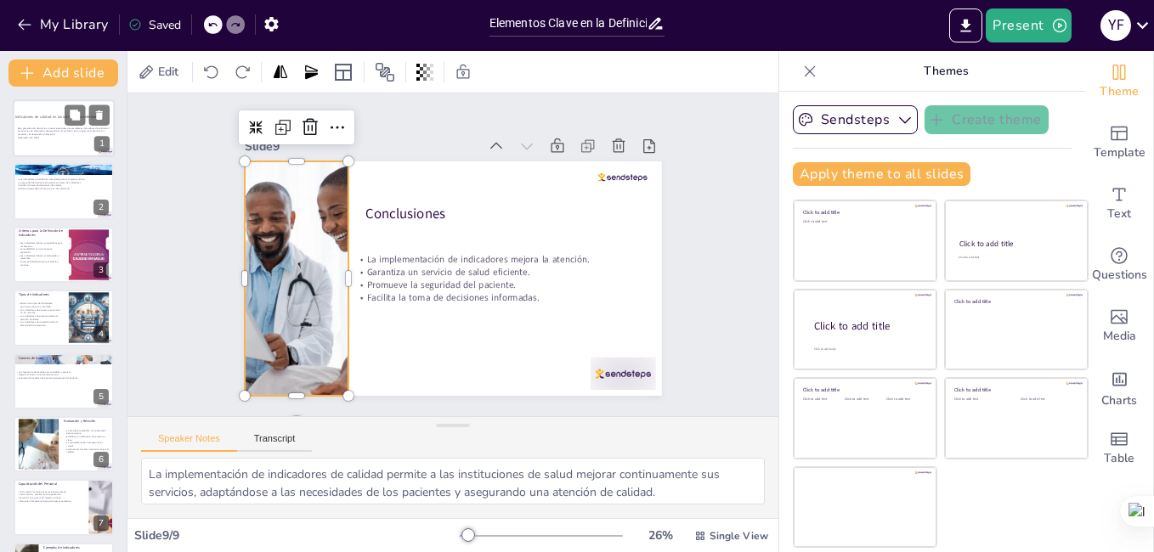
click at [77, 131] on p "Esta presentación aborda los criterios esenciales para establecer indicadores d…" at bounding box center [64, 131] width 92 height 9
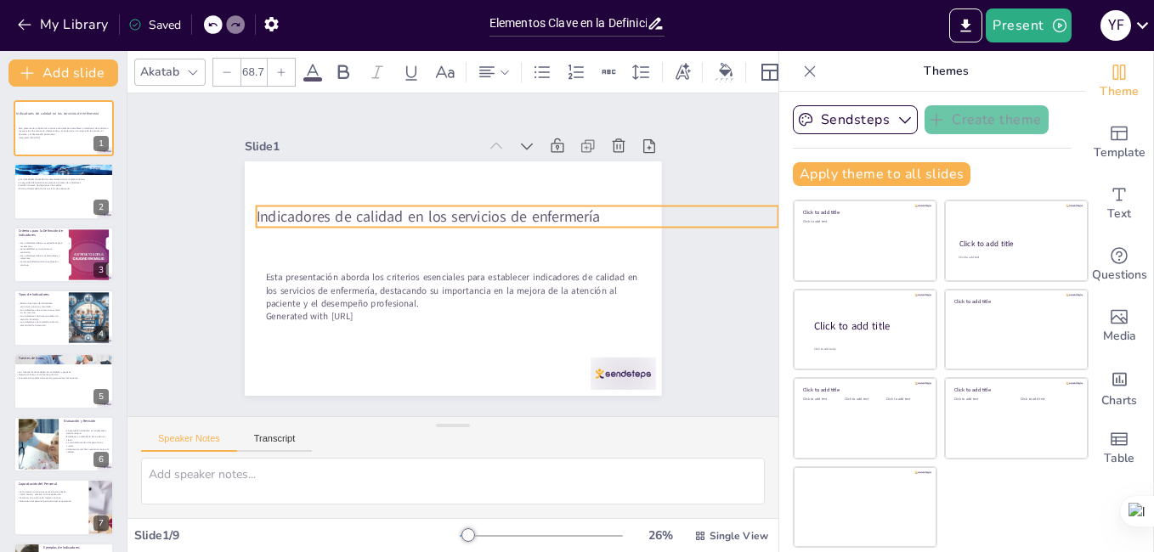
drag, startPoint x: 341, startPoint y: 215, endPoint x: 349, endPoint y: 164, distance: 51.7
click at [348, 164] on div "Esta presentación aborda los criterios esenciales para establecer indicadores d…" at bounding box center [463, 161] width 415 height 43
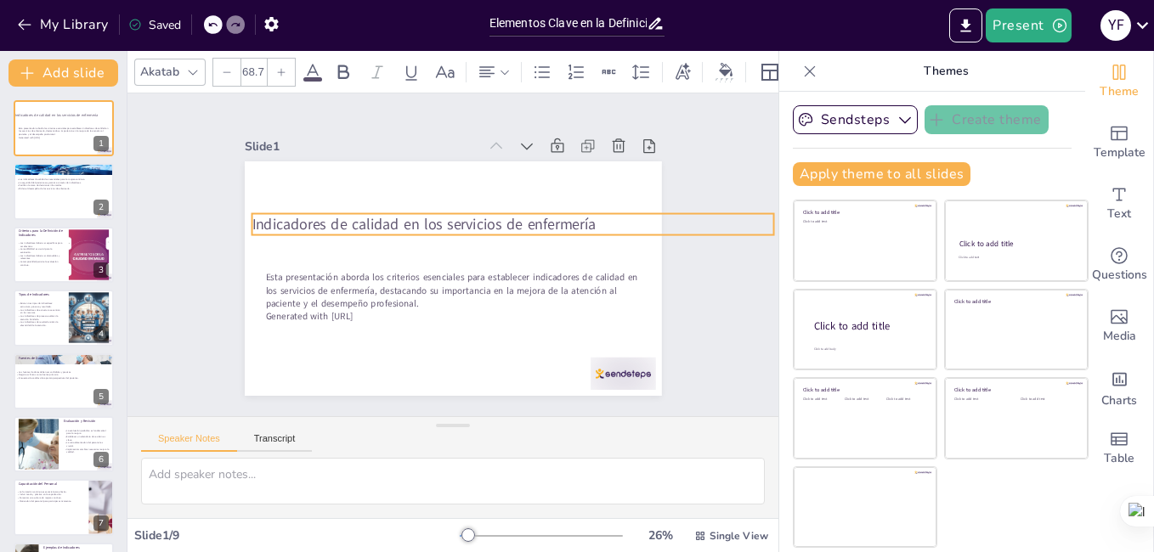
drag, startPoint x: 387, startPoint y: 170, endPoint x: 374, endPoint y: 214, distance: 46.2
click at [374, 214] on span "Indicadores de calidad en los servicios de enfermería" at bounding box center [434, 217] width 333 height 126
click at [725, 69] on icon at bounding box center [726, 70] width 14 height 14
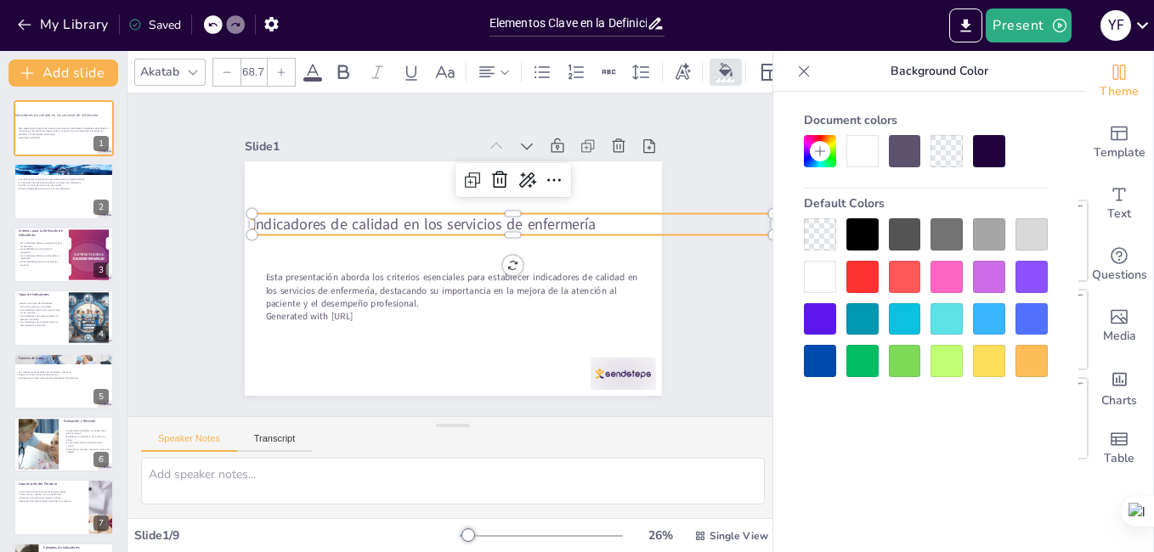
click at [947, 276] on div at bounding box center [946, 277] width 32 height 32
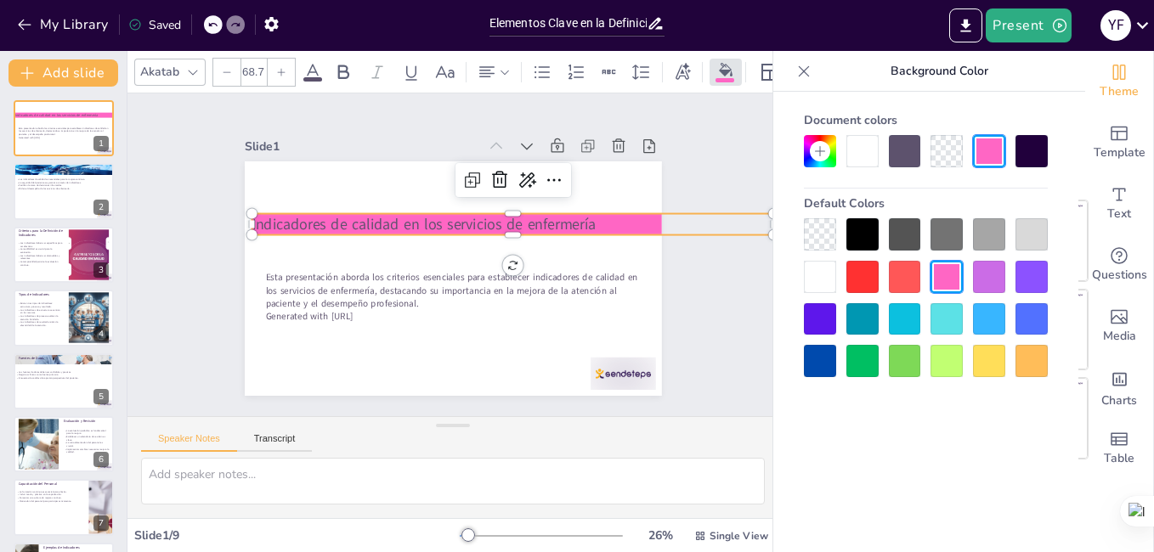
click at [950, 153] on div at bounding box center [946, 151] width 32 height 32
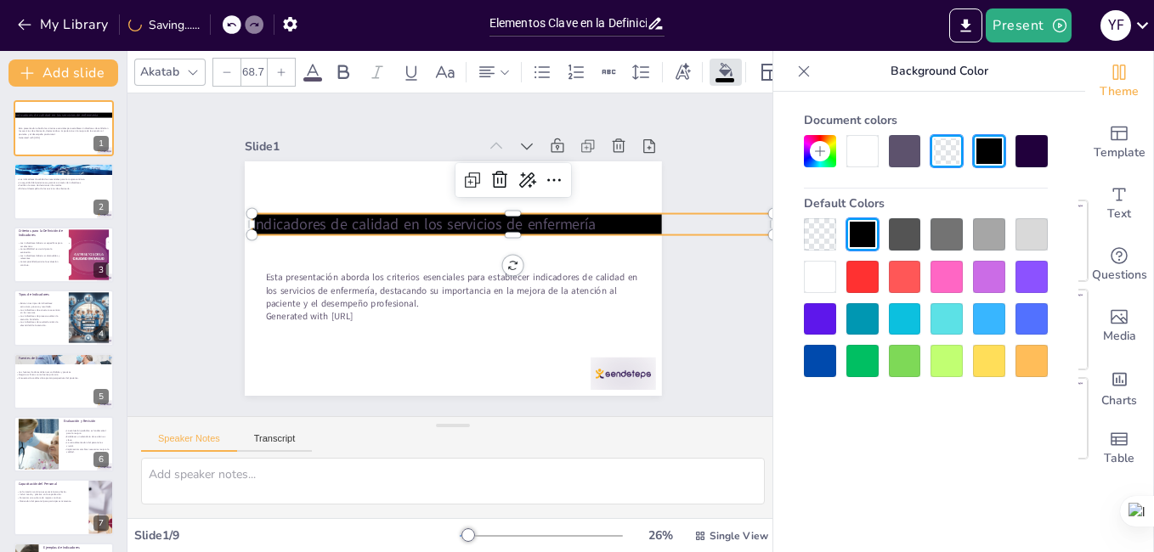
click at [852, 145] on div at bounding box center [862, 151] width 32 height 32
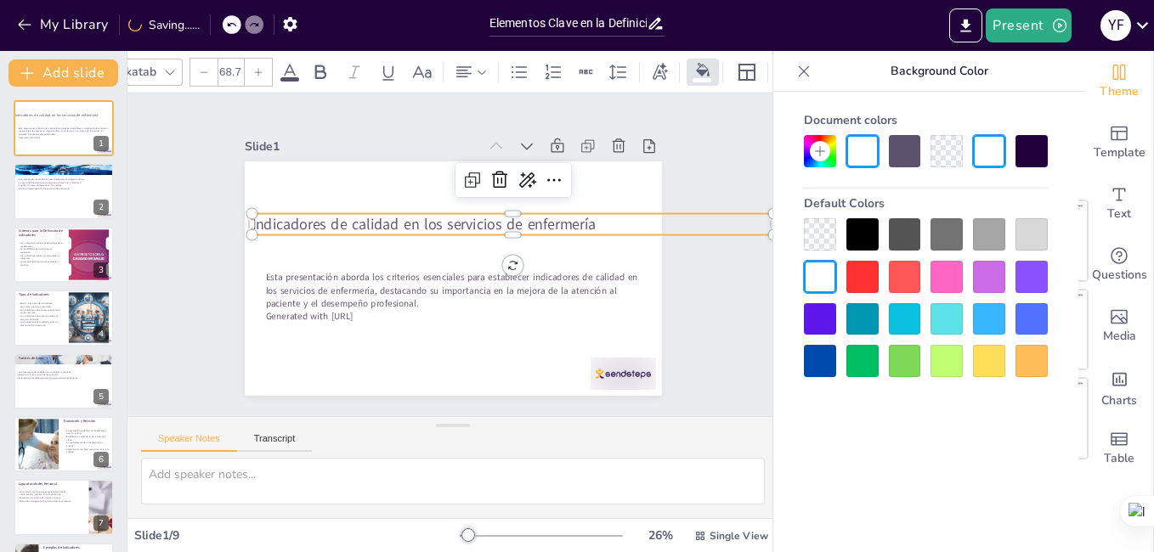
scroll to position [0, 34]
click at [742, 65] on icon at bounding box center [735, 72] width 17 height 17
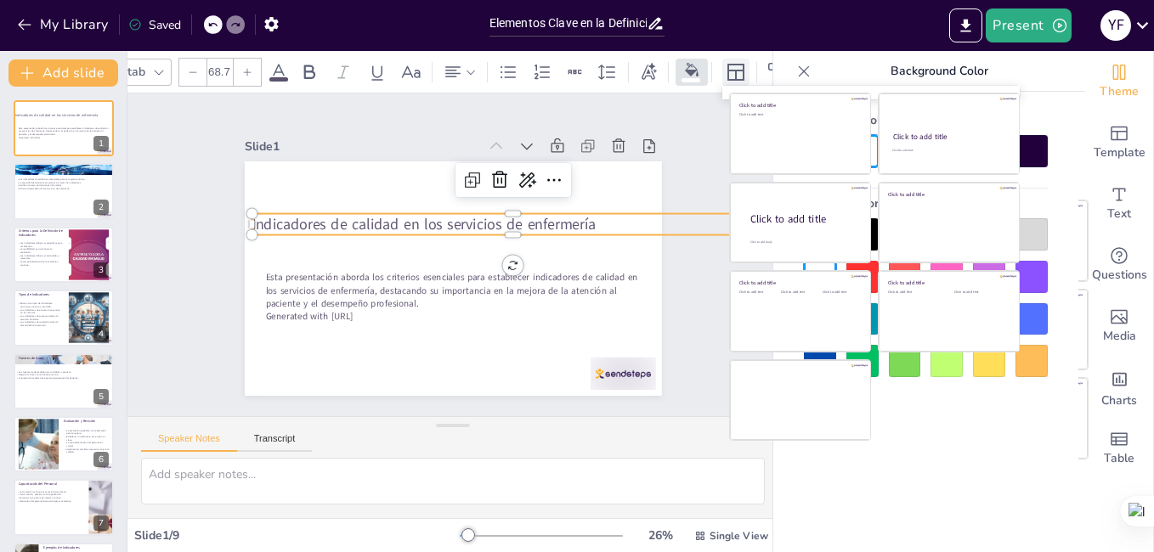
click at [742, 65] on icon at bounding box center [735, 72] width 17 height 17
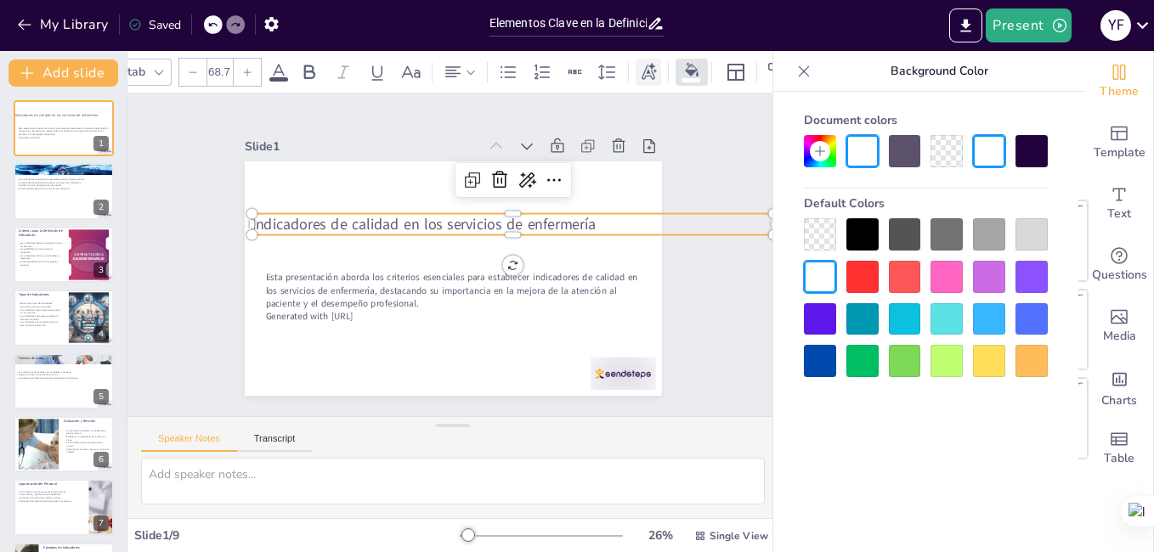
click at [641, 63] on icon at bounding box center [648, 72] width 19 height 19
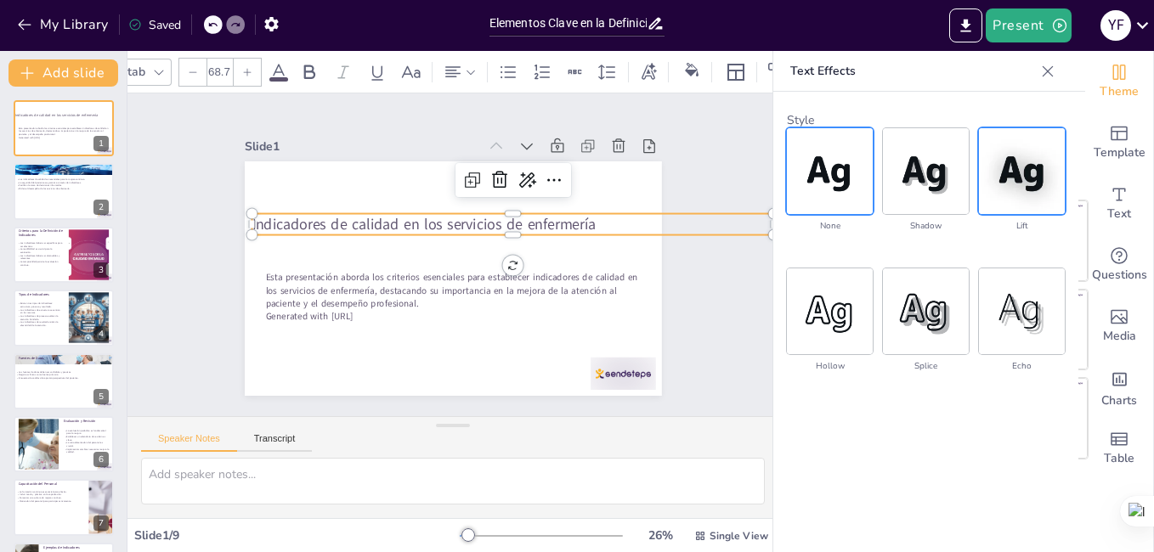
click at [1022, 206] on img at bounding box center [1022, 171] width 86 height 86
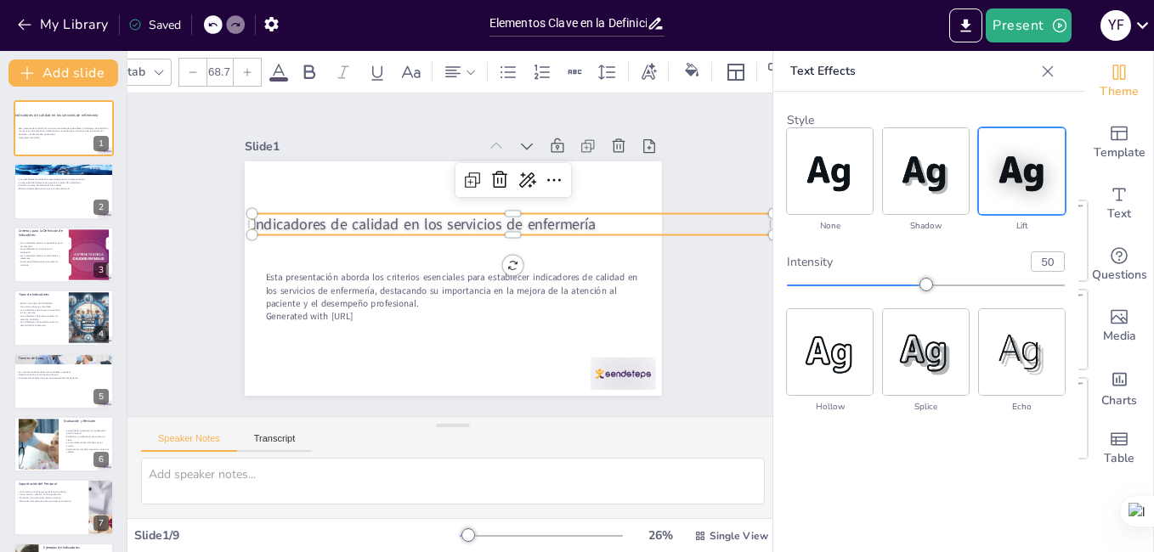
type input "61"
click at [956, 281] on div at bounding box center [926, 286] width 278 height 14
click at [692, 290] on div "Slide 1 Esta presentación aborda los criterios esenciales para establecer indic…" at bounding box center [453, 255] width 539 height 334
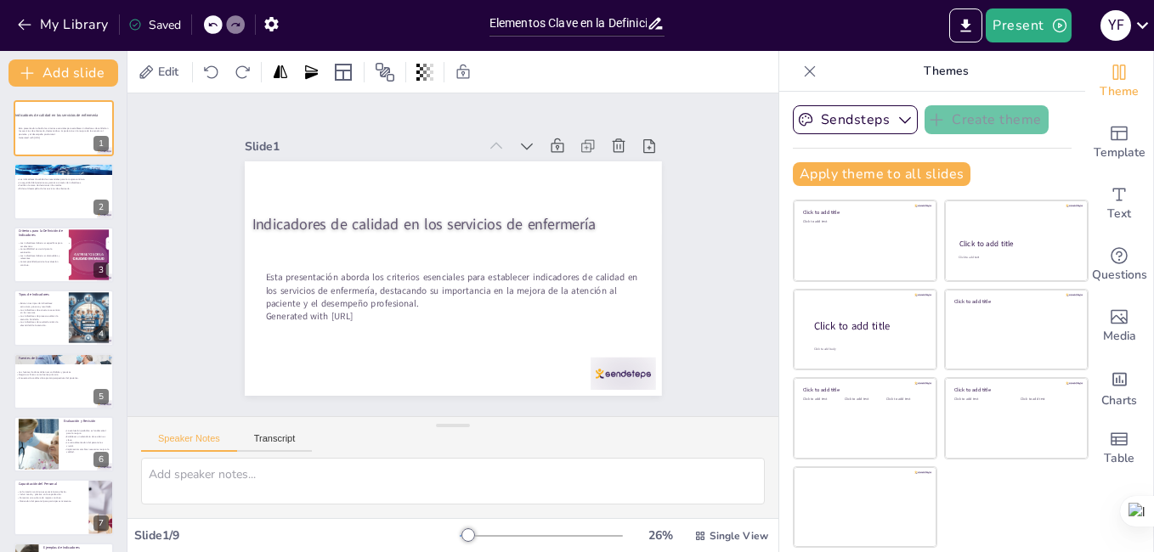
scroll to position [0, 0]
click at [1033, 25] on button "Present" at bounding box center [1028, 25] width 85 height 34
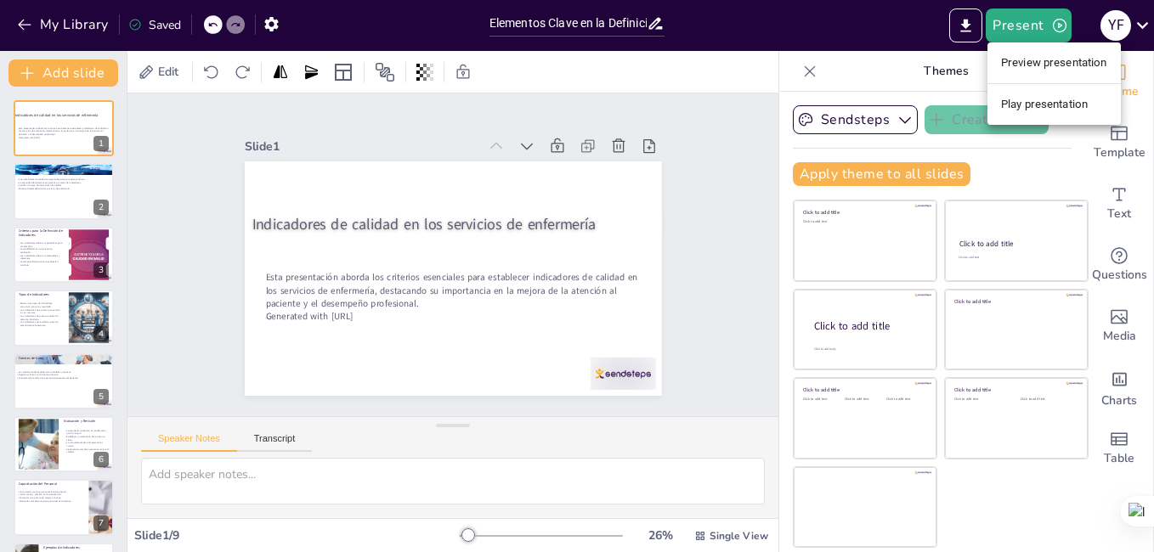
click at [46, 188] on div at bounding box center [577, 276] width 1154 height 552
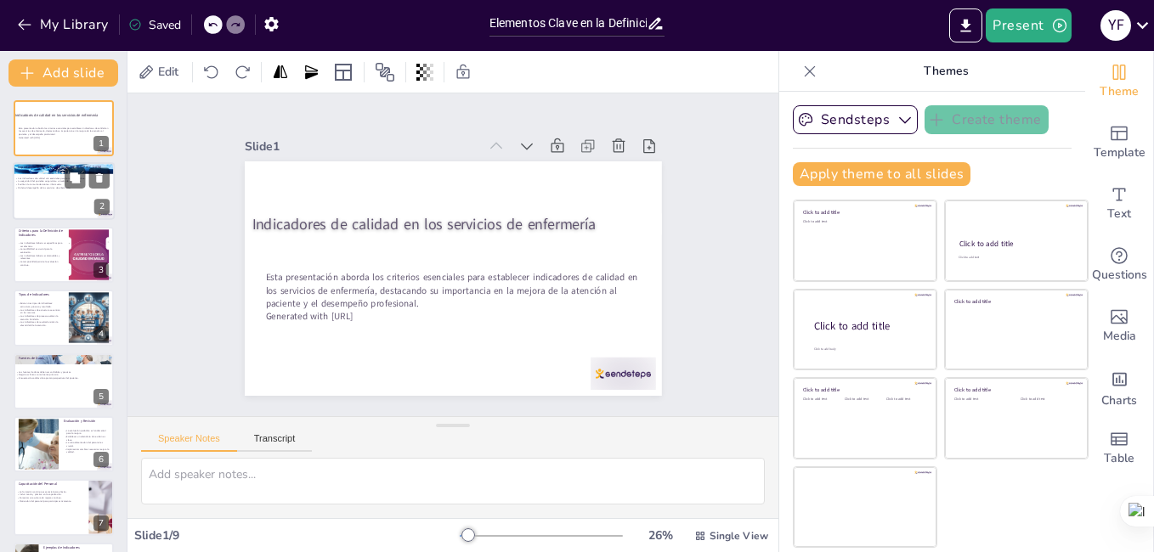
click at [39, 174] on div at bounding box center [64, 192] width 102 height 58
type textarea "Los indicadores de calidad son herramientas que permiten a las instituciones de…"
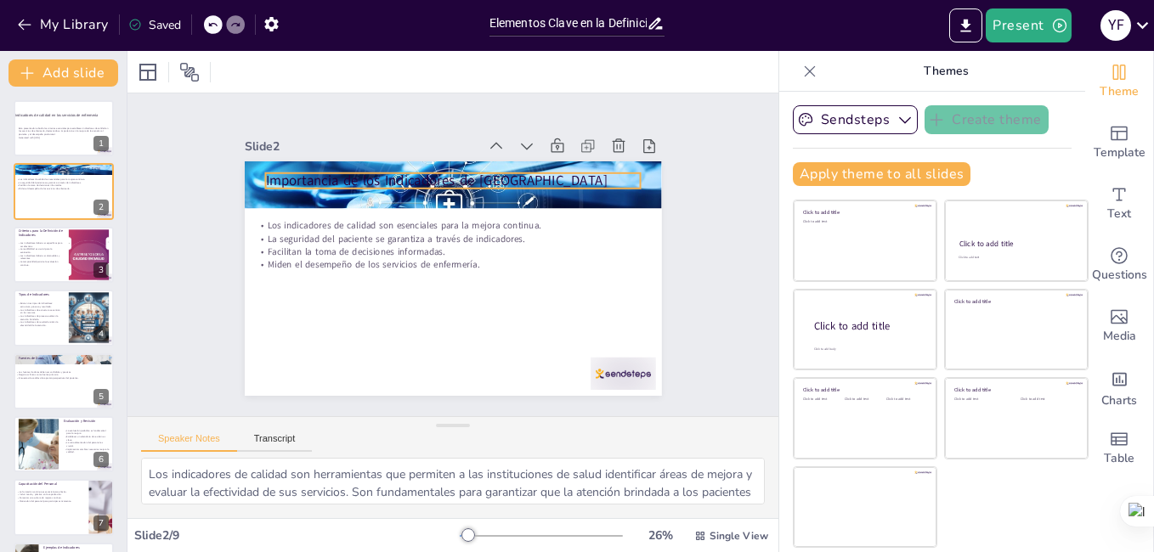
click at [273, 175] on p "Importancia de los Indicadores de [GEOGRAPHIC_DATA]" at bounding box center [461, 181] width 376 height 59
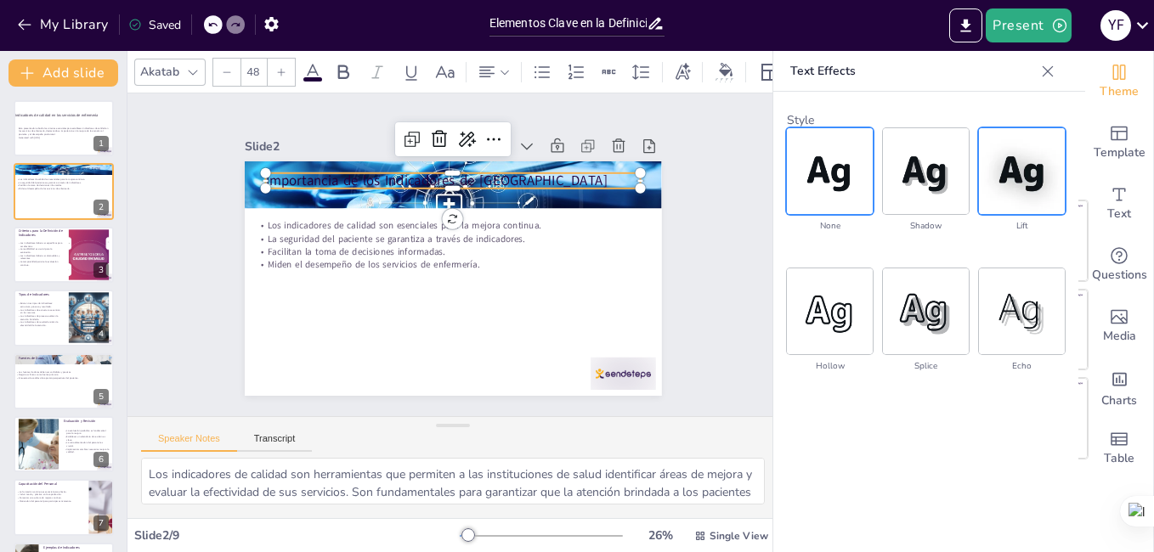
click at [1000, 184] on img at bounding box center [1022, 171] width 86 height 86
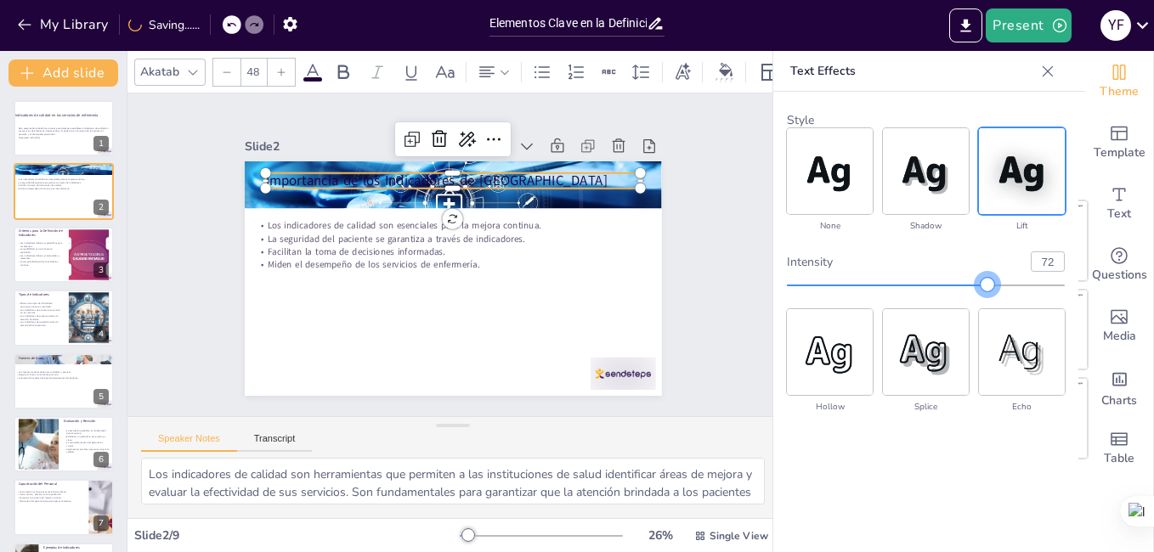
drag, startPoint x: 924, startPoint y: 286, endPoint x: 991, endPoint y: 294, distance: 66.7
click at [991, 294] on div "intensity 72" at bounding box center [926, 272] width 278 height 54
type input "73"
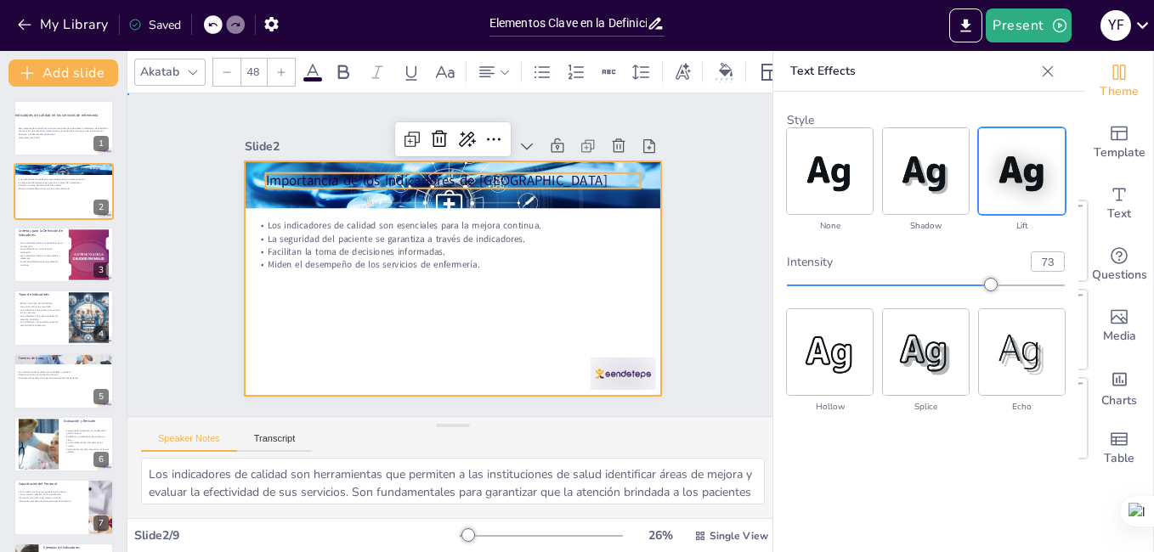
click at [314, 291] on div at bounding box center [450, 278] width 439 height 277
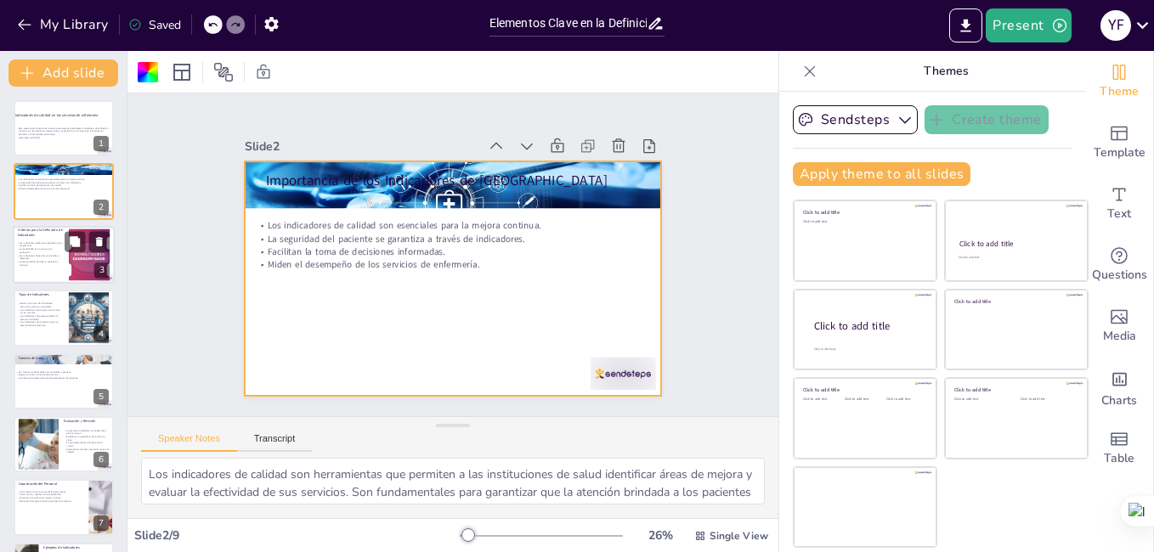
click at [75, 269] on div at bounding box center [89, 255] width 94 height 52
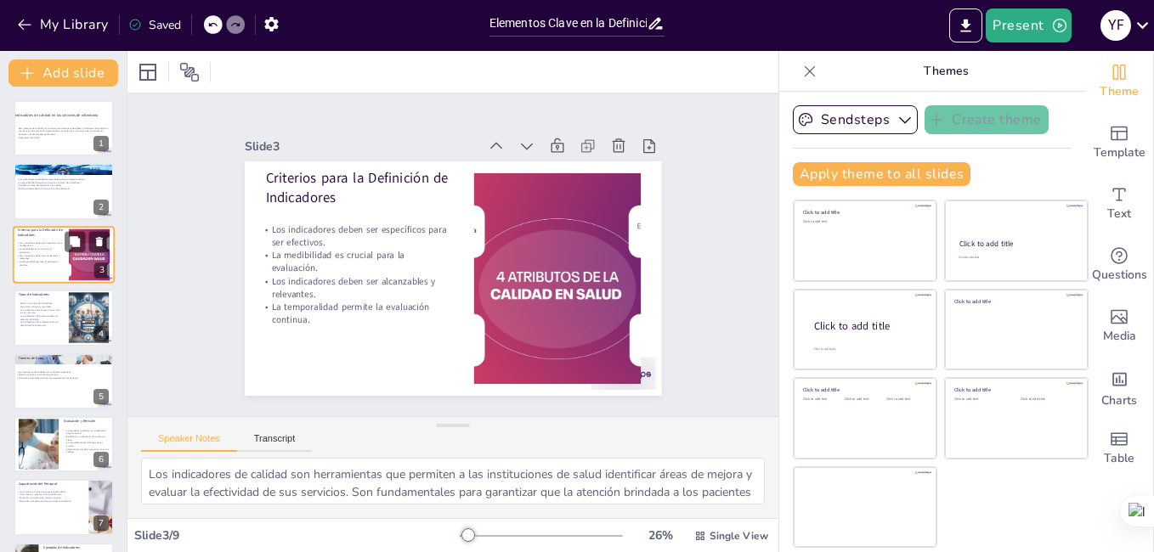
type textarea "La especificidad en los indicadores asegura que se enfoquen en un aspecto parti…"
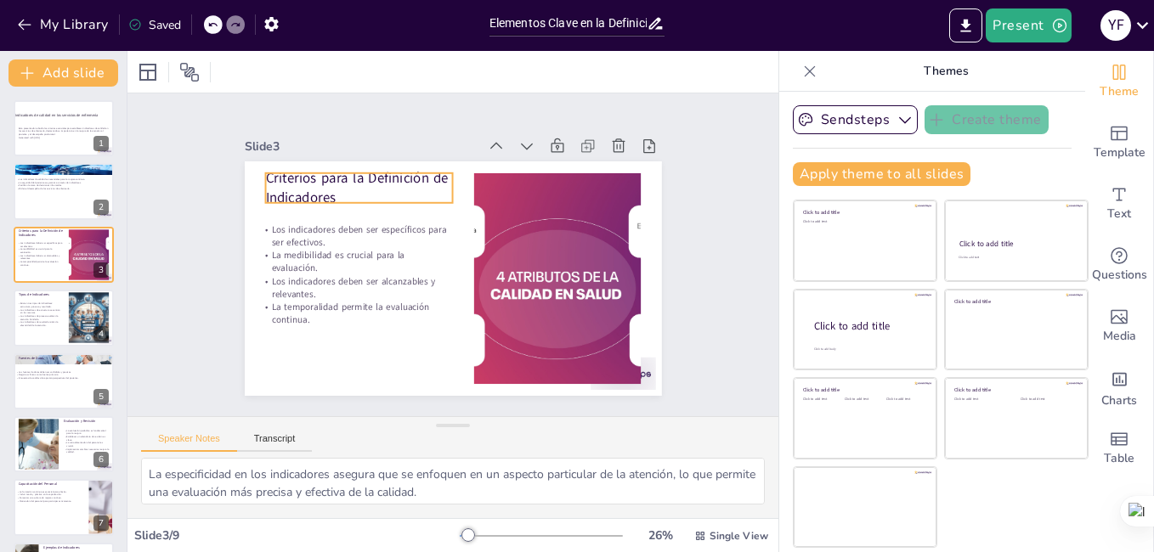
click at [333, 183] on p "Criterios para la Definición de Indicadores" at bounding box center [366, 179] width 190 height 59
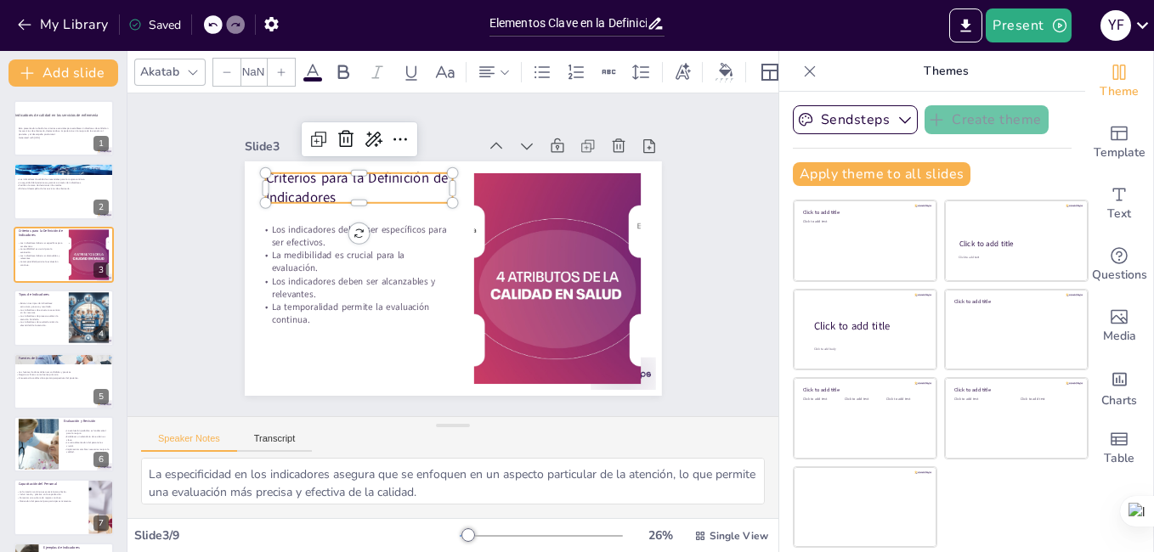
type input "48"
click at [687, 63] on icon at bounding box center [682, 72] width 19 height 19
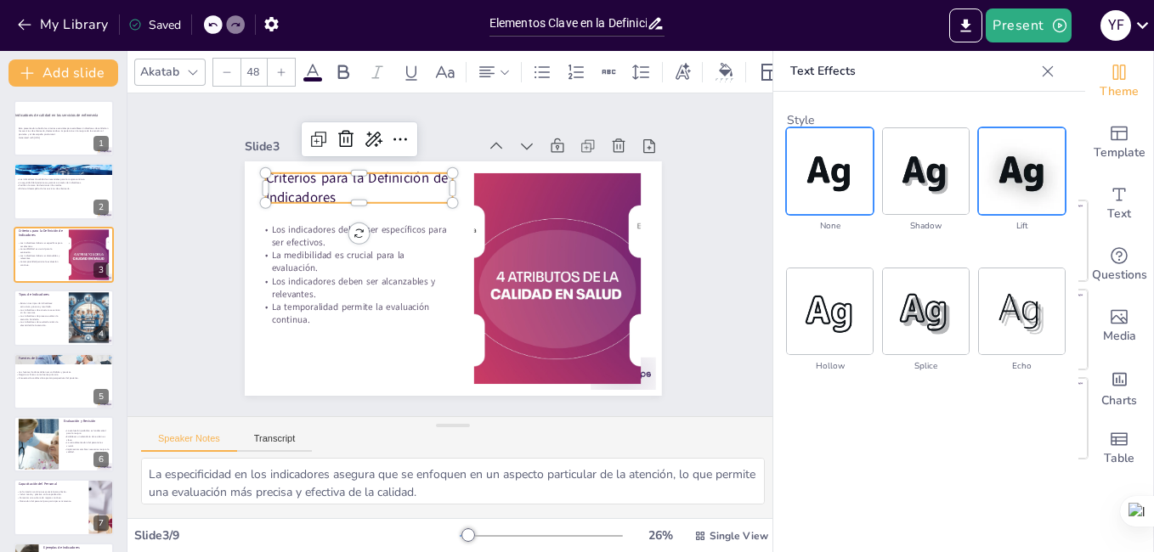
click at [1020, 198] on img at bounding box center [1022, 171] width 86 height 86
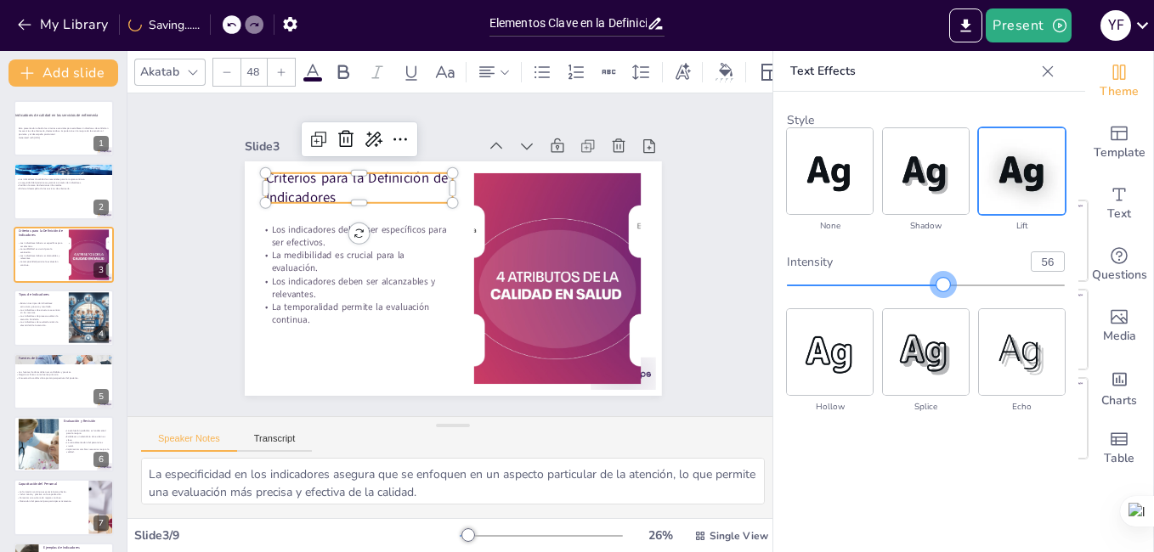
click at [946, 288] on div at bounding box center [943, 285] width 14 height 14
type input "57"
click at [1010, 26] on button "Present" at bounding box center [1028, 25] width 85 height 34
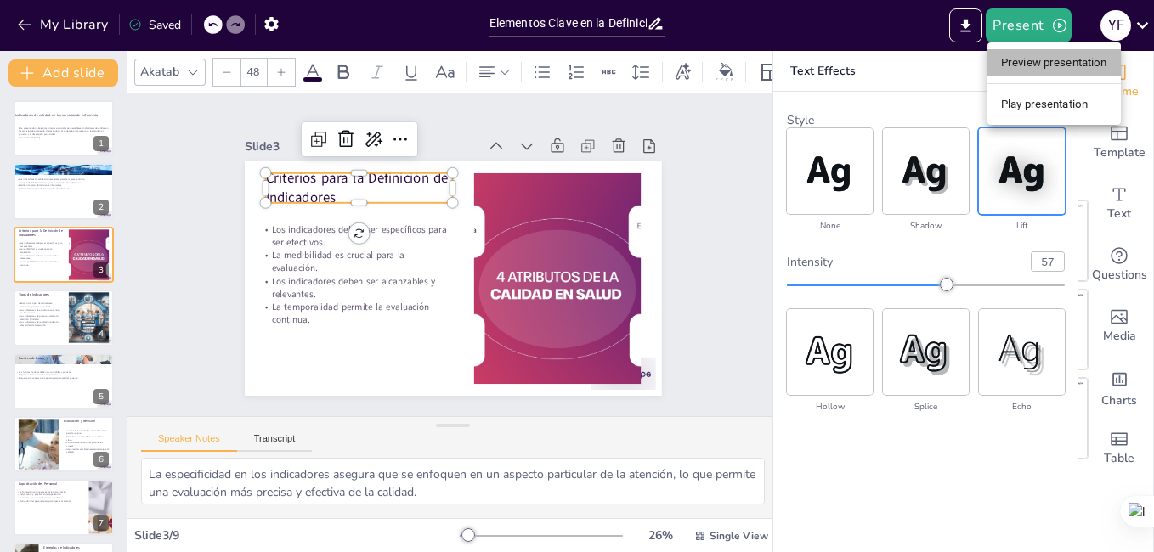
click at [1027, 63] on li "Preview presentation" at bounding box center [1053, 62] width 133 height 27
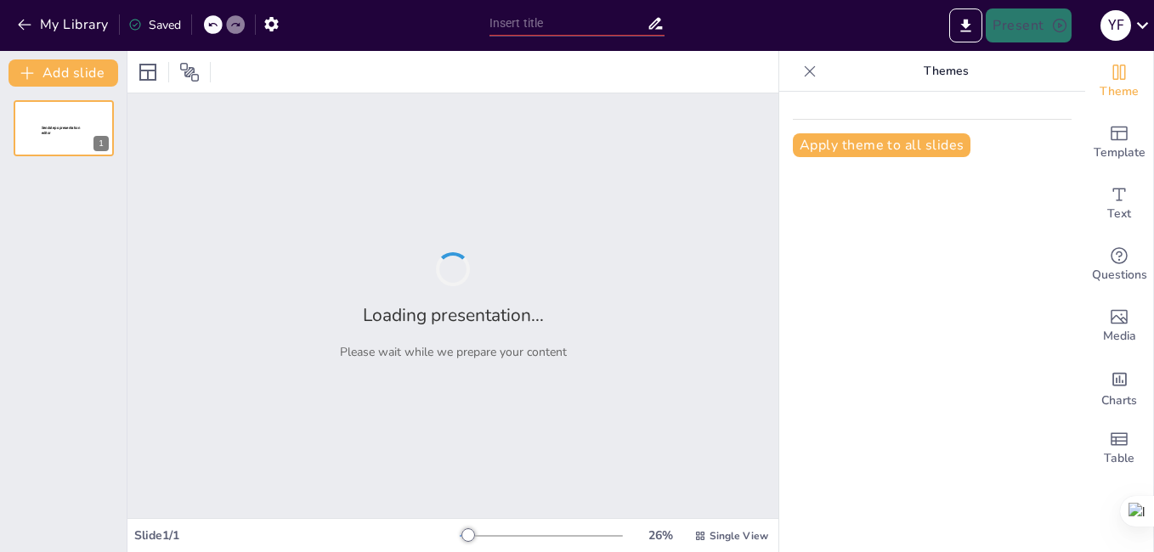
type input "Elementos Clave en la Definición de Indicadores de Calidad en Servicios de Enfe…"
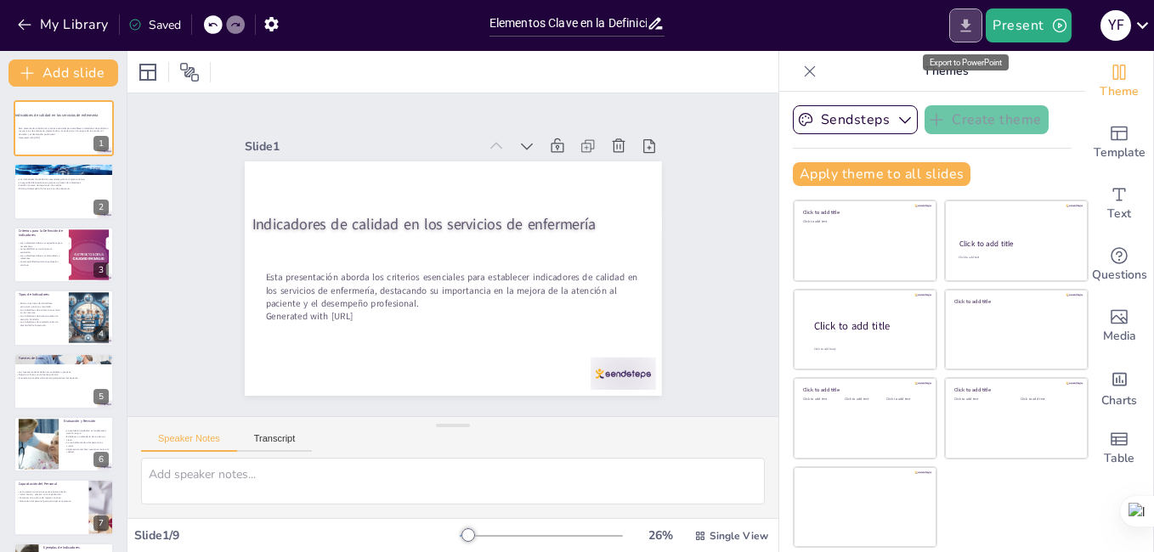
click at [969, 19] on icon "Export to PowerPoint" at bounding box center [966, 26] width 18 height 18
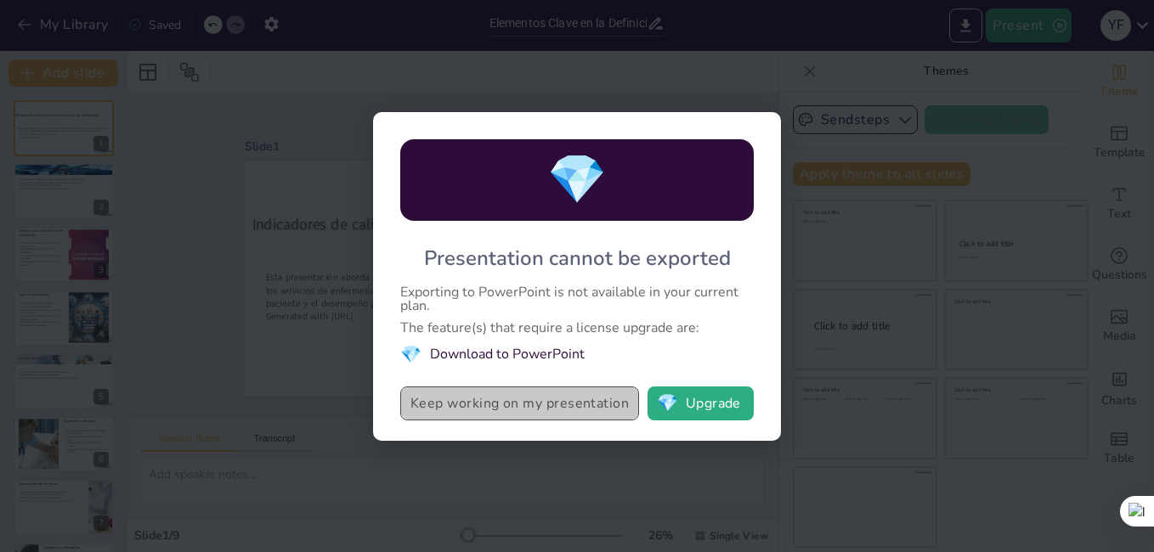
click at [587, 394] on button "Keep working on my presentation" at bounding box center [519, 404] width 239 height 34
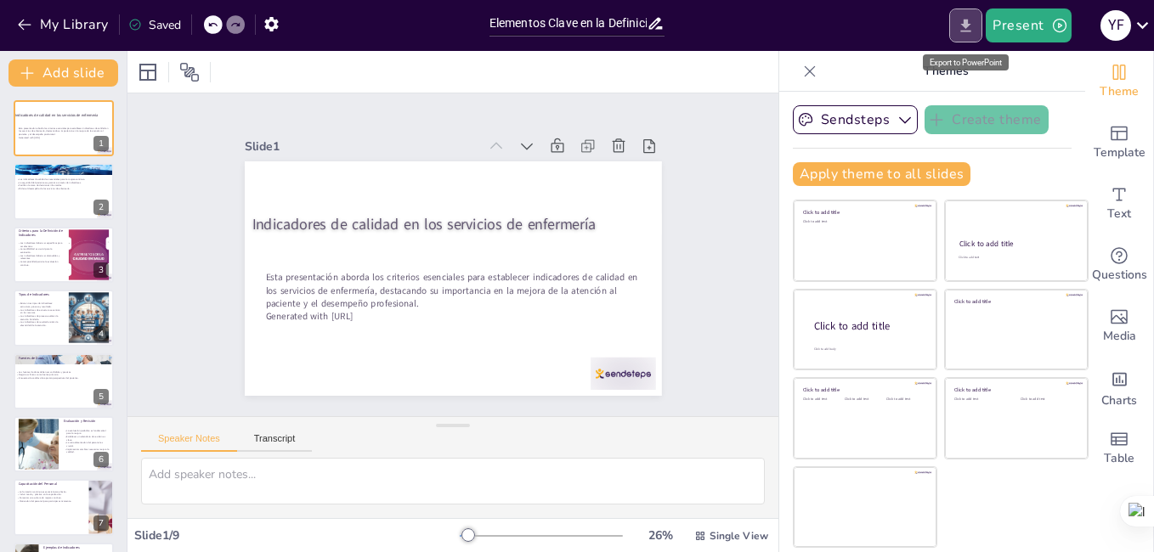
click at [970, 33] on icon "Export to PowerPoint" at bounding box center [966, 26] width 18 height 18
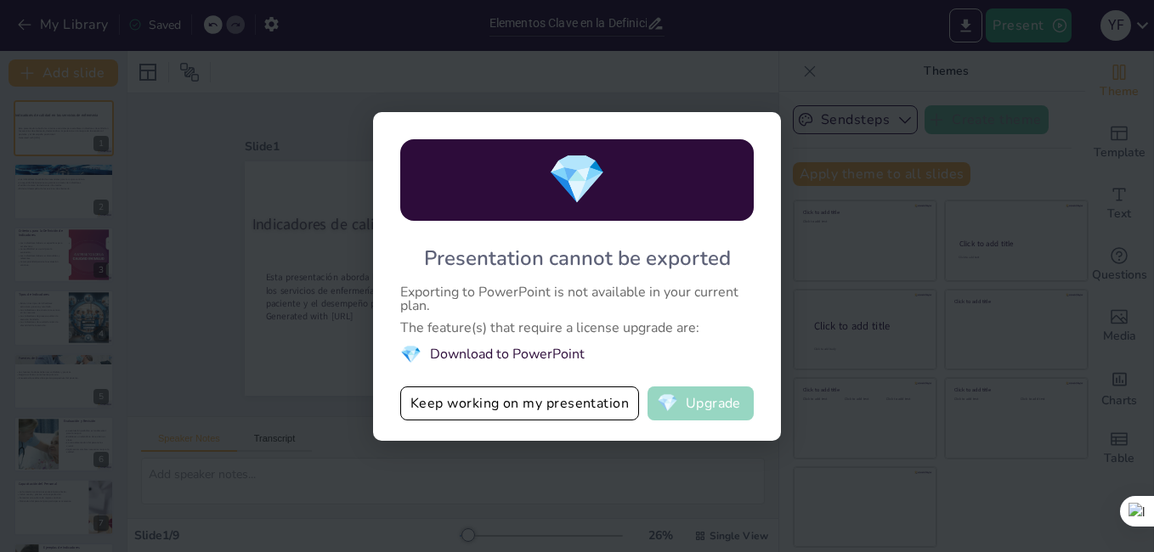
click at [681, 394] on button "💎 Upgrade" at bounding box center [700, 404] width 106 height 34
